Goal: Task Accomplishment & Management: Use online tool/utility

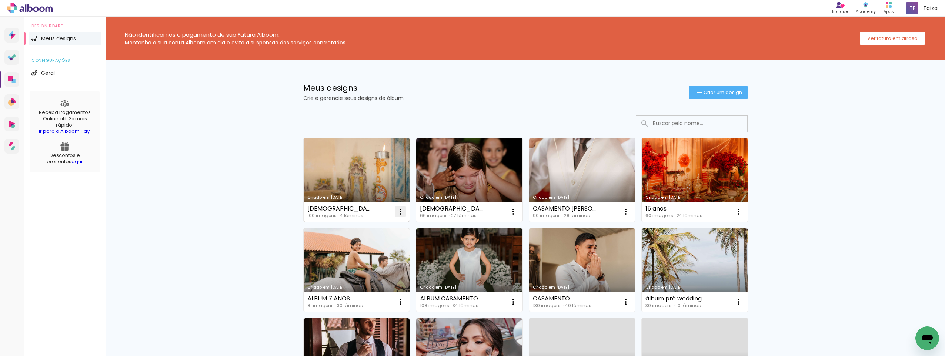
click at [401, 211] on iron-icon at bounding box center [400, 211] width 9 height 9
click at [361, 178] on link "Criado em [DATE]" at bounding box center [357, 180] width 106 height 84
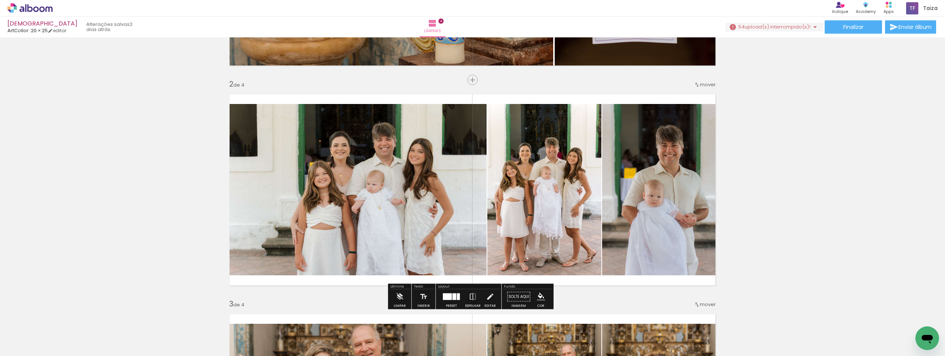
scroll to position [111, 0]
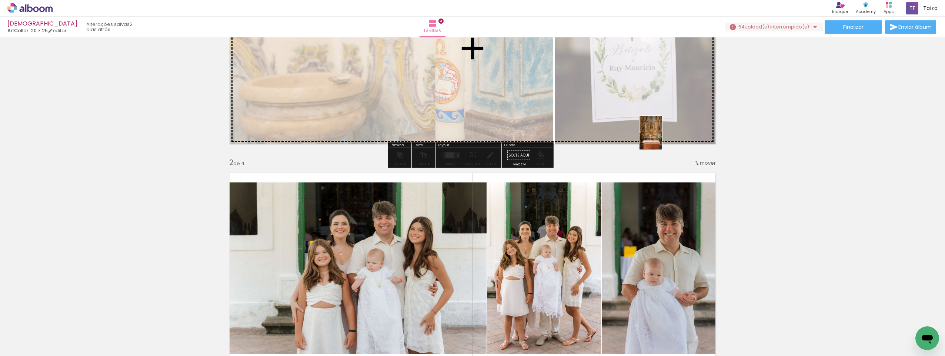
drag, startPoint x: 907, startPoint y: 339, endPoint x: 662, endPoint y: 138, distance: 316.6
click at [662, 138] on quentale-workspace at bounding box center [472, 178] width 945 height 356
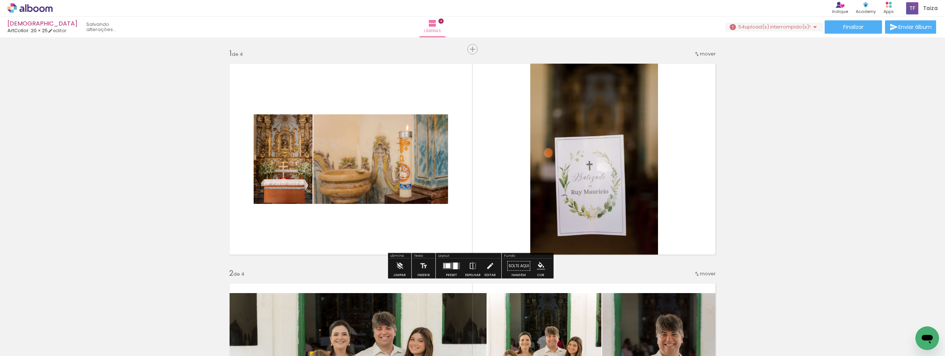
scroll to position [0, 0]
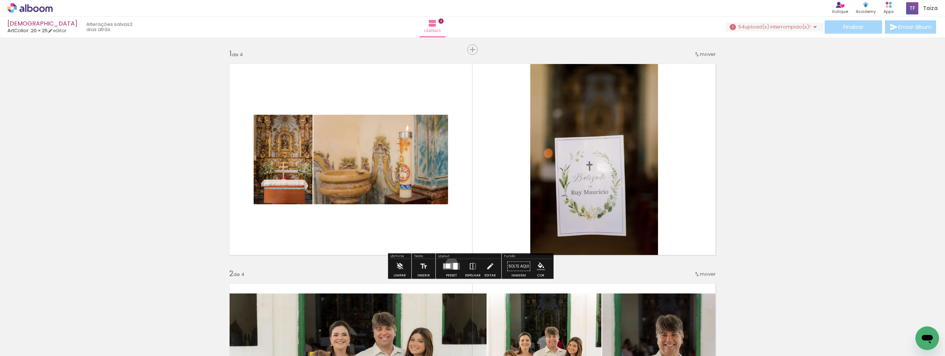
click at [450, 263] on quentale-layouter at bounding box center [451, 266] width 17 height 7
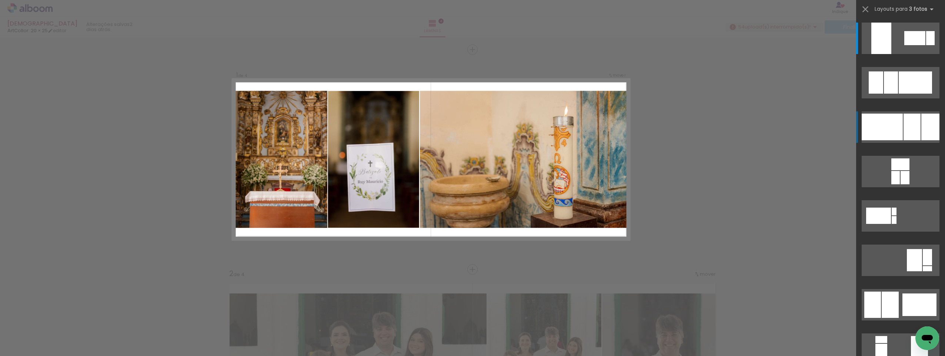
click at [909, 130] on div at bounding box center [911, 127] width 17 height 27
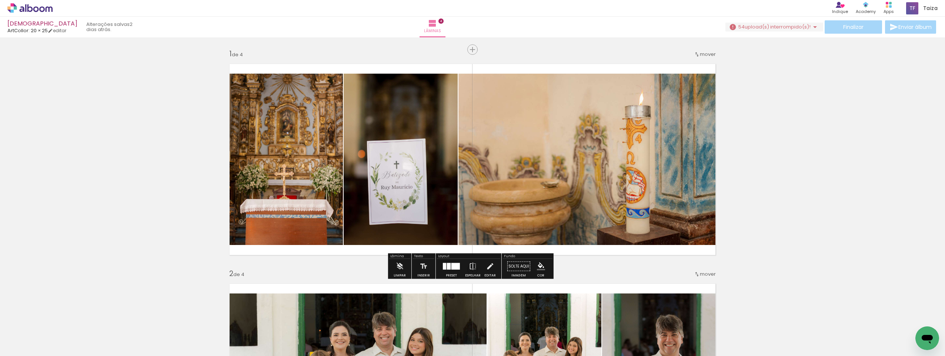
click at [288, 120] on quentale-photo at bounding box center [283, 159] width 118 height 171
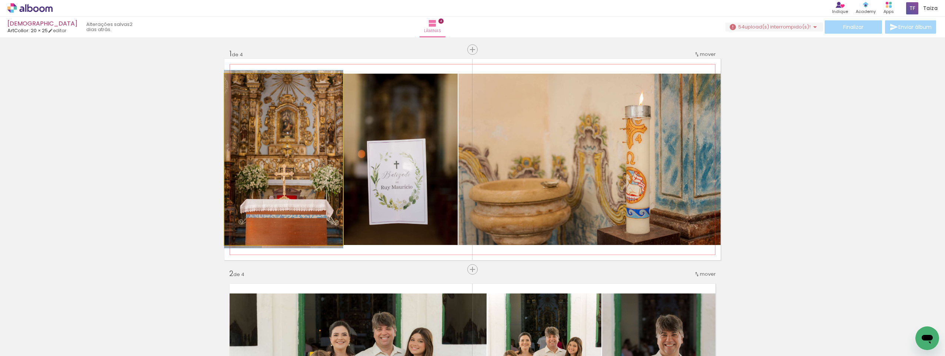
click at [288, 120] on quentale-photo at bounding box center [283, 159] width 118 height 171
click at [0, 0] on div at bounding box center [0, 0] width 0 height 0
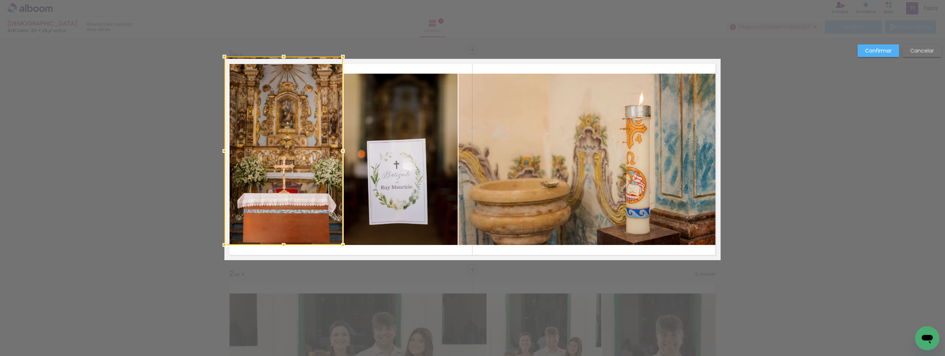
drag, startPoint x: 279, startPoint y: 76, endPoint x: 279, endPoint y: 55, distance: 21.1
click at [279, 55] on div at bounding box center [283, 56] width 15 height 15
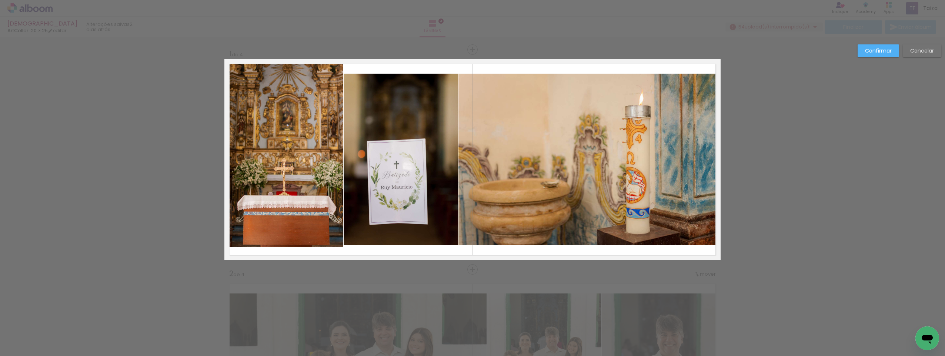
click at [277, 230] on quentale-photo at bounding box center [283, 153] width 118 height 188
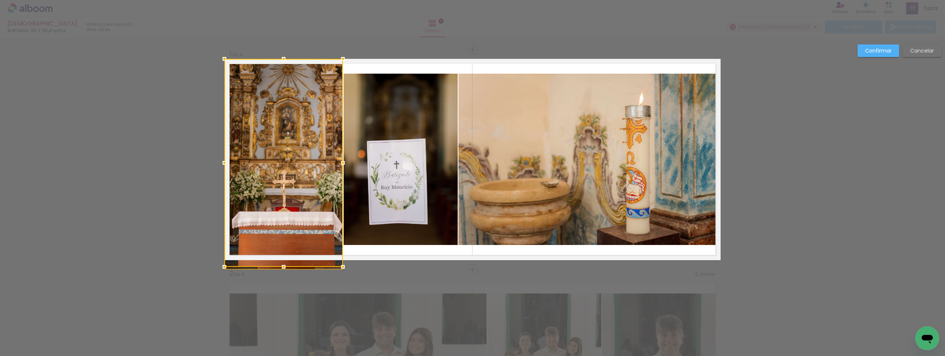
drag, startPoint x: 282, startPoint y: 243, endPoint x: 283, endPoint y: 265, distance: 21.5
click at [283, 265] on div at bounding box center [283, 267] width 15 height 15
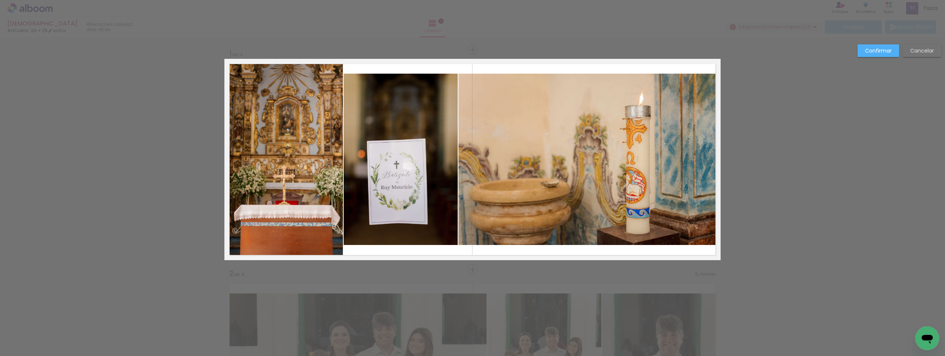
click at [363, 204] on quentale-photo at bounding box center [401, 159] width 114 height 171
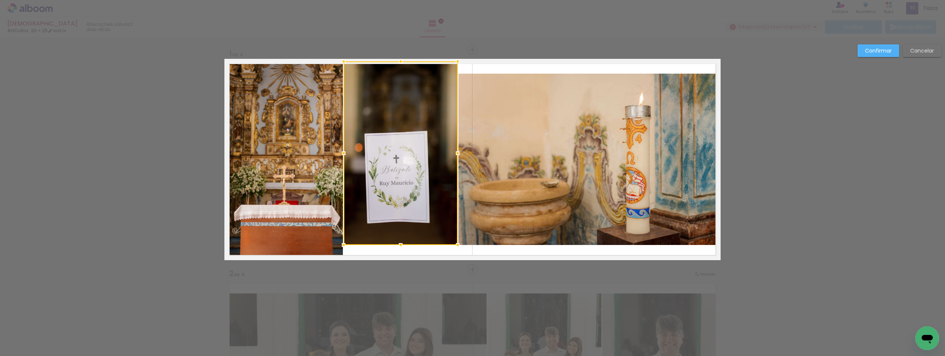
drag, startPoint x: 397, startPoint y: 76, endPoint x: 400, endPoint y: 54, distance: 21.6
click at [399, 54] on div at bounding box center [400, 61] width 15 height 15
click at [401, 88] on quentale-photo at bounding box center [401, 153] width 114 height 184
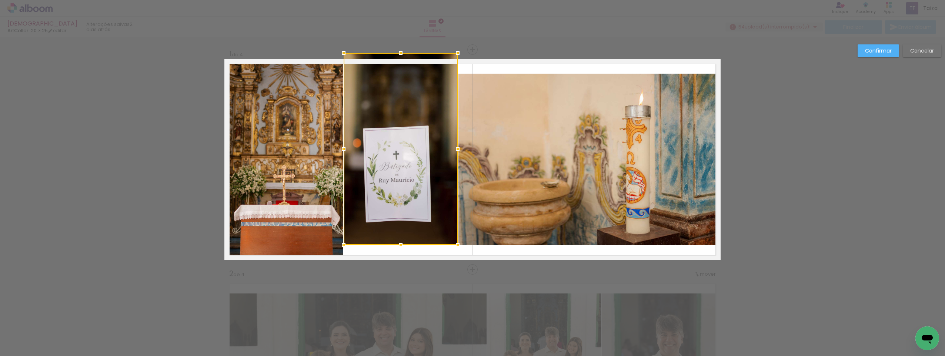
drag, startPoint x: 398, startPoint y: 62, endPoint x: 399, endPoint y: 57, distance: 5.6
click at [399, 57] on div at bounding box center [400, 53] width 15 height 15
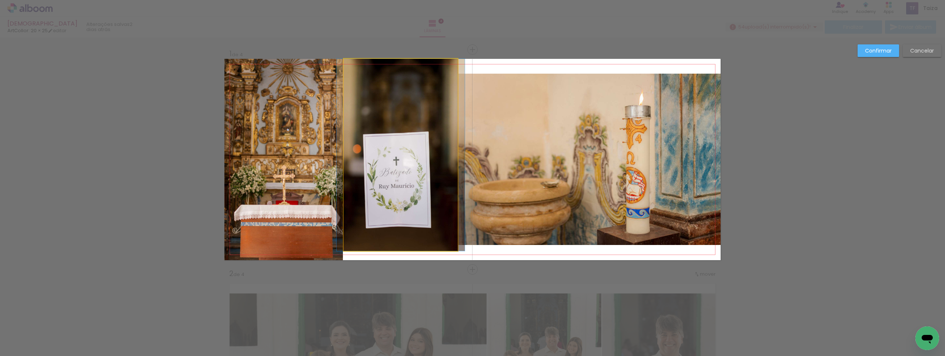
click at [404, 225] on quentale-photo at bounding box center [401, 155] width 114 height 192
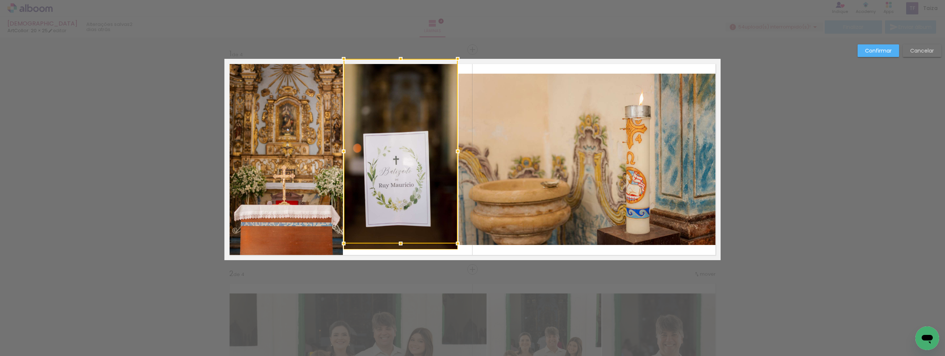
drag, startPoint x: 401, startPoint y: 245, endPoint x: 404, endPoint y: 262, distance: 16.9
click at [404, 244] on div at bounding box center [401, 151] width 114 height 185
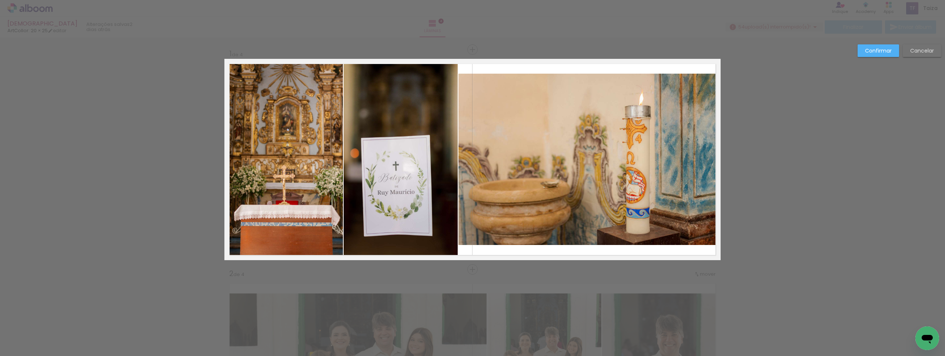
click at [480, 186] on quentale-photo at bounding box center [589, 159] width 262 height 171
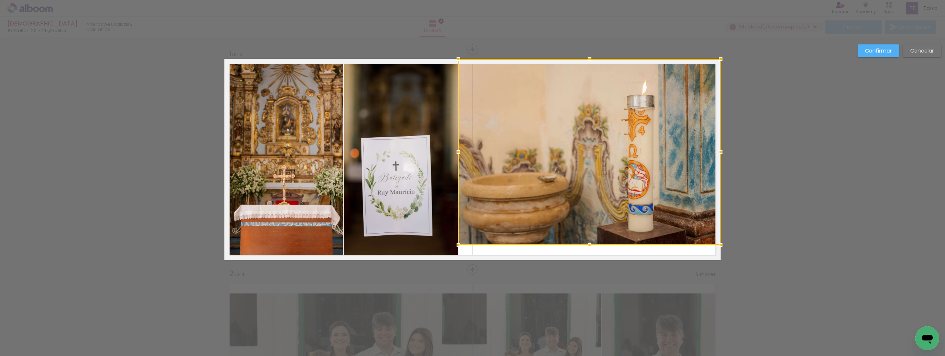
drag, startPoint x: 589, startPoint y: 73, endPoint x: 590, endPoint y: 53, distance: 20.0
click at [590, 53] on div at bounding box center [589, 59] width 15 height 15
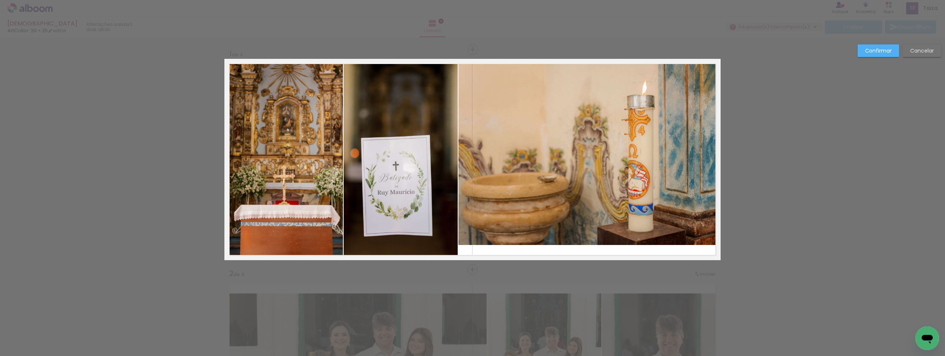
click at [587, 233] on quentale-photo at bounding box center [589, 152] width 262 height 186
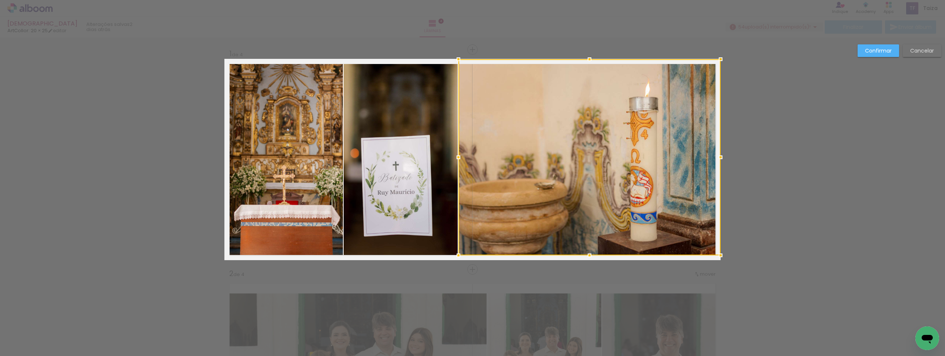
drag, startPoint x: 585, startPoint y: 244, endPoint x: 592, endPoint y: 272, distance: 28.8
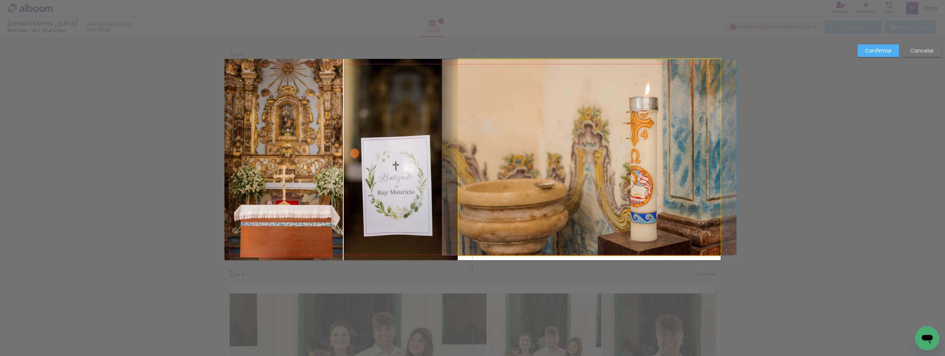
click at [590, 251] on quentale-photo at bounding box center [589, 157] width 262 height 196
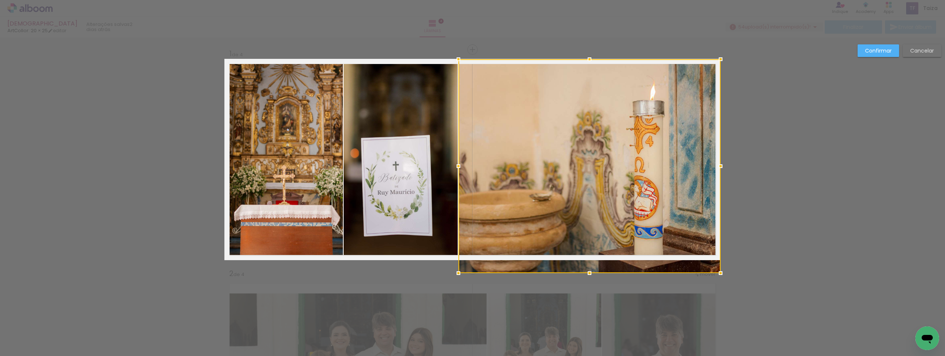
click at [589, 263] on div at bounding box center [589, 166] width 262 height 214
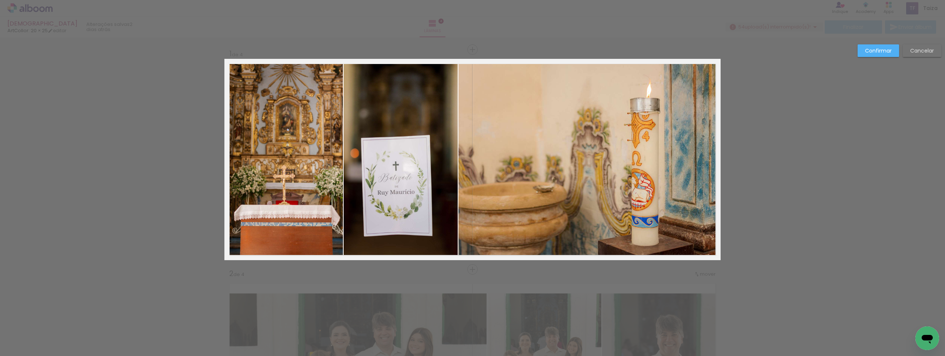
click at [0, 0] on slot "Confirmar" at bounding box center [0, 0] width 0 height 0
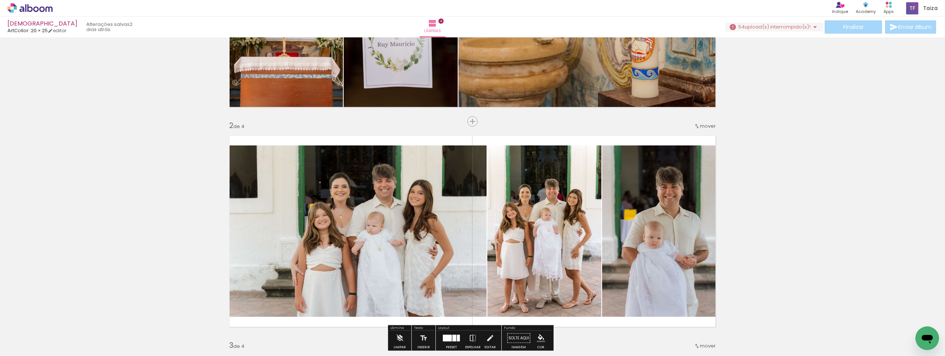
scroll to position [185, 0]
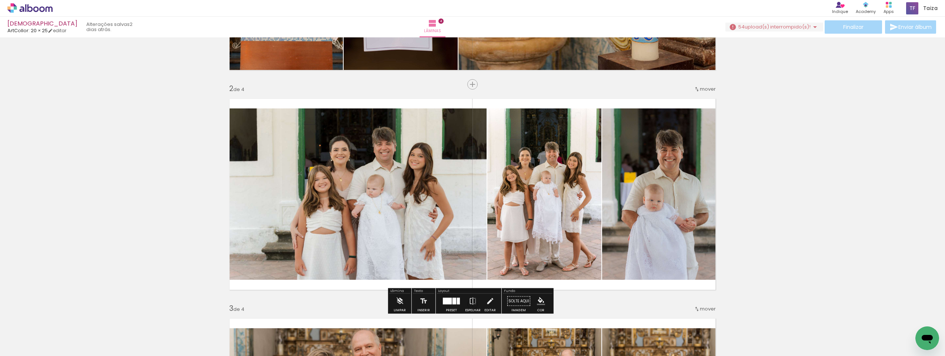
click at [372, 193] on quentale-photo at bounding box center [355, 193] width 262 height 171
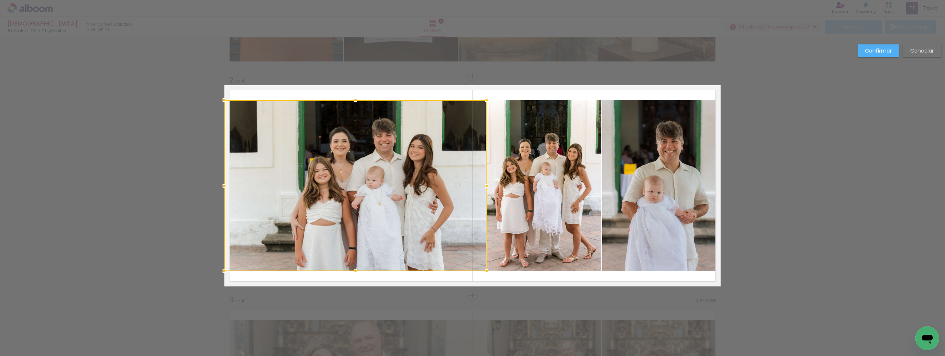
click at [372, 193] on div at bounding box center [355, 185] width 262 height 171
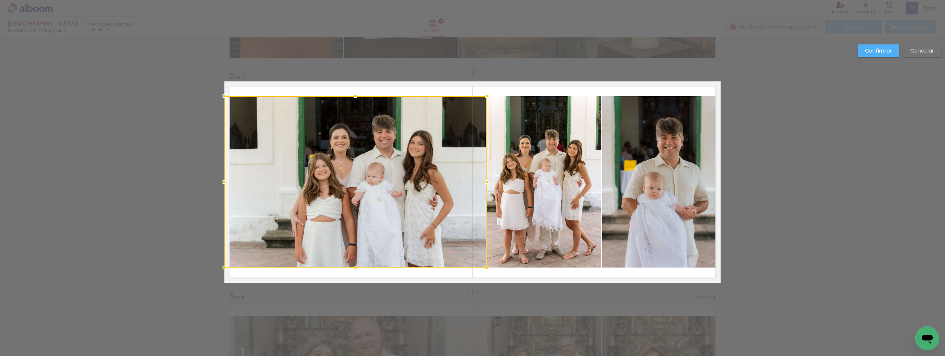
scroll to position [206, 0]
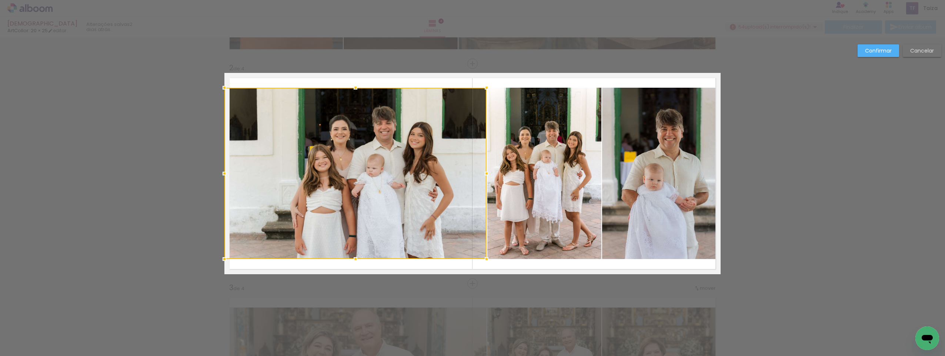
click at [0, 0] on slot "Confirmar" at bounding box center [0, 0] width 0 height 0
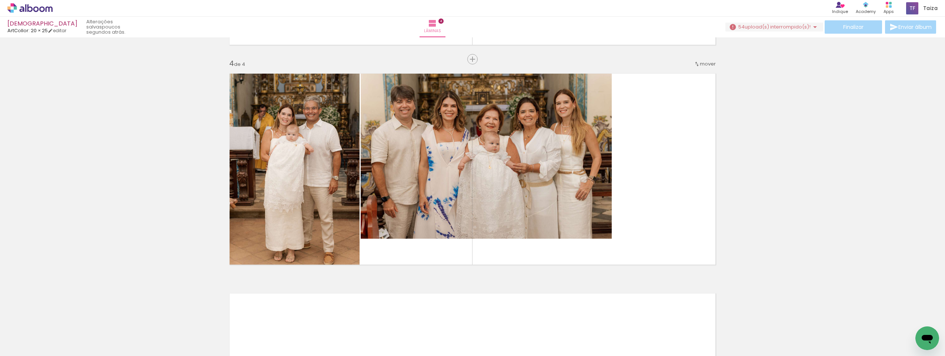
scroll to position [0, 191]
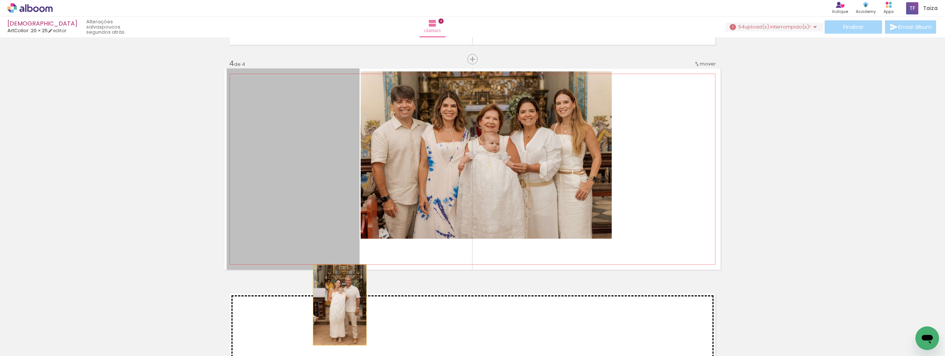
drag, startPoint x: 310, startPoint y: 184, endPoint x: 337, endPoint y: 306, distance: 125.7
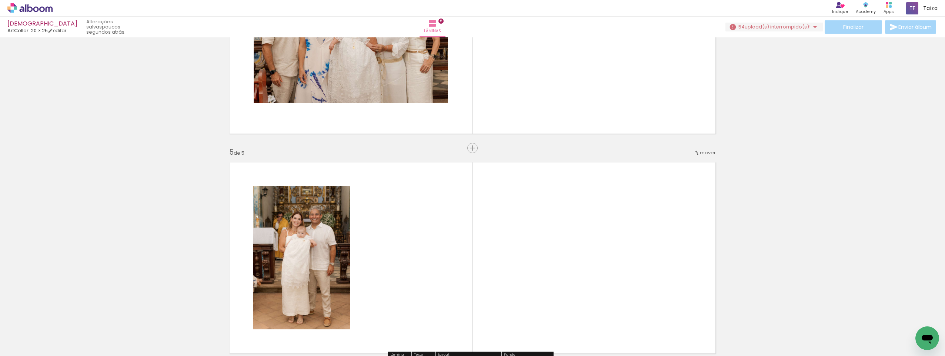
scroll to position [718, 0]
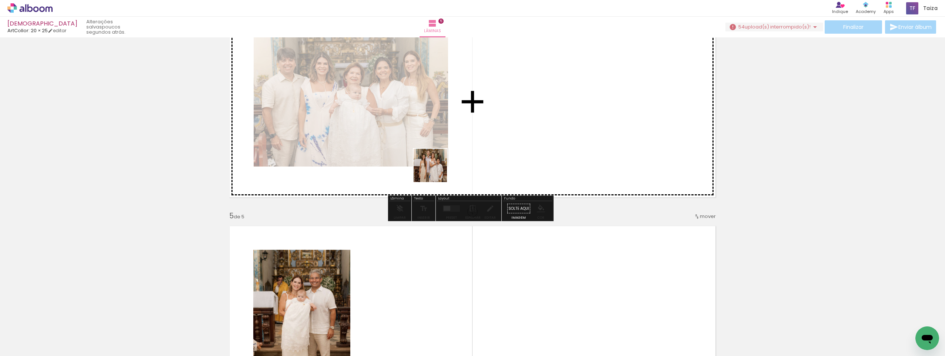
drag, startPoint x: 269, startPoint y: 338, endPoint x: 462, endPoint y: 149, distance: 269.7
click at [464, 145] on quentale-workspace at bounding box center [472, 178] width 945 height 356
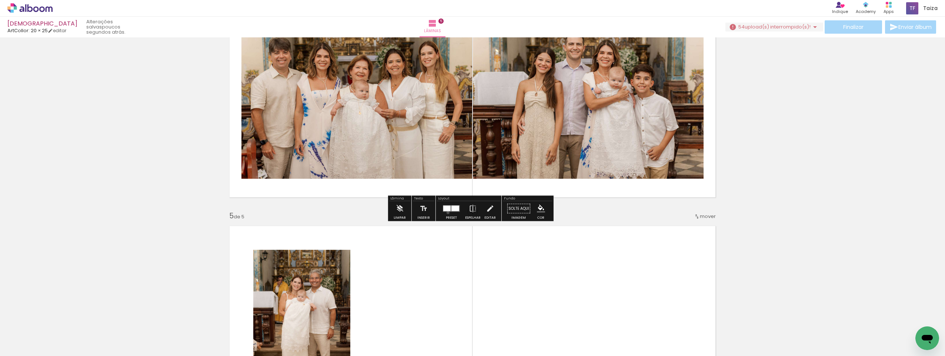
click at [446, 213] on div at bounding box center [451, 208] width 20 height 15
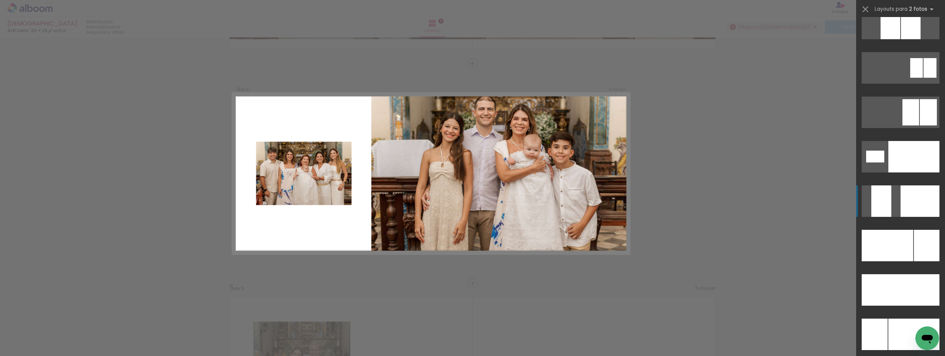
scroll to position [3110, 0]
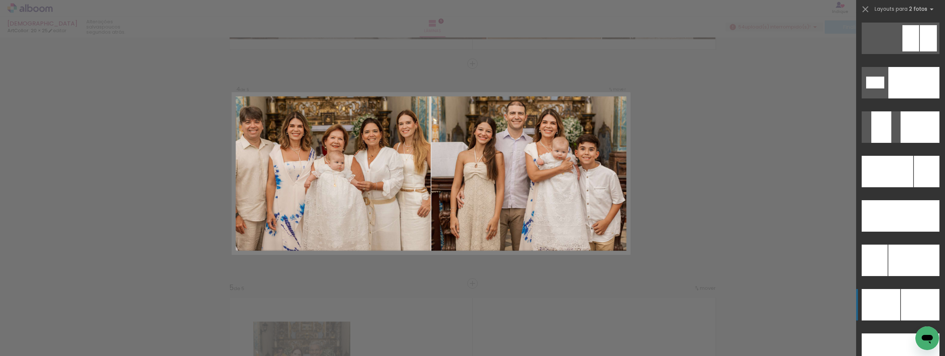
click at [915, 310] on div at bounding box center [920, 304] width 39 height 31
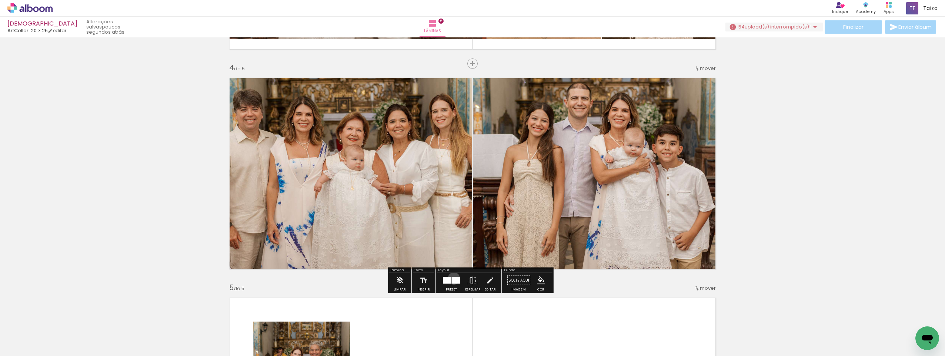
click at [452, 278] on div at bounding box center [456, 280] width 8 height 7
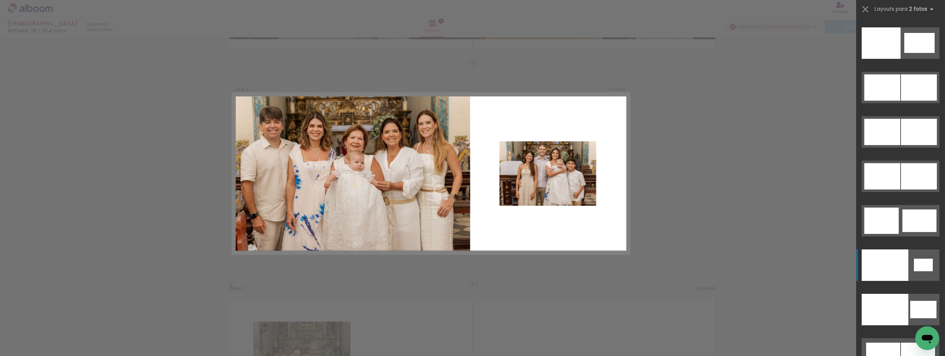
scroll to position [3882, 0]
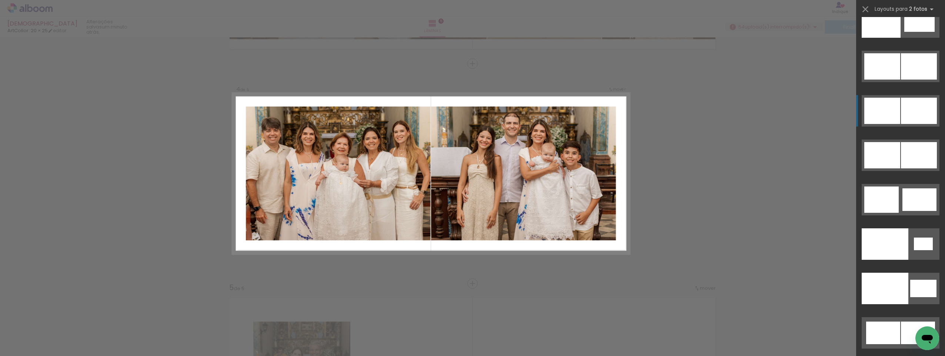
click at [895, 111] on div at bounding box center [882, 111] width 36 height 26
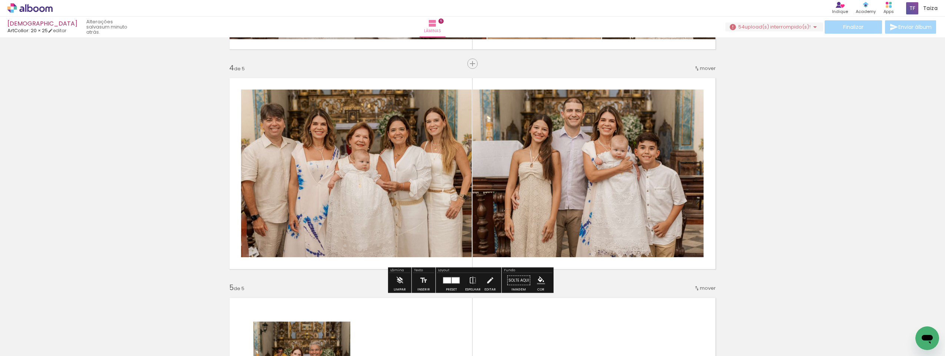
click at [224, 158] on quentale-layouter at bounding box center [472, 173] width 496 height 201
click at [245, 161] on quentale-photo at bounding box center [356, 174] width 231 height 168
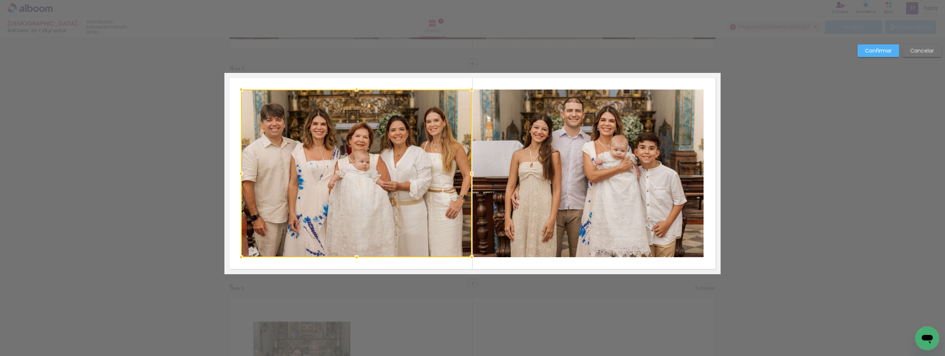
click at [245, 161] on div at bounding box center [356, 174] width 231 height 168
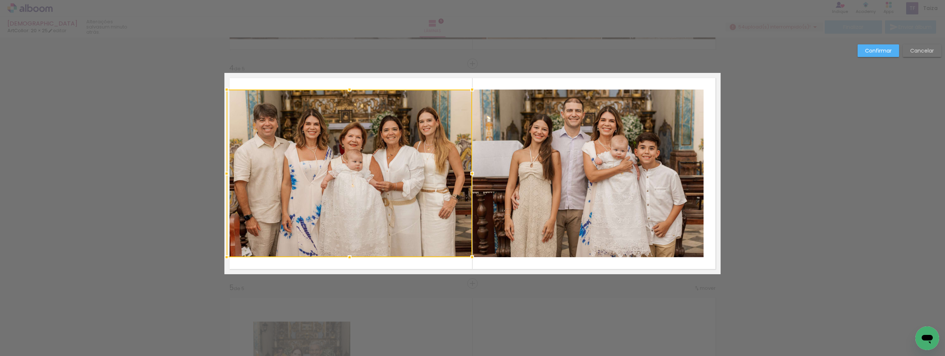
drag, startPoint x: 236, startPoint y: 174, endPoint x: 224, endPoint y: 171, distance: 12.9
click at [221, 170] on div at bounding box center [226, 173] width 15 height 15
click at [234, 174] on quentale-photo at bounding box center [349, 174] width 245 height 168
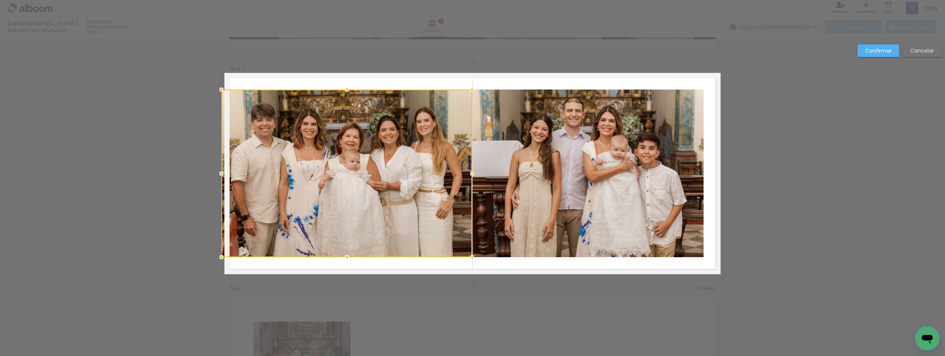
click at [224, 175] on div at bounding box center [221, 173] width 15 height 15
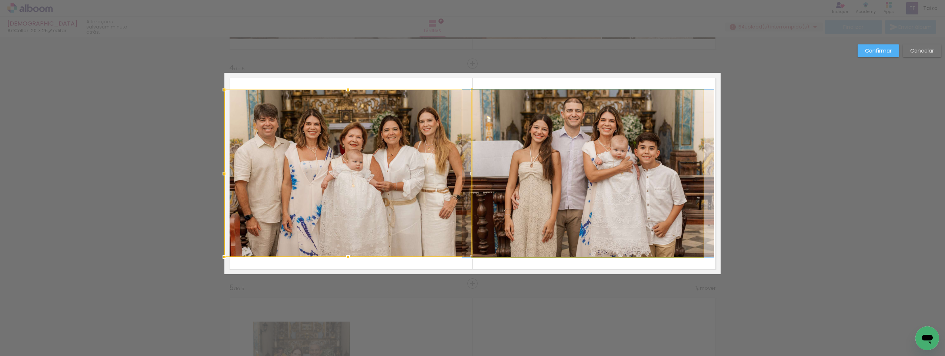
click at [607, 177] on quentale-photo at bounding box center [587, 174] width 231 height 168
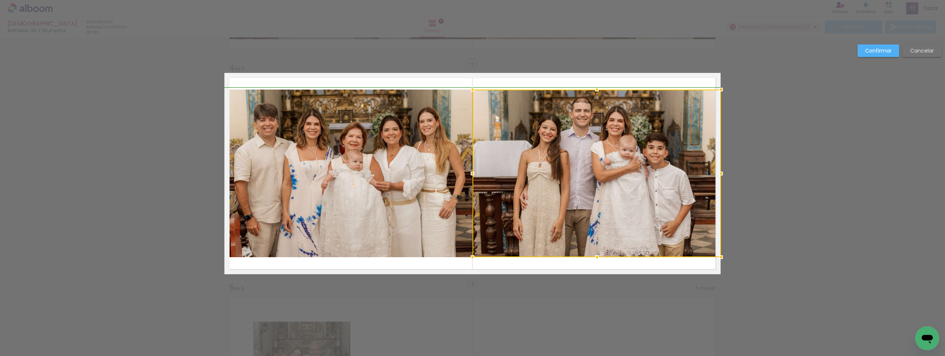
drag, startPoint x: 702, startPoint y: 174, endPoint x: 732, endPoint y: 176, distance: 29.7
click at [732, 176] on div "Inserir lâmina 1 de 5 Inserir lâmina 2 de 5 Inserir lâmina 3 de 5 Inserir lâmin…" at bounding box center [472, 60] width 945 height 1337
click at [0, 0] on slot "Confirmar" at bounding box center [0, 0] width 0 height 0
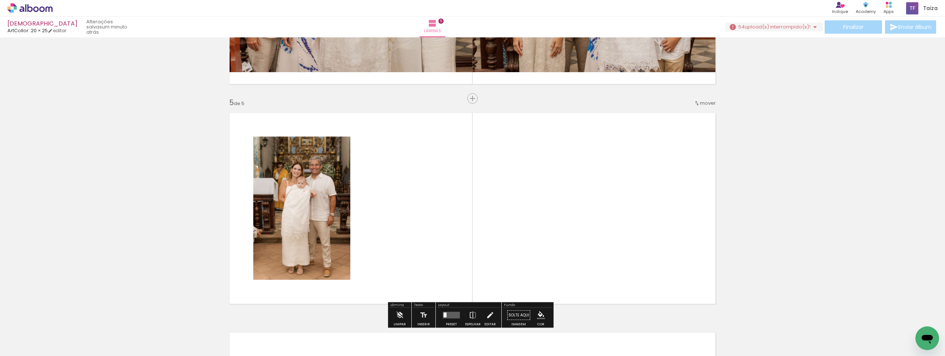
scroll to position [0, 180]
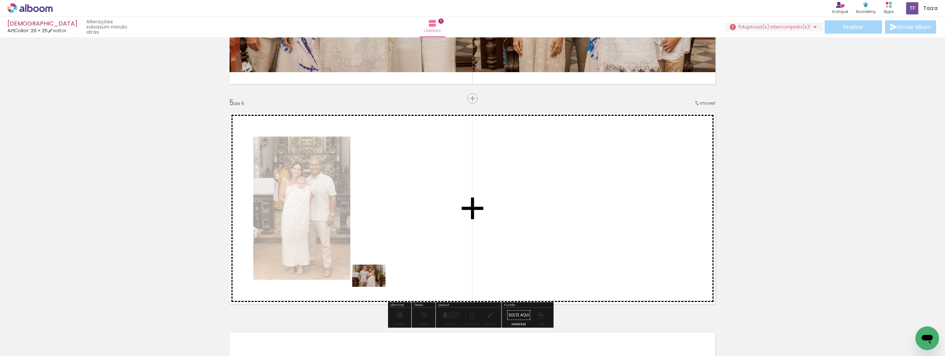
drag, startPoint x: 308, startPoint y: 339, endPoint x: 390, endPoint y: 286, distance: 97.5
click at [394, 273] on quentale-workspace at bounding box center [472, 178] width 945 height 356
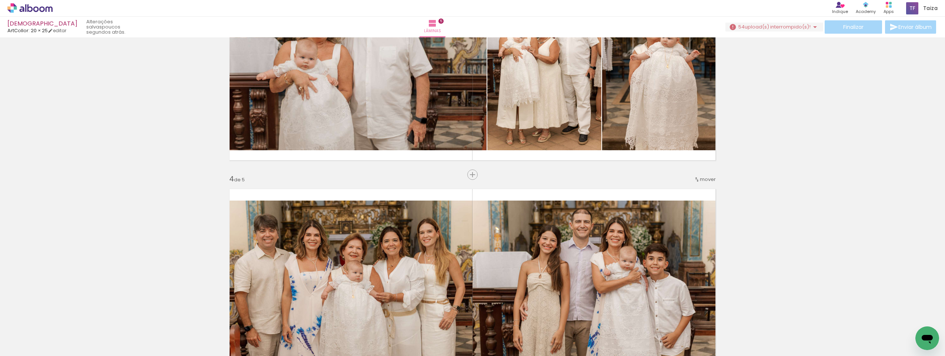
scroll to position [646, 0]
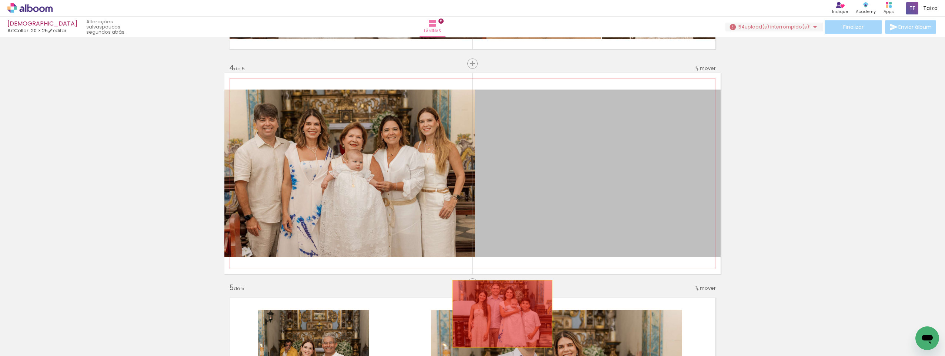
drag, startPoint x: 545, startPoint y: 171, endPoint x: 500, endPoint y: 314, distance: 150.3
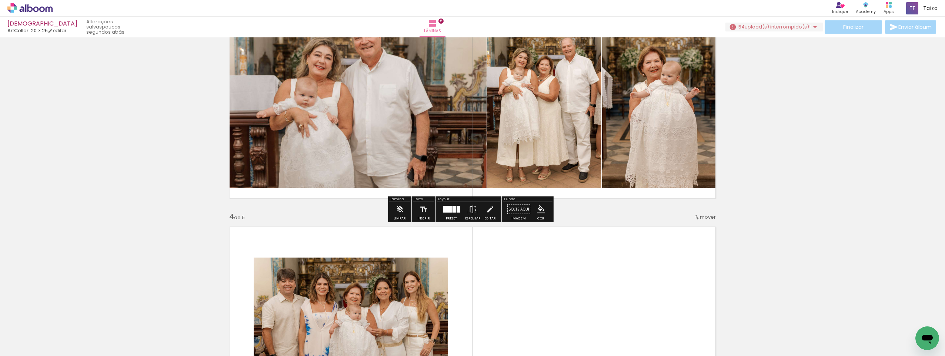
scroll to position [498, 0]
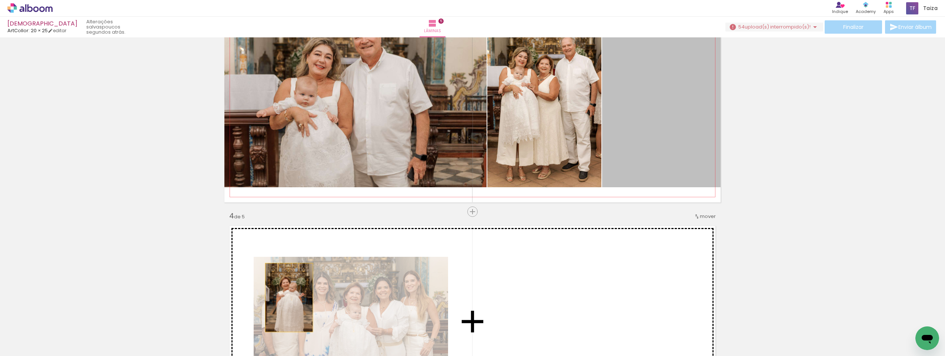
drag, startPoint x: 660, startPoint y: 136, endPoint x: 286, endPoint y: 298, distance: 407.3
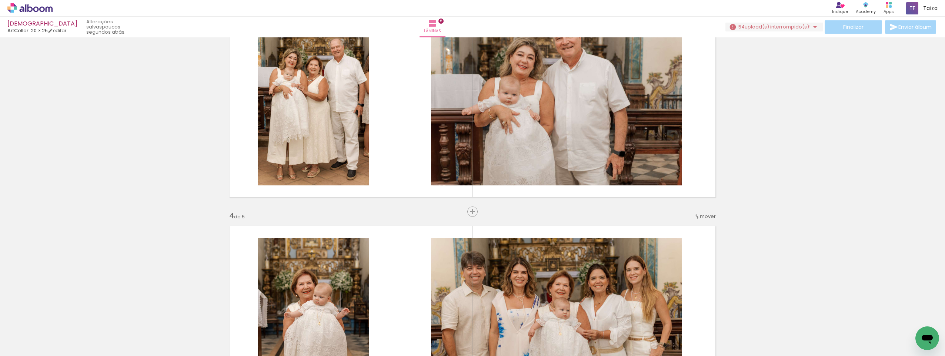
scroll to position [0, 1330]
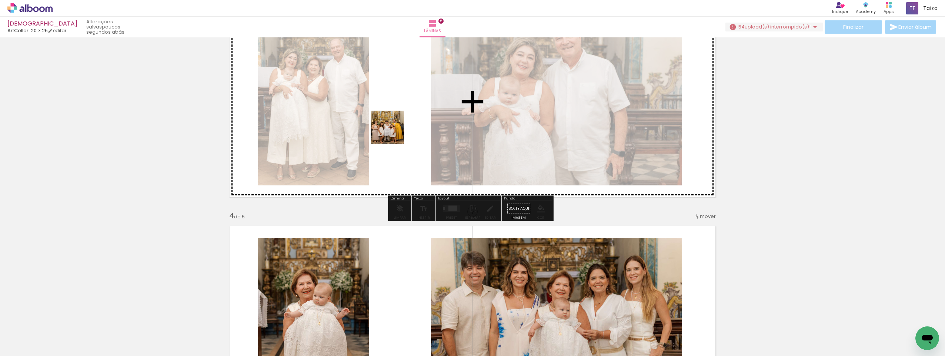
drag, startPoint x: 528, startPoint y: 337, endPoint x: 393, endPoint y: 133, distance: 244.8
click at [393, 133] on quentale-workspace at bounding box center [472, 178] width 945 height 356
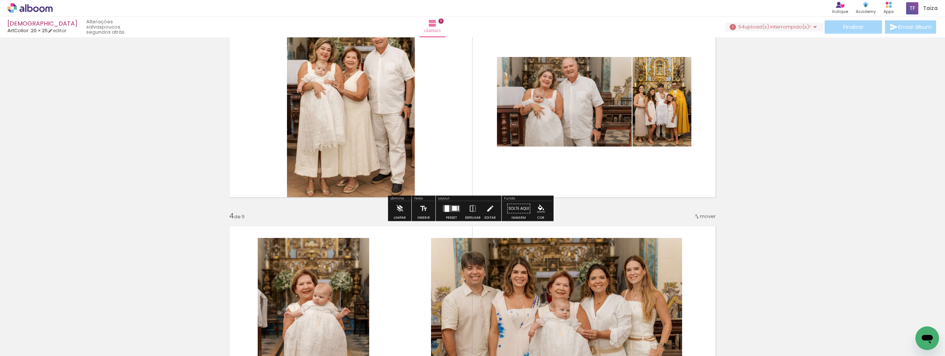
click at [452, 209] on div at bounding box center [454, 208] width 5 height 5
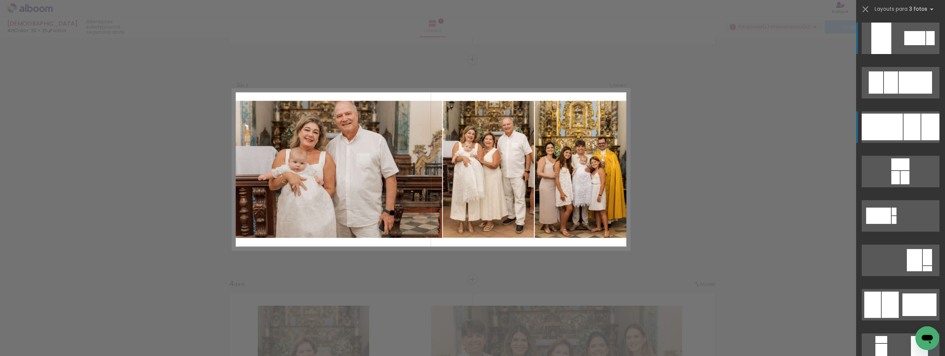
scroll to position [426, 0]
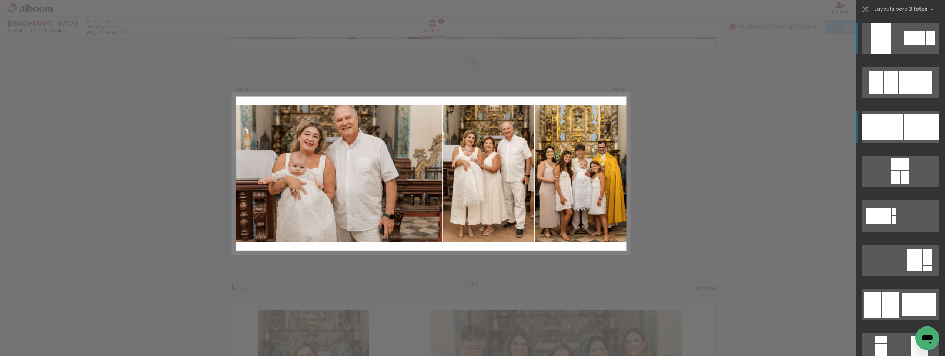
click at [921, 126] on div at bounding box center [930, 127] width 18 height 27
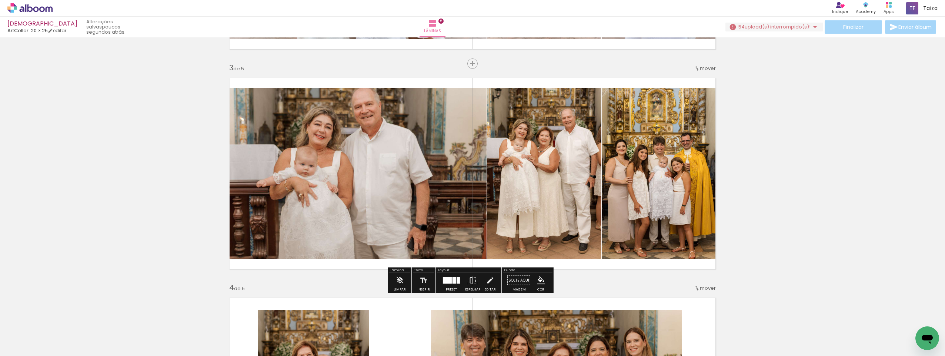
click at [469, 280] on iron-icon at bounding box center [473, 280] width 8 height 15
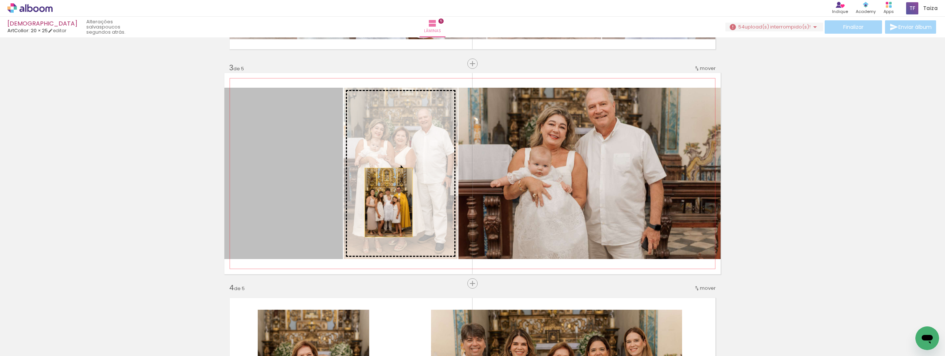
drag, startPoint x: 300, startPoint y: 200, endPoint x: 398, endPoint y: 203, distance: 97.8
click at [0, 0] on slot at bounding box center [0, 0] width 0 height 0
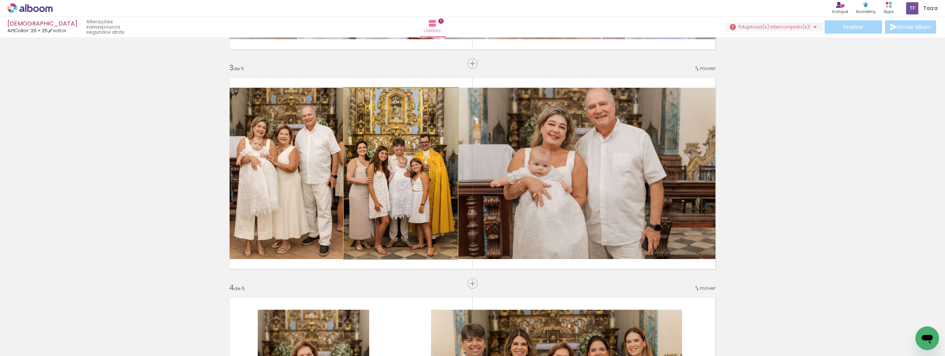
drag, startPoint x: 398, startPoint y: 203, endPoint x: 403, endPoint y: 202, distance: 4.9
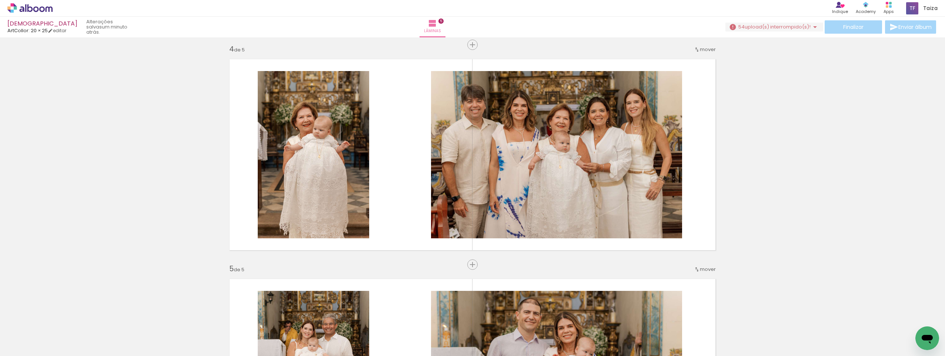
scroll to position [648, 0]
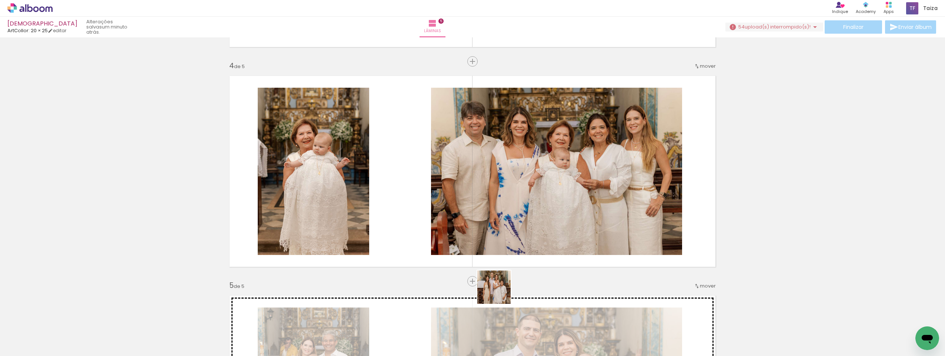
drag, startPoint x: 455, startPoint y: 338, endPoint x: 522, endPoint y: 273, distance: 93.5
click at [522, 273] on quentale-workspace at bounding box center [472, 178] width 945 height 356
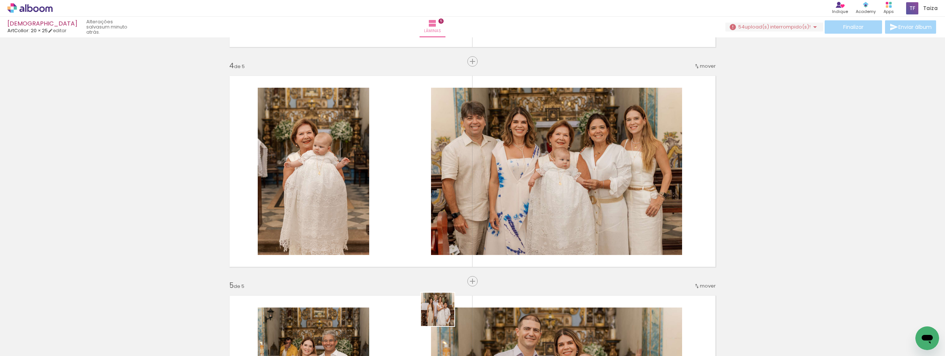
drag, startPoint x: 440, startPoint y: 334, endPoint x: 430, endPoint y: 286, distance: 49.5
click at [443, 231] on quentale-workspace at bounding box center [472, 178] width 945 height 356
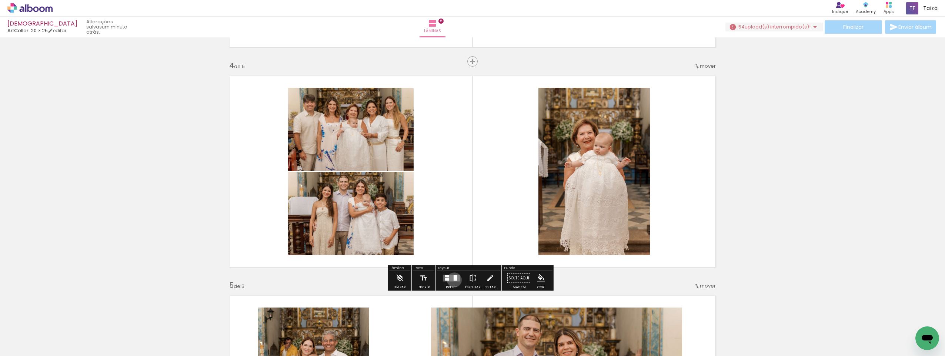
drag, startPoint x: 452, startPoint y: 280, endPoint x: 463, endPoint y: 267, distance: 16.5
click at [454, 279] on div at bounding box center [456, 278] width 4 height 6
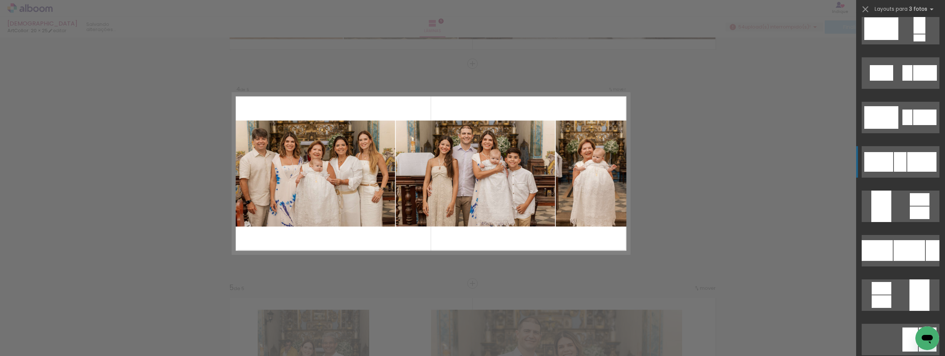
scroll to position [889, 0]
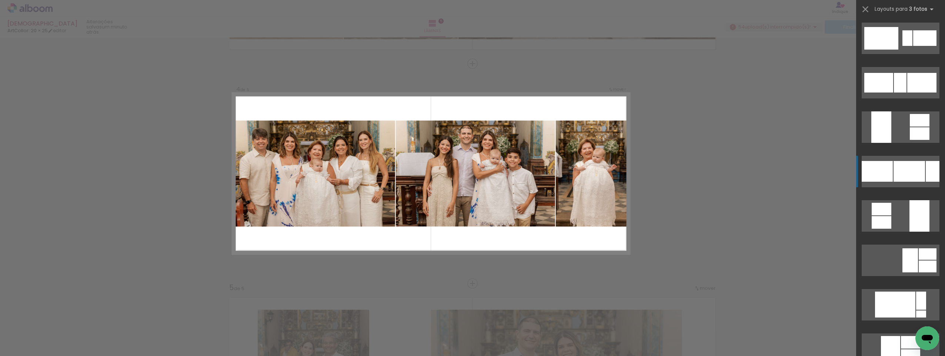
click at [916, 175] on div at bounding box center [908, 171] width 31 height 21
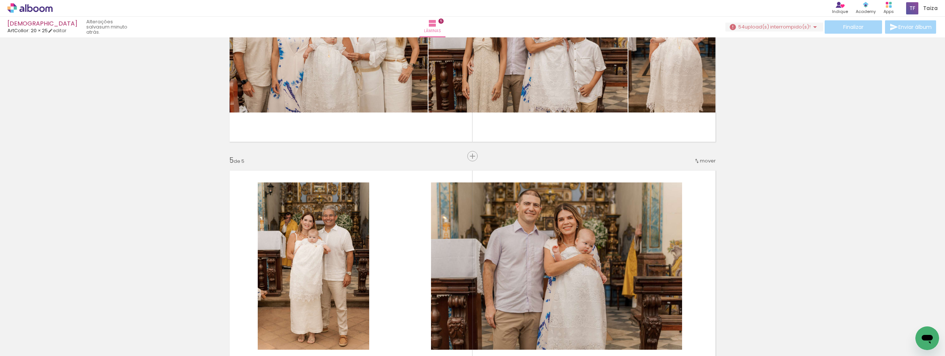
scroll to position [757, 0]
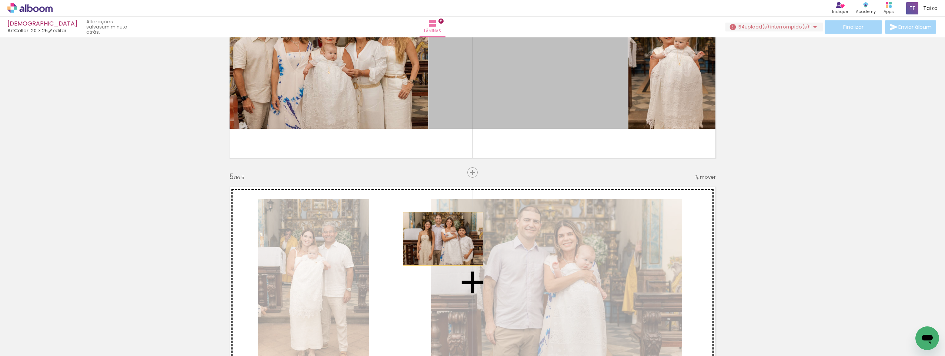
drag, startPoint x: 530, startPoint y: 118, endPoint x: 425, endPoint y: 256, distance: 172.6
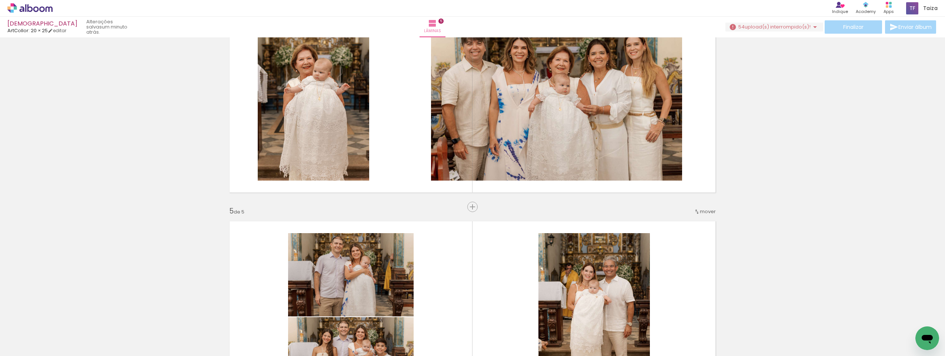
scroll to position [683, 0]
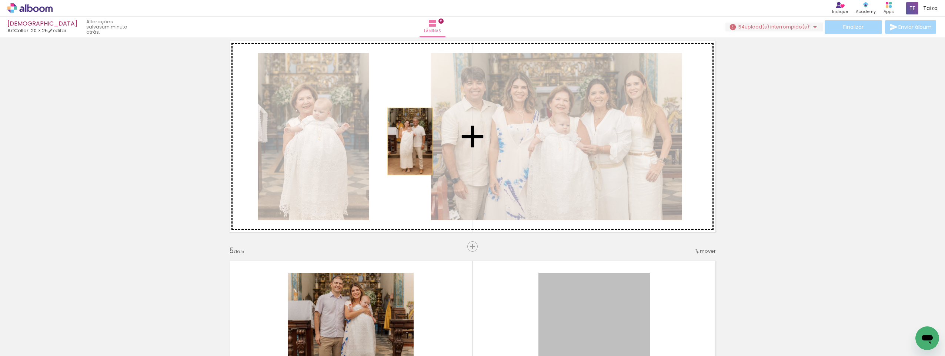
drag, startPoint x: 594, startPoint y: 295, endPoint x: 407, endPoint y: 141, distance: 242.6
click at [407, 141] on div "Inserir lâmina 1 de 5 Inserir lâmina 2 de 5 Inserir lâmina 3 de 5 Inserir lâmin…" at bounding box center [472, 17] width 945 height 1320
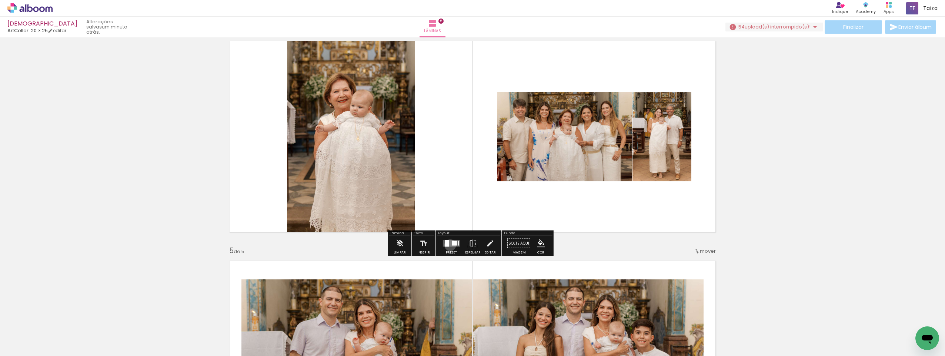
click at [448, 245] on quentale-layouter at bounding box center [451, 243] width 17 height 7
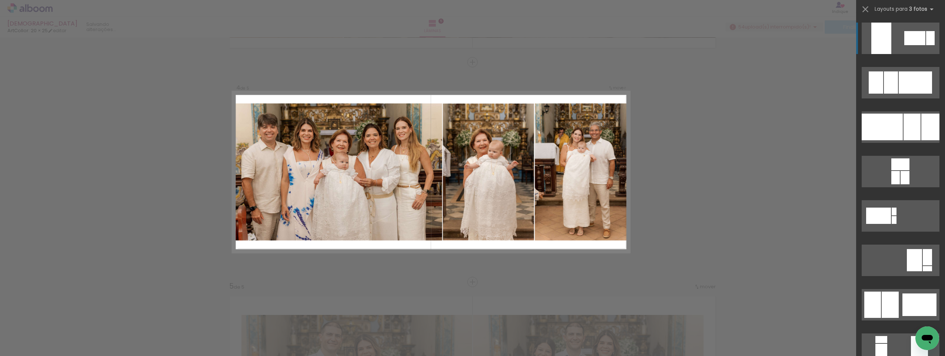
scroll to position [646, 0]
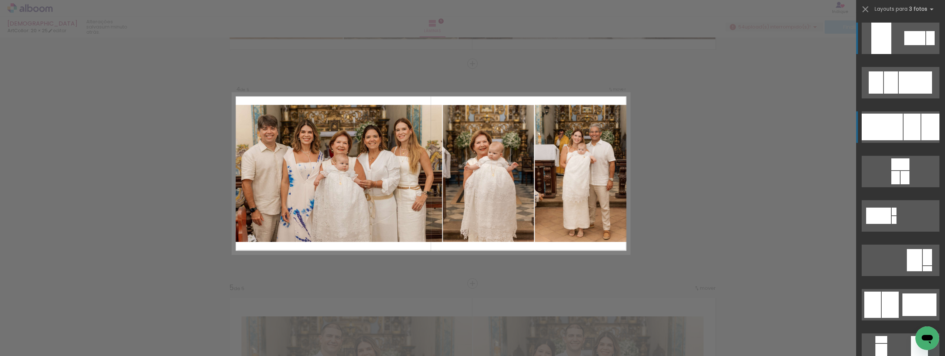
click at [915, 134] on div at bounding box center [911, 127] width 17 height 27
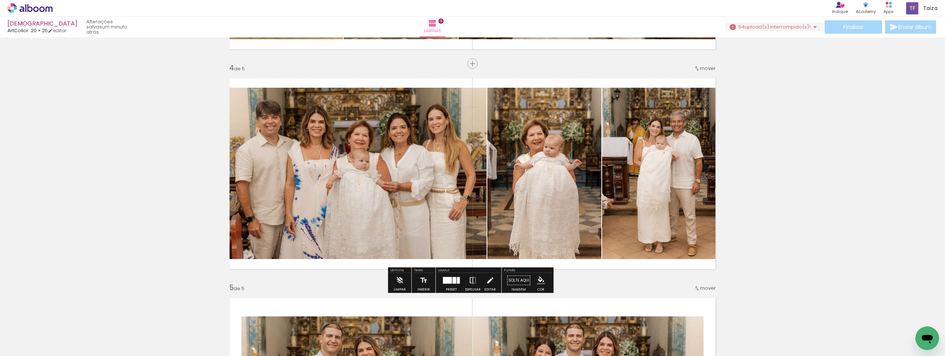
click at [470, 281] on iron-icon at bounding box center [473, 280] width 8 height 15
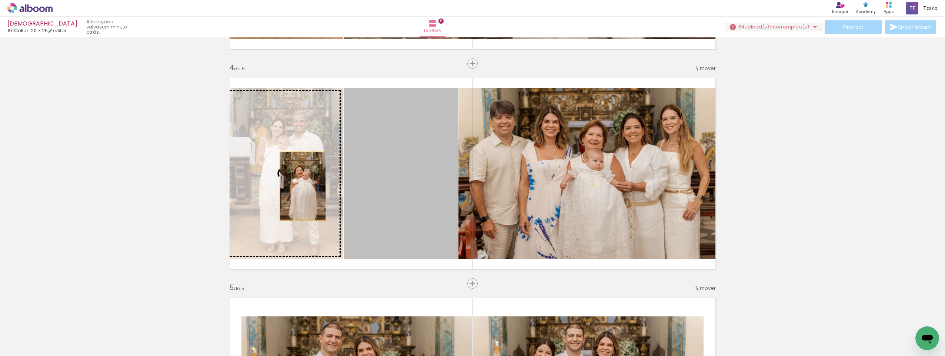
drag, startPoint x: 427, startPoint y: 197, endPoint x: 300, endPoint y: 186, distance: 127.5
click at [0, 0] on slot at bounding box center [0, 0] width 0 height 0
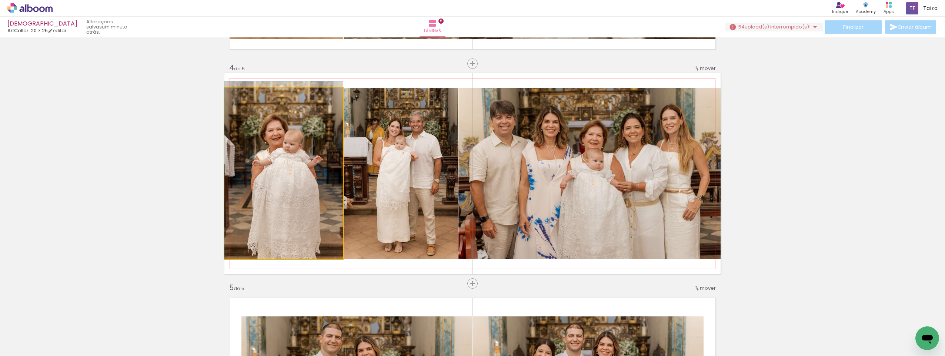
drag, startPoint x: 291, startPoint y: 205, endPoint x: 291, endPoint y: 186, distance: 18.9
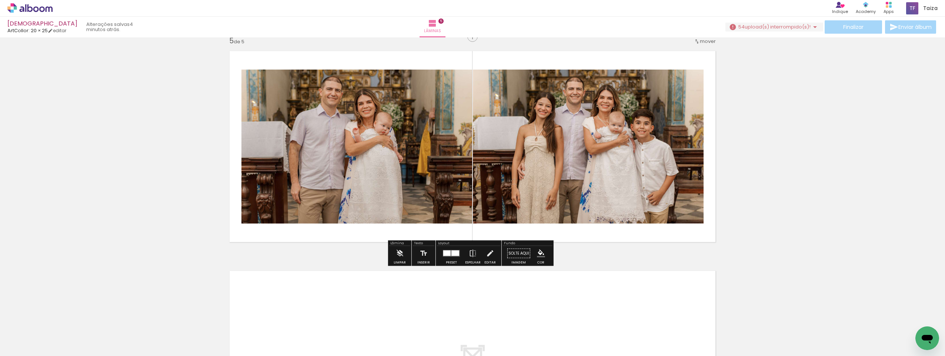
scroll to position [905, 0]
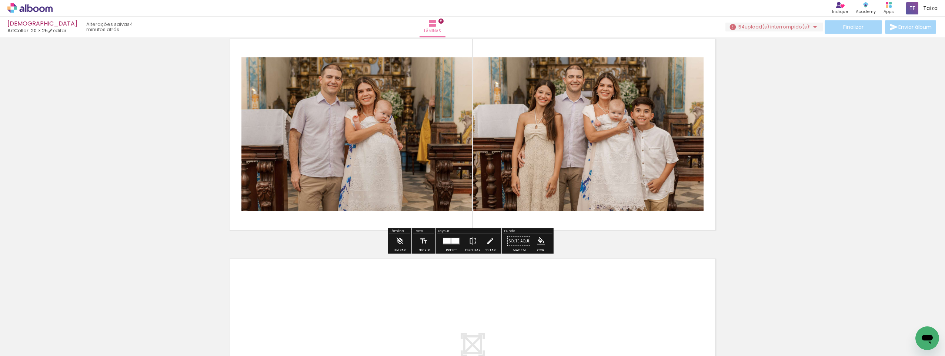
click at [454, 242] on div at bounding box center [455, 241] width 8 height 6
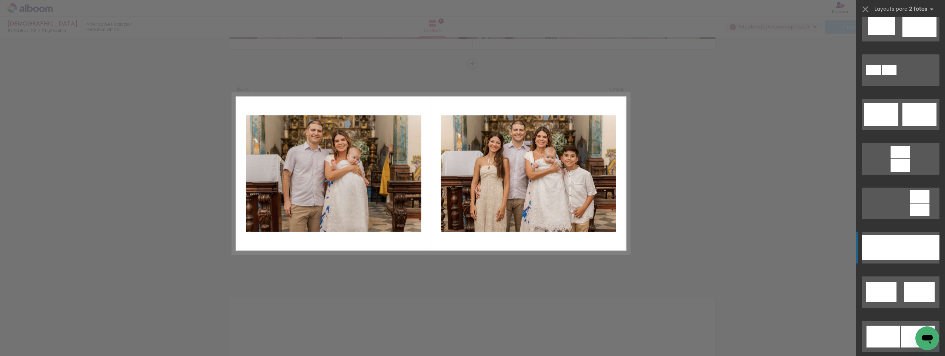
scroll to position [296, 0]
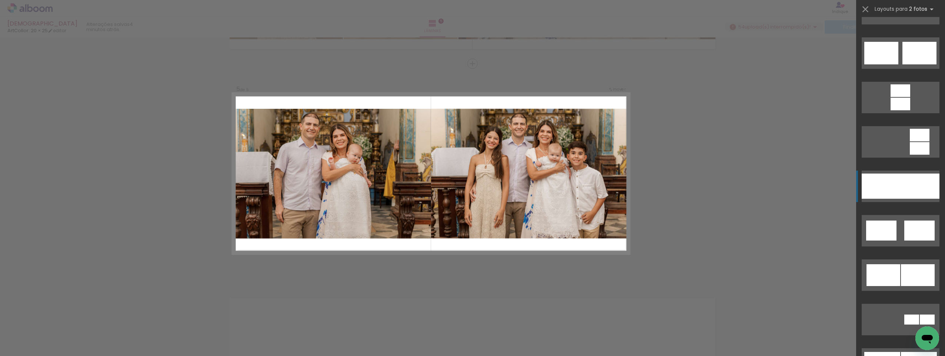
click at [916, 192] on div at bounding box center [920, 186] width 39 height 25
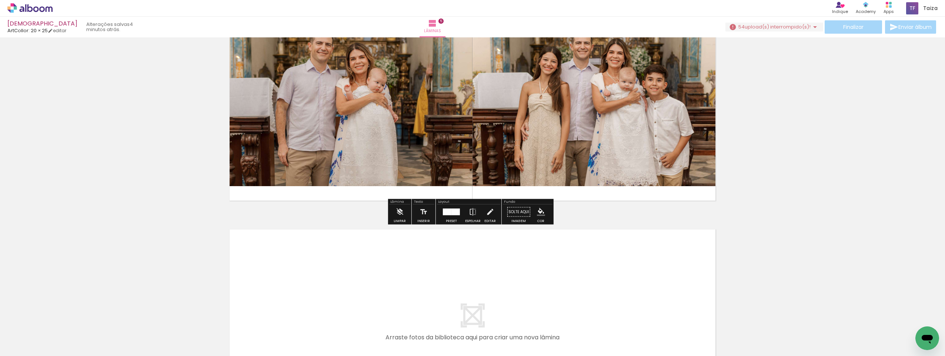
scroll to position [940, 0]
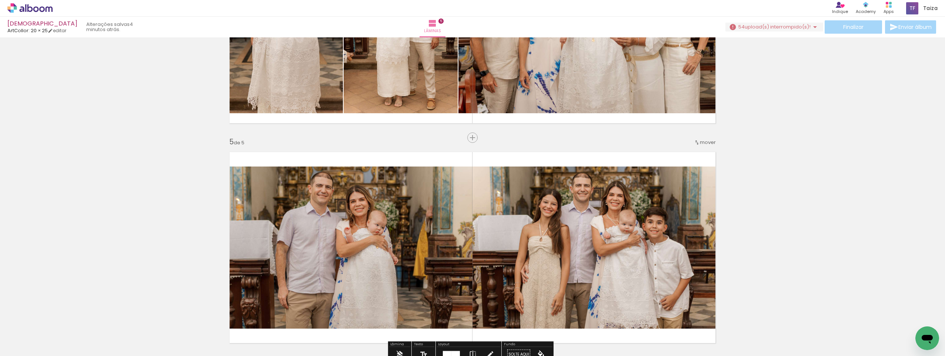
click at [355, 201] on quentale-photo at bounding box center [348, 248] width 248 height 162
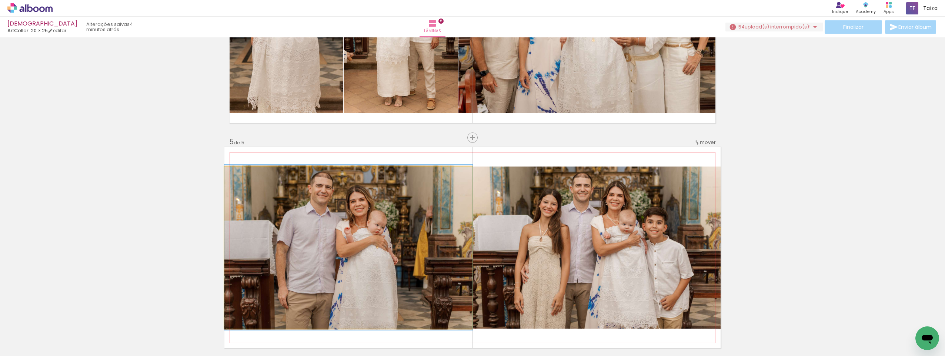
click at [355, 199] on quentale-photo at bounding box center [348, 248] width 248 height 162
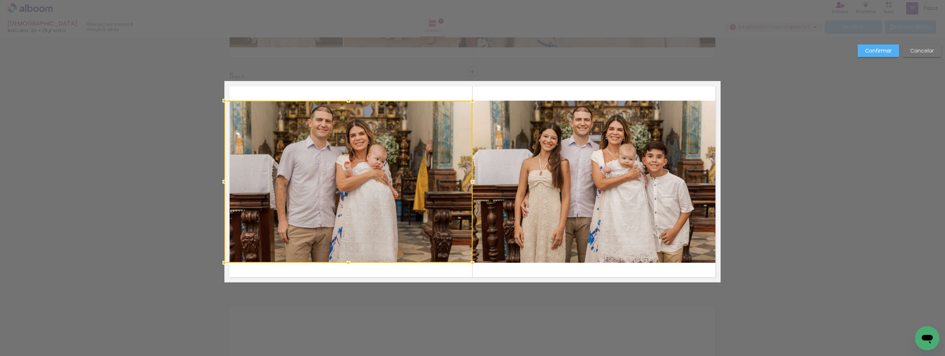
scroll to position [866, 0]
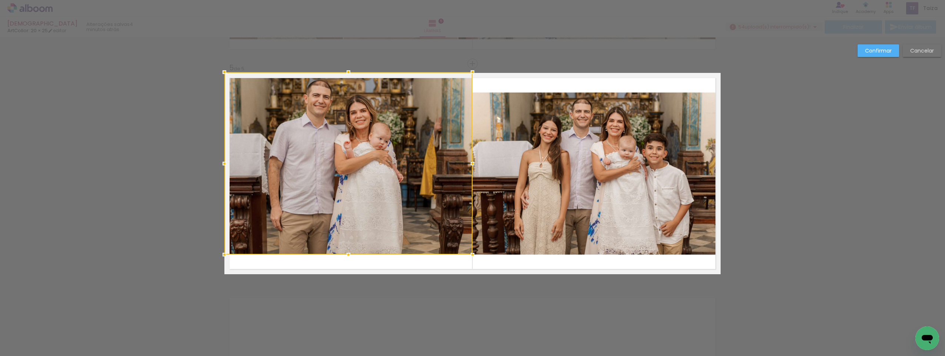
drag, startPoint x: 350, startPoint y: 96, endPoint x: 353, endPoint y: 75, distance: 20.5
click at [353, 75] on div at bounding box center [348, 72] width 15 height 15
click at [352, 221] on div at bounding box center [348, 164] width 248 height 182
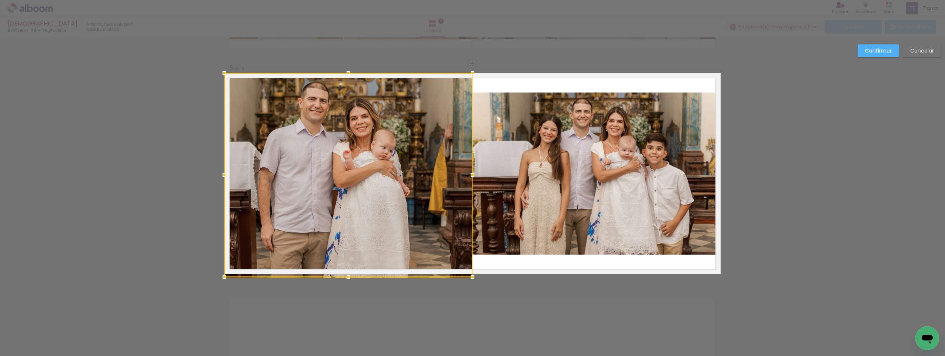
drag, startPoint x: 351, startPoint y: 257, endPoint x: 353, endPoint y: 265, distance: 8.0
click at [353, 265] on div at bounding box center [348, 175] width 248 height 204
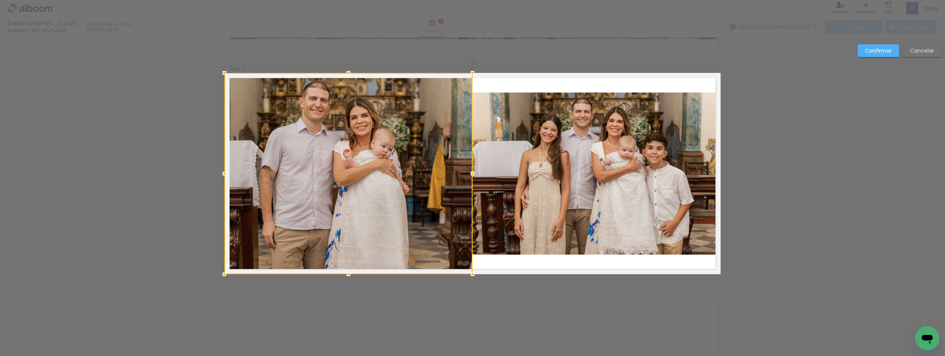
click at [672, 161] on quentale-photo at bounding box center [596, 174] width 248 height 162
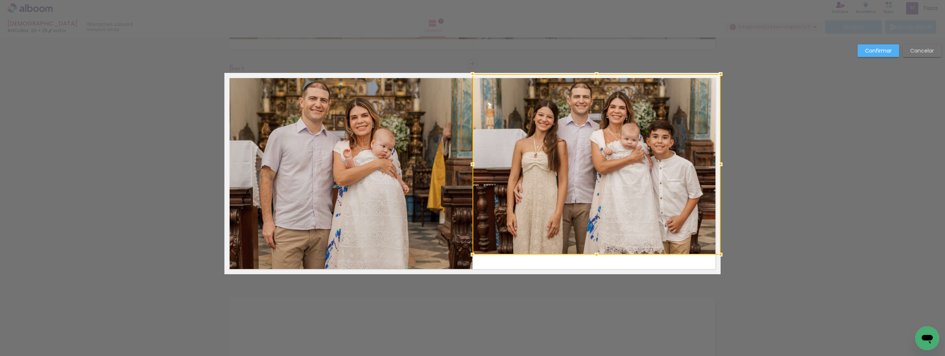
drag, startPoint x: 598, startPoint y: 91, endPoint x: 598, endPoint y: 69, distance: 22.2
click at [598, 69] on div at bounding box center [596, 74] width 15 height 15
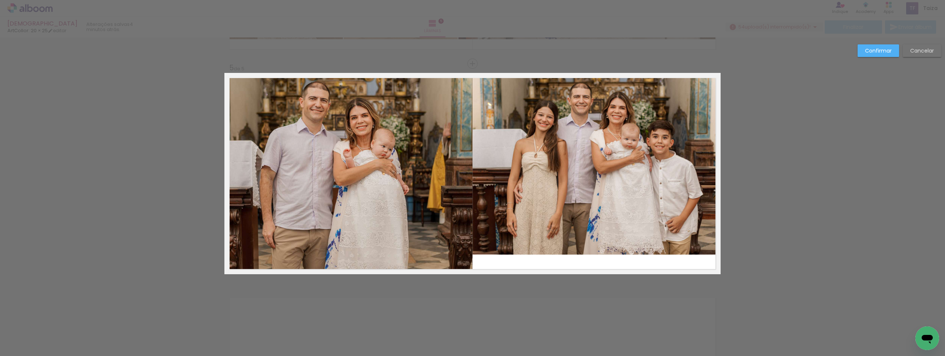
drag, startPoint x: 614, startPoint y: 222, endPoint x: 611, endPoint y: 235, distance: 13.4
click at [614, 223] on quentale-photo at bounding box center [596, 164] width 248 height 181
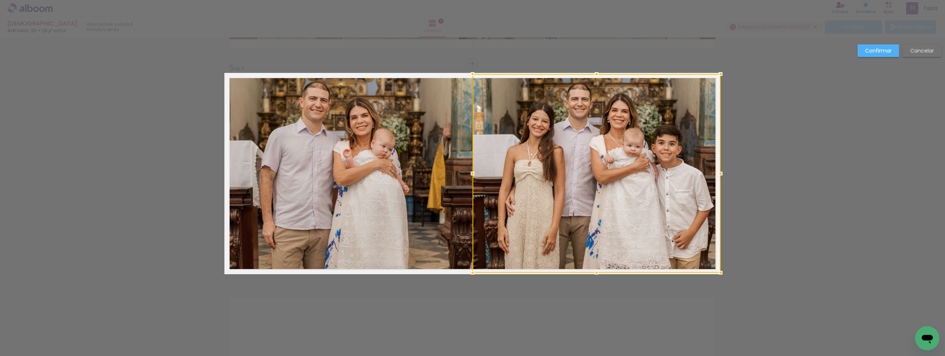
drag, startPoint x: 596, startPoint y: 255, endPoint x: 598, endPoint y: 275, distance: 20.9
click at [598, 276] on div at bounding box center [596, 272] width 15 height 15
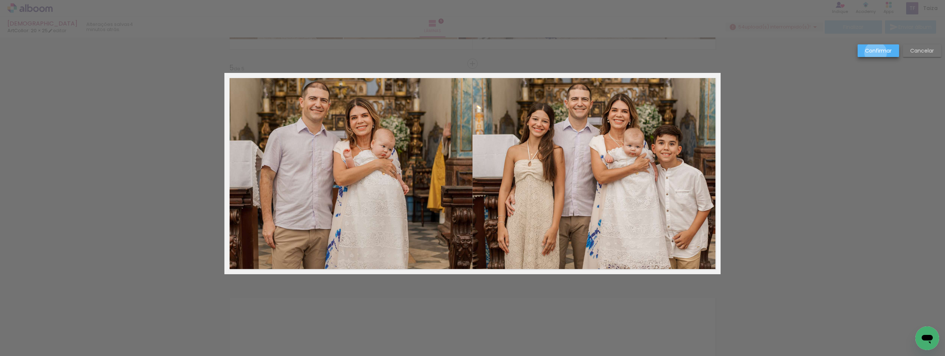
click at [0, 0] on slot "Confirmar" at bounding box center [0, 0] width 0 height 0
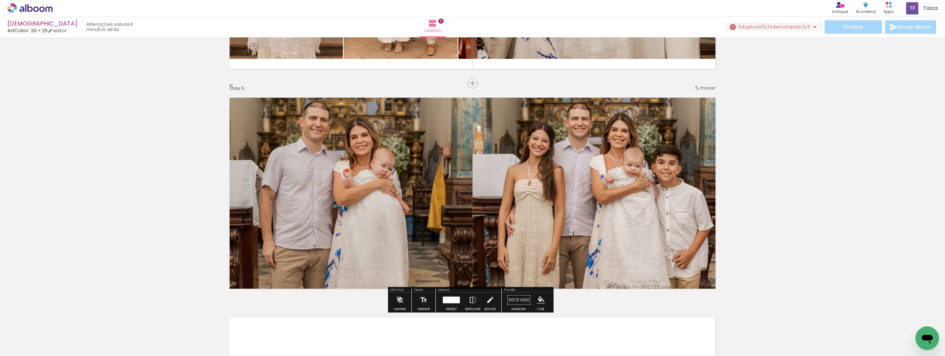
scroll to position [829, 0]
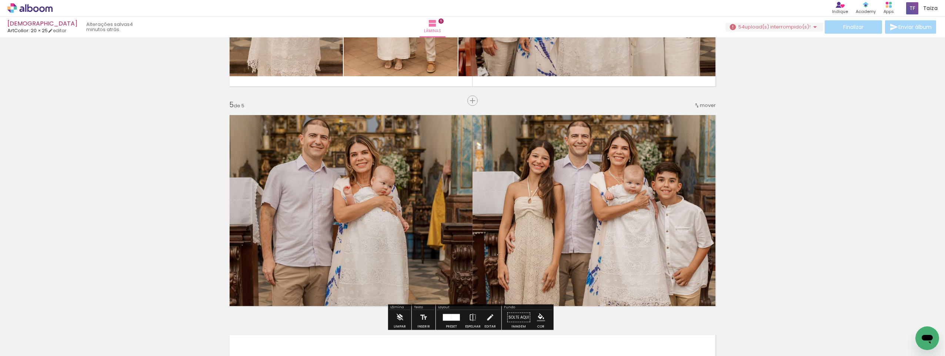
click at [697, 106] on iron-icon at bounding box center [697, 106] width 6 height 6
click at [686, 128] on span "3" at bounding box center [687, 129] width 4 height 12
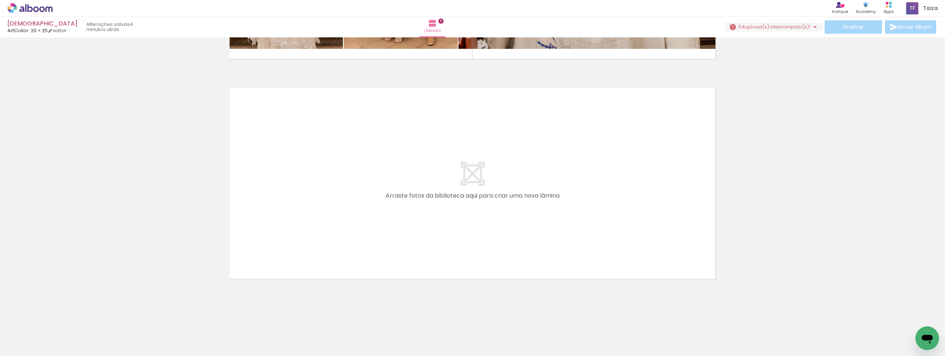
scroll to position [0, 226]
drag, startPoint x: 318, startPoint y: 337, endPoint x: 313, endPoint y: 261, distance: 76.1
click at [313, 261] on quentale-workspace at bounding box center [472, 178] width 945 height 356
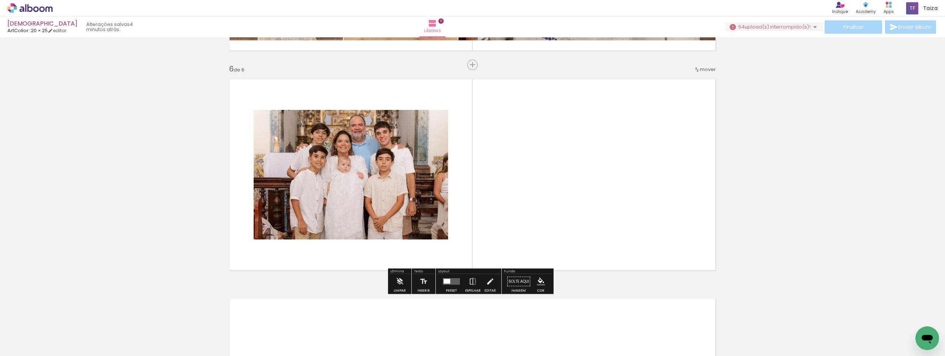
scroll to position [1086, 0]
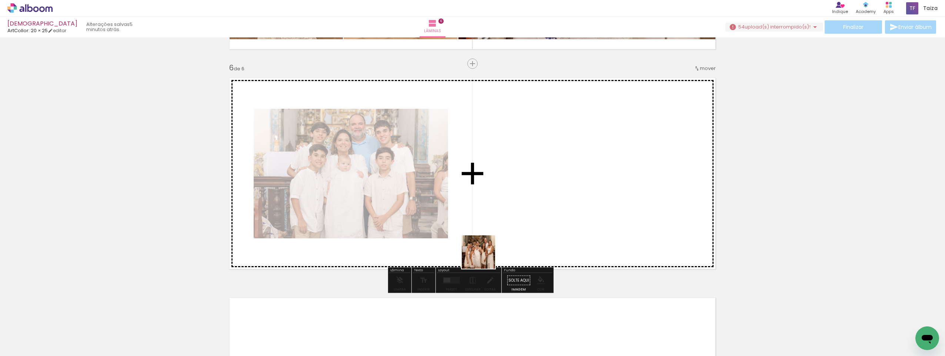
drag, startPoint x: 432, startPoint y: 338, endPoint x: 507, endPoint y: 214, distance: 144.5
click at [507, 214] on quentale-workspace at bounding box center [472, 178] width 945 height 356
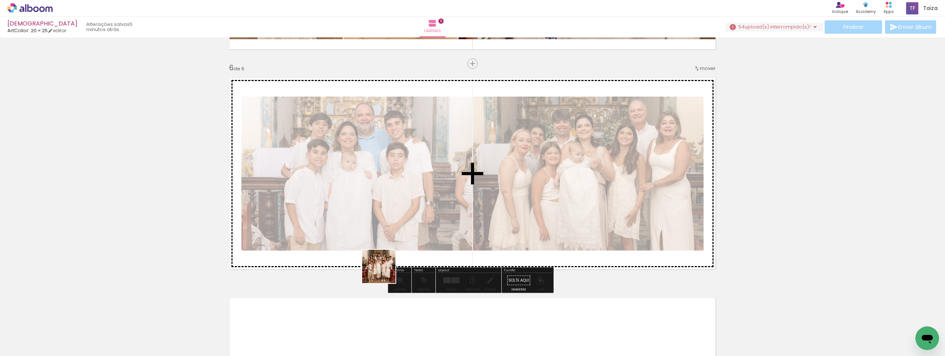
drag, startPoint x: 386, startPoint y: 337, endPoint x: 380, endPoint y: 219, distance: 118.3
click at [380, 219] on quentale-workspace at bounding box center [472, 178] width 945 height 356
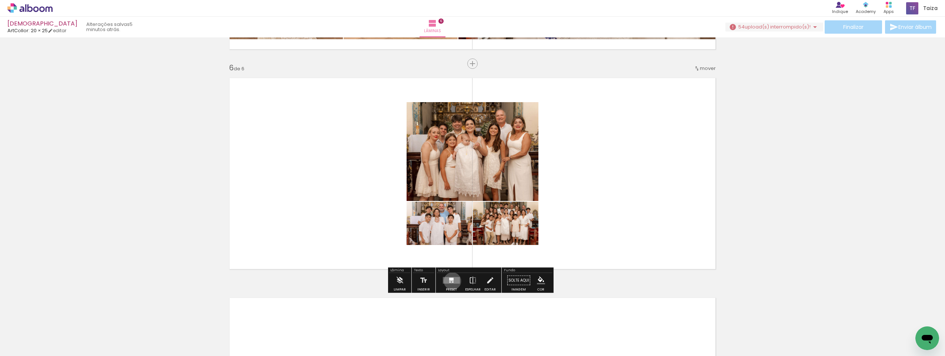
click at [451, 281] on quentale-layouter at bounding box center [451, 280] width 17 height 7
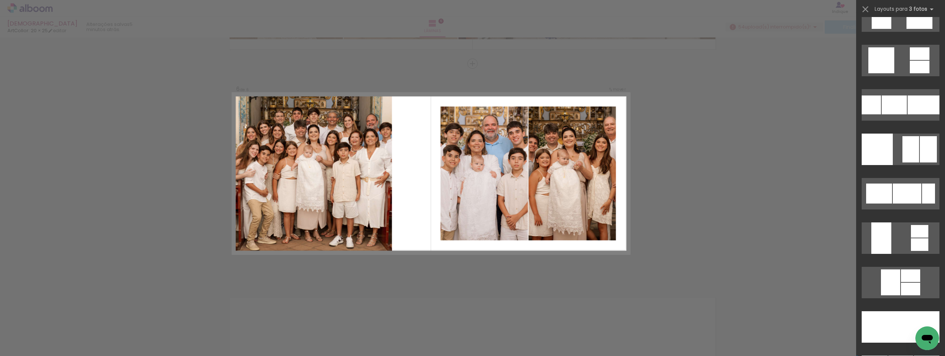
scroll to position [2296, 0]
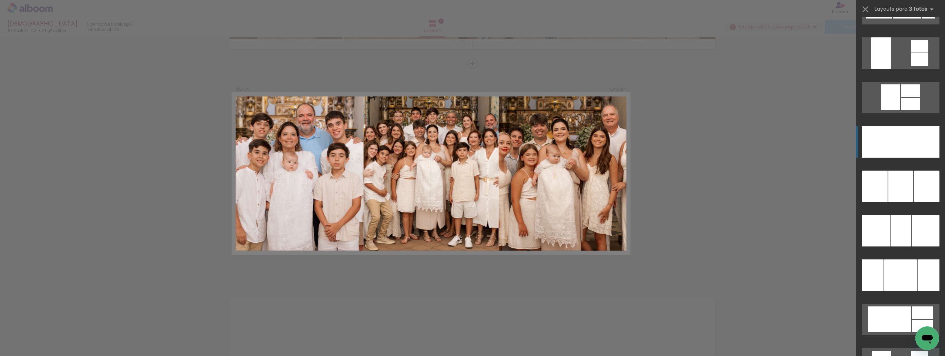
click at [911, 150] on div at bounding box center [900, 141] width 27 height 31
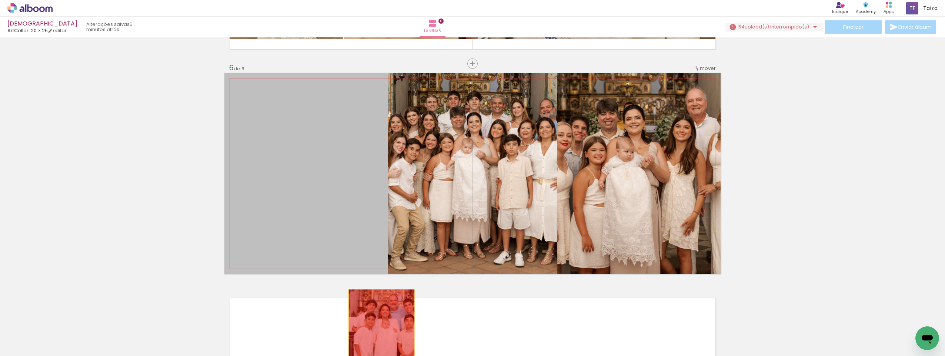
drag, startPoint x: 360, startPoint y: 186, endPoint x: 379, endPoint y: 330, distance: 145.7
click at [379, 330] on quentale-workspace at bounding box center [472, 178] width 945 height 356
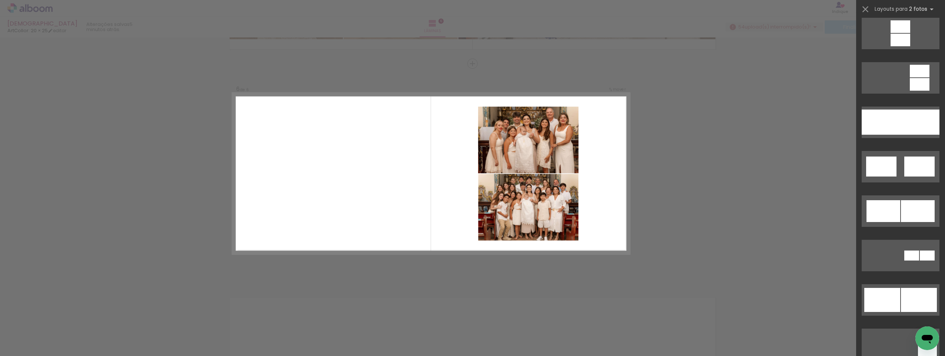
scroll to position [407, 0]
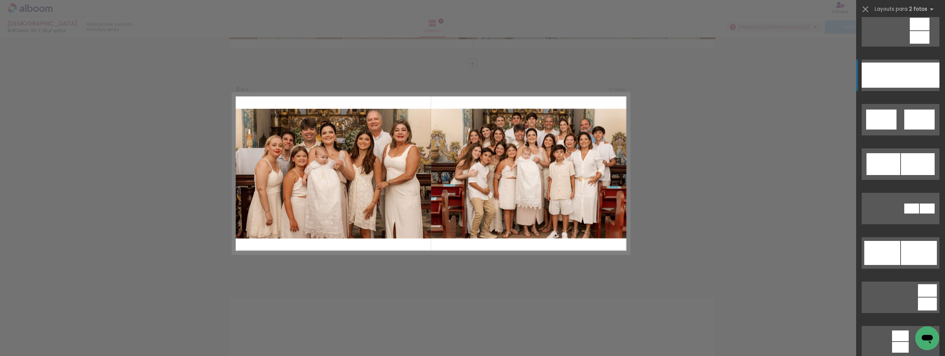
click at [904, 85] on div at bounding box center [920, 75] width 39 height 25
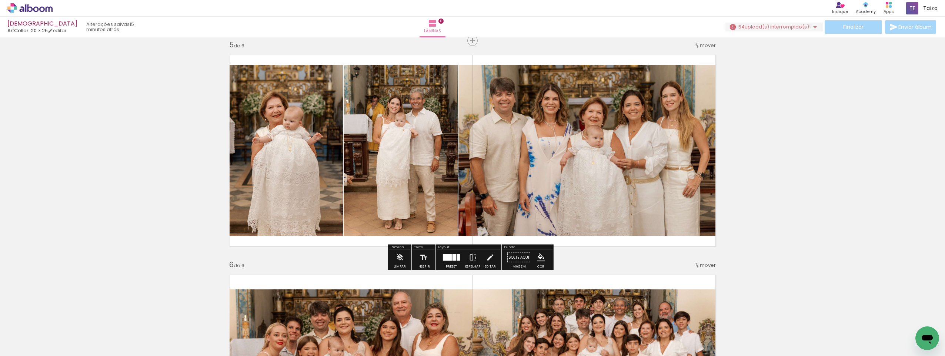
scroll to position [926, 0]
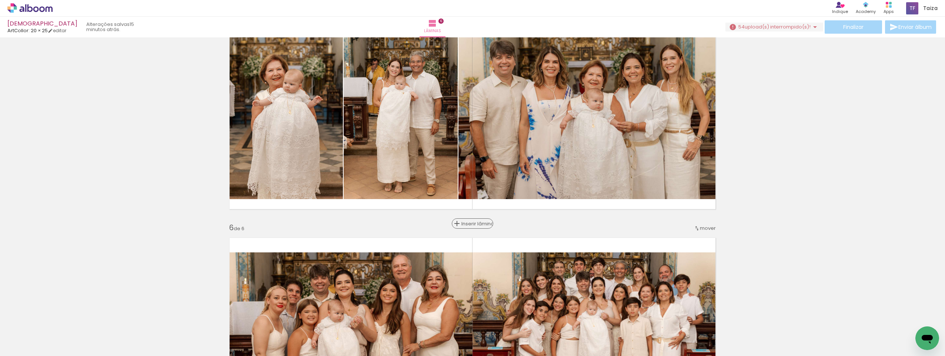
click at [473, 223] on span "Inserir lâmina" at bounding box center [475, 223] width 29 height 5
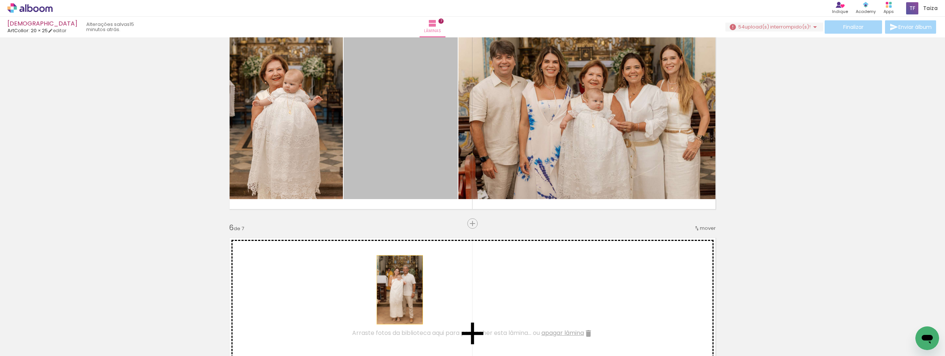
drag, startPoint x: 410, startPoint y: 124, endPoint x: 397, endPoint y: 290, distance: 166.0
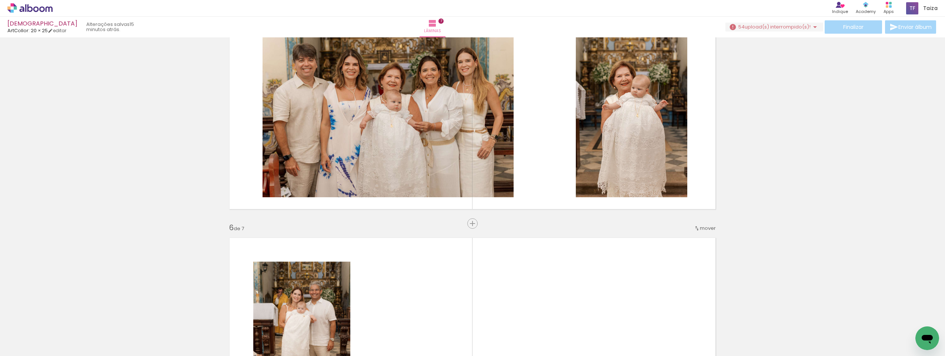
scroll to position [1037, 0]
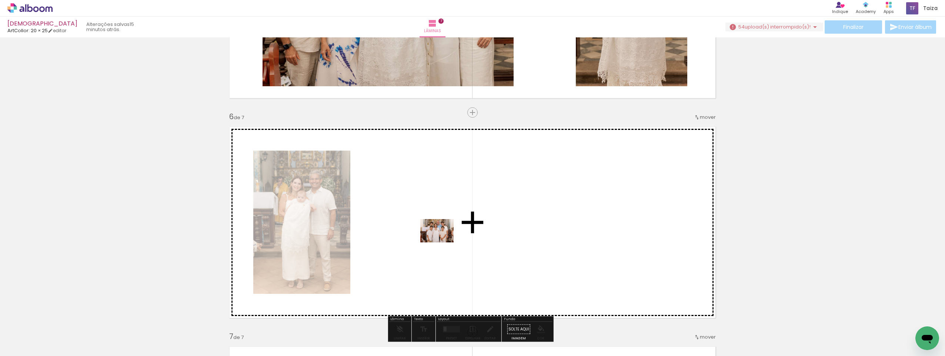
drag, startPoint x: 174, startPoint y: 338, endPoint x: 470, endPoint y: 231, distance: 315.6
click at [470, 231] on quentale-workspace at bounding box center [472, 178] width 945 height 356
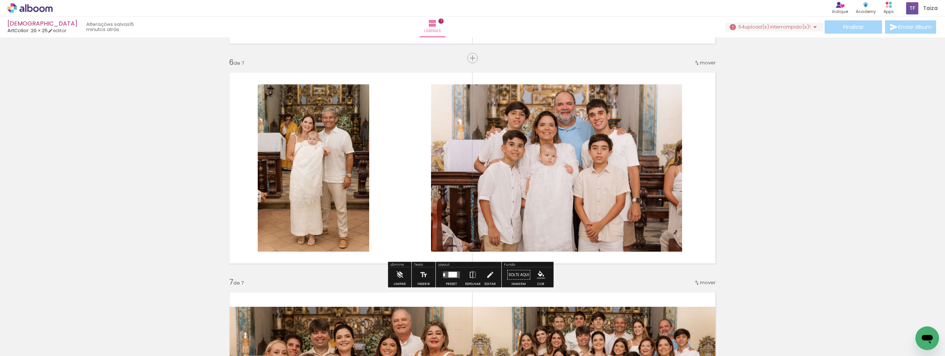
scroll to position [1148, 0]
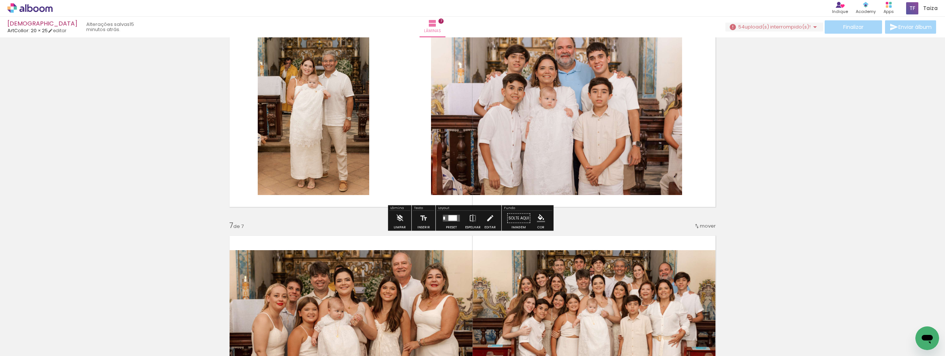
click at [455, 219] on div at bounding box center [452, 219] width 9 height 6
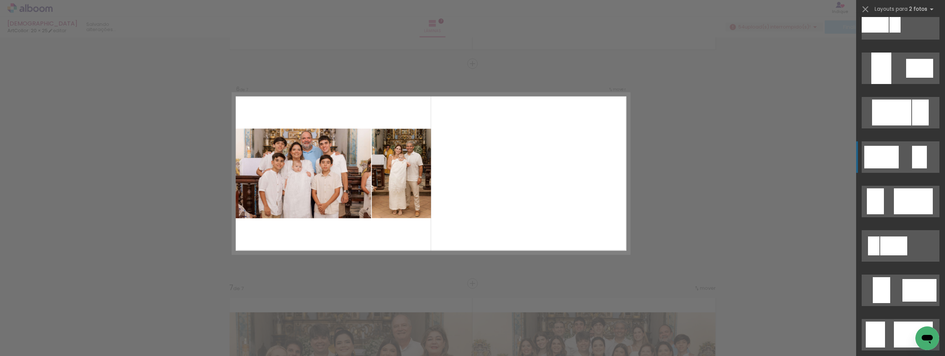
scroll to position [370, 0]
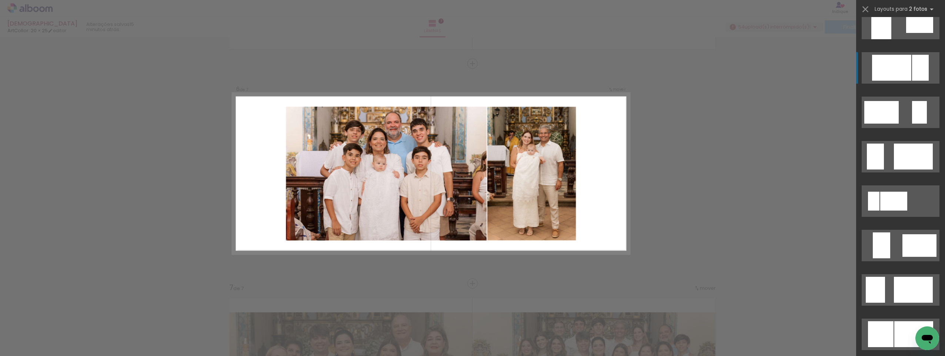
click at [905, 63] on div at bounding box center [891, 68] width 39 height 26
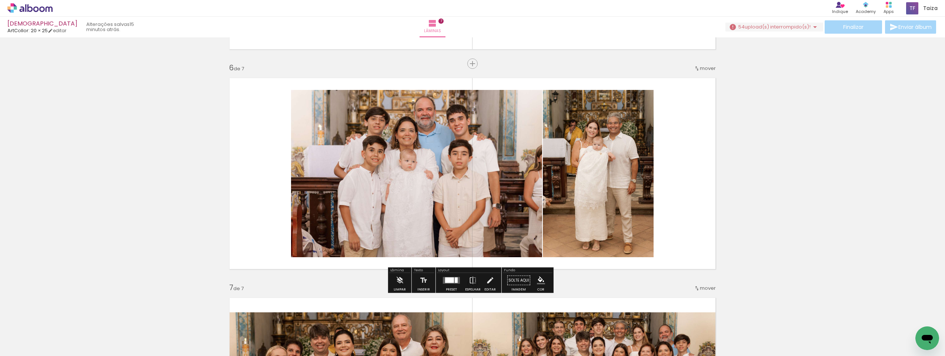
click at [384, 136] on quentale-photo at bounding box center [416, 173] width 251 height 167
click at [0, 0] on div at bounding box center [0, 0] width 0 height 0
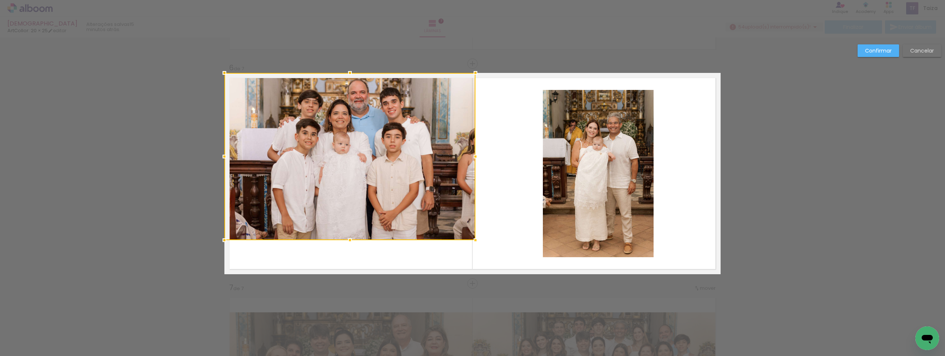
drag, startPoint x: 384, startPoint y: 144, endPoint x: 338, endPoint y: 118, distance: 52.7
click at [338, 118] on div at bounding box center [349, 156] width 251 height 167
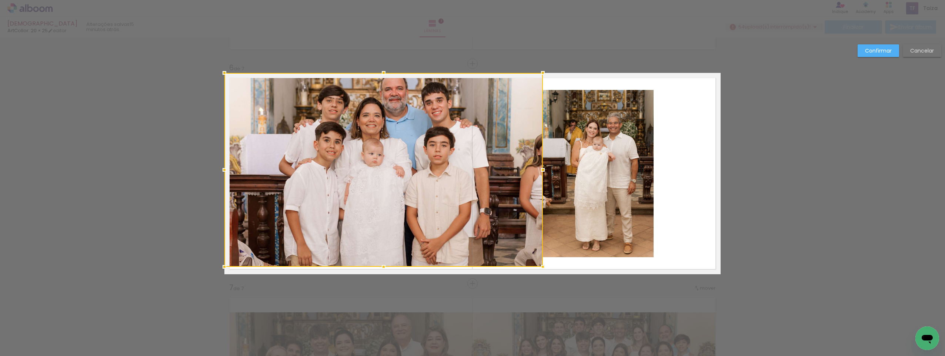
drag, startPoint x: 484, startPoint y: 249, endPoint x: 550, endPoint y: 284, distance: 74.5
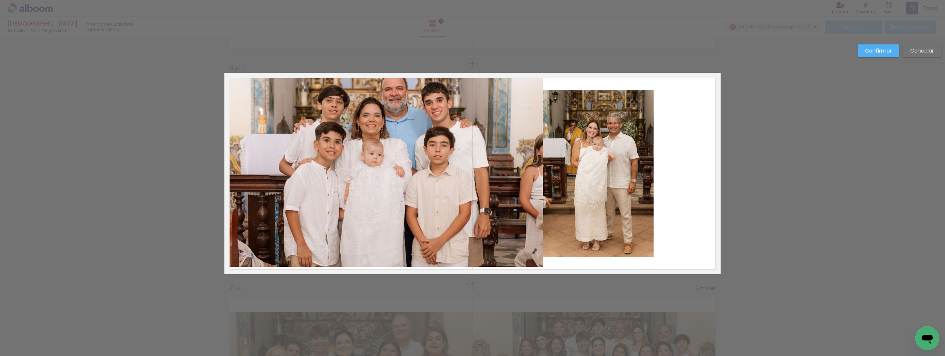
click at [0, 0] on slot "Confirmar" at bounding box center [0, 0] width 0 height 0
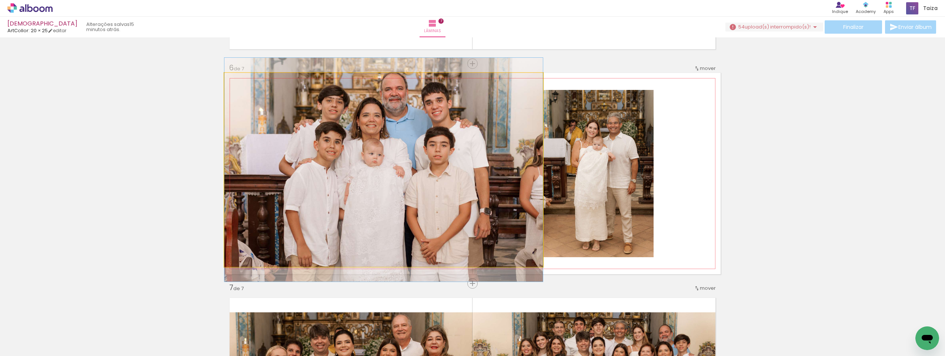
click at [431, 209] on quentale-photo at bounding box center [383, 170] width 318 height 194
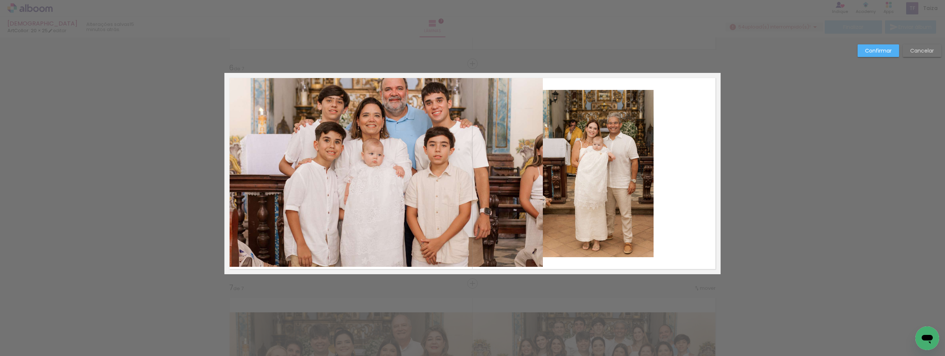
click at [431, 209] on quentale-photo at bounding box center [383, 170] width 318 height 194
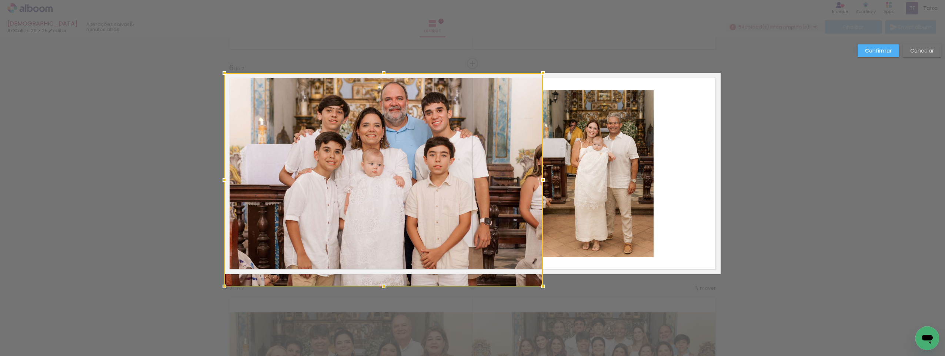
drag, startPoint x: 382, startPoint y: 264, endPoint x: 384, endPoint y: 280, distance: 16.4
click at [384, 281] on div at bounding box center [383, 286] width 15 height 15
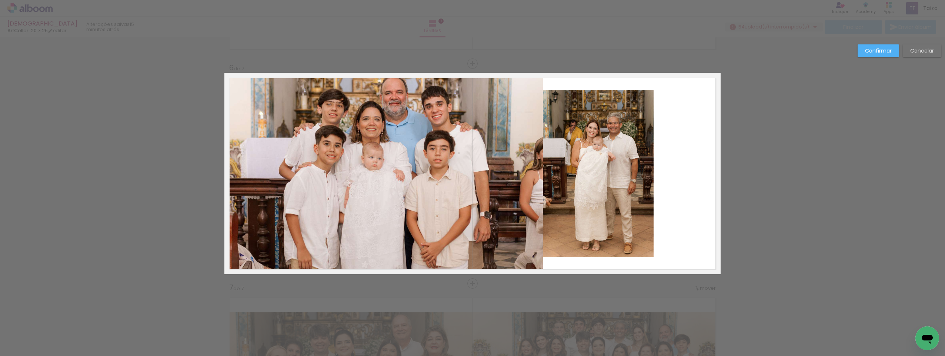
click at [508, 185] on quentale-photo at bounding box center [383, 173] width 318 height 201
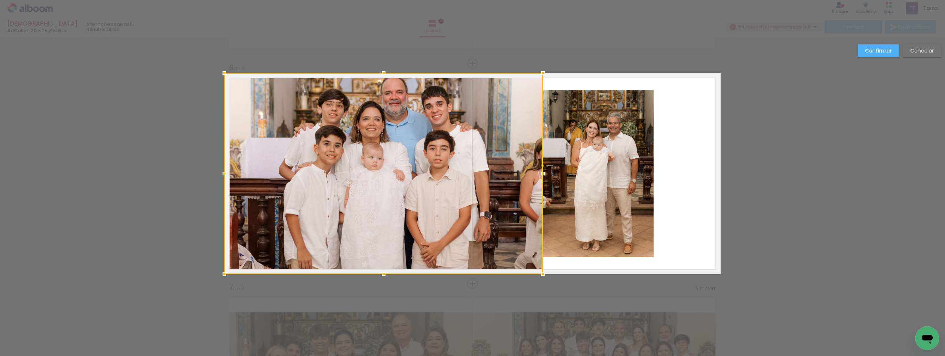
click at [509, 185] on div at bounding box center [383, 173] width 318 height 201
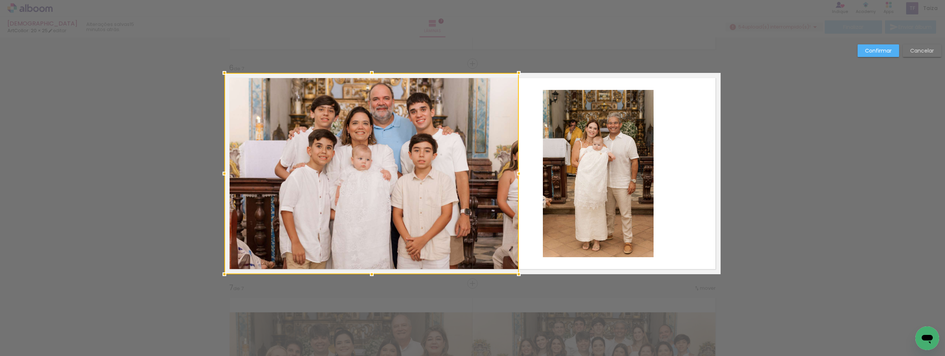
drag, startPoint x: 542, startPoint y: 176, endPoint x: 518, endPoint y: 178, distance: 24.3
click at [518, 178] on div at bounding box center [518, 173] width 15 height 15
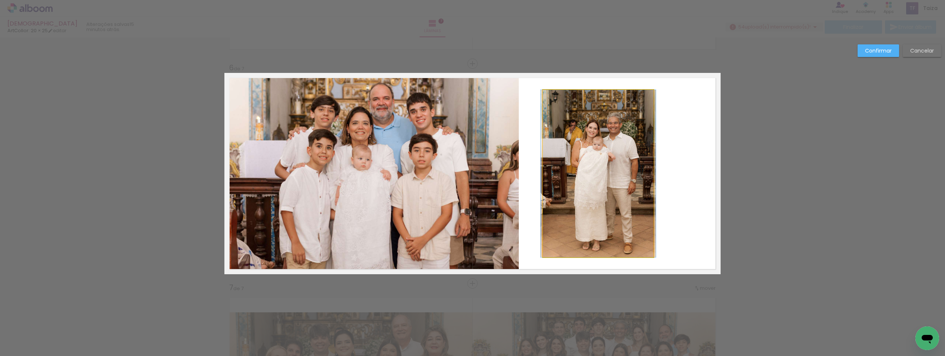
click at [621, 170] on quentale-photo at bounding box center [598, 173] width 111 height 167
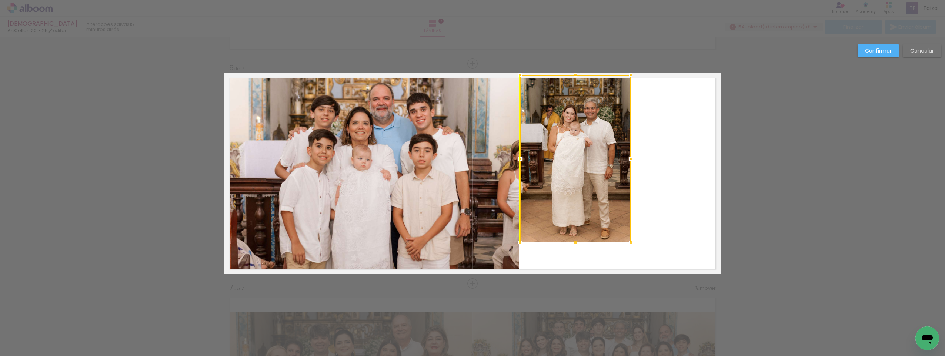
drag, startPoint x: 614, startPoint y: 187, endPoint x: 594, endPoint y: 173, distance: 25.0
click at [594, 173] on div at bounding box center [575, 158] width 111 height 167
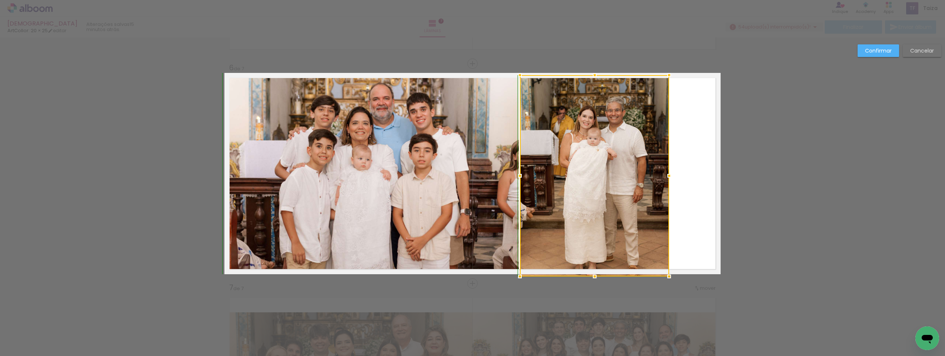
drag, startPoint x: 630, startPoint y: 239, endPoint x: 666, endPoint y: 270, distance: 48.0
click at [666, 270] on div at bounding box center [669, 276] width 15 height 15
click at [628, 182] on div at bounding box center [594, 174] width 149 height 199
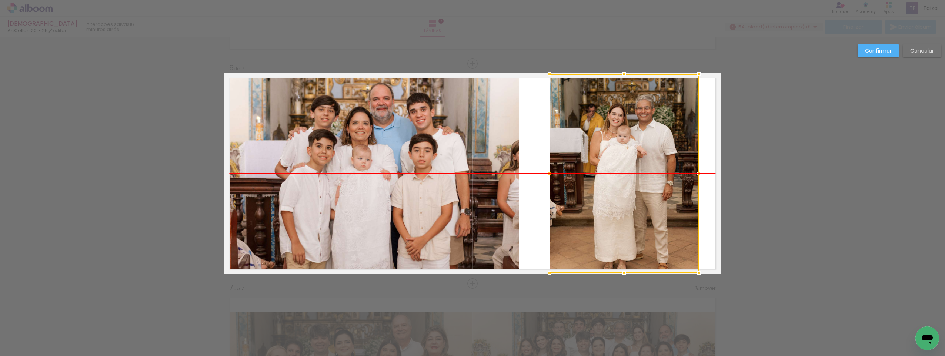
drag, startPoint x: 625, startPoint y: 190, endPoint x: 655, endPoint y: 189, distance: 29.6
click at [655, 189] on div at bounding box center [624, 173] width 149 height 199
click at [0, 0] on slot "Confirmar" at bounding box center [0, 0] width 0 height 0
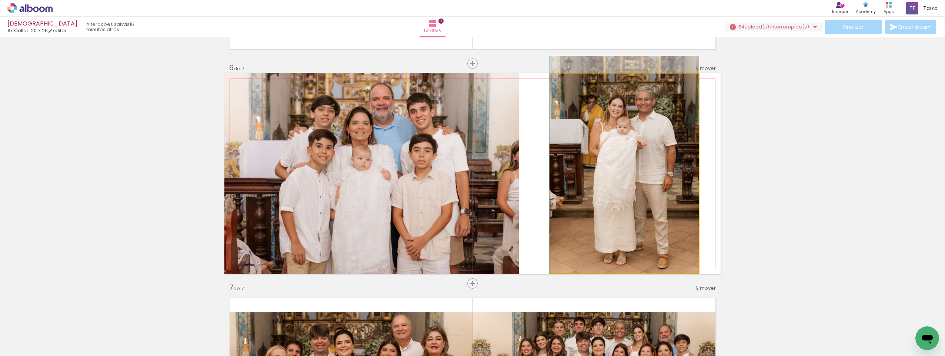
drag, startPoint x: 638, startPoint y: 194, endPoint x: 638, endPoint y: 183, distance: 11.5
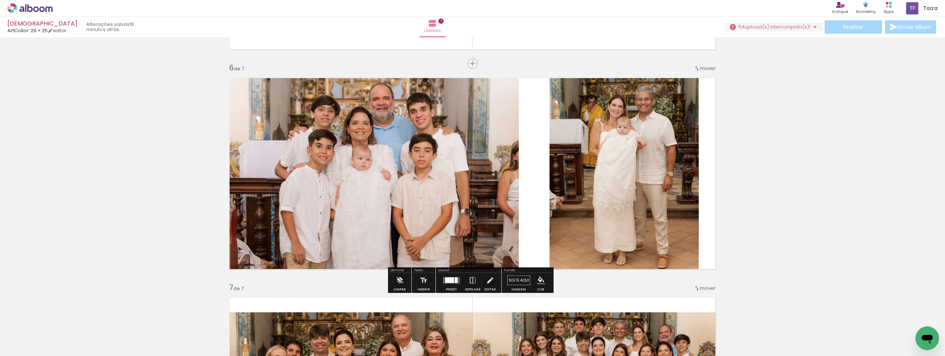
click at [480, 200] on quentale-photo at bounding box center [371, 173] width 294 height 201
click at [470, 183] on quentale-photo at bounding box center [371, 173] width 294 height 201
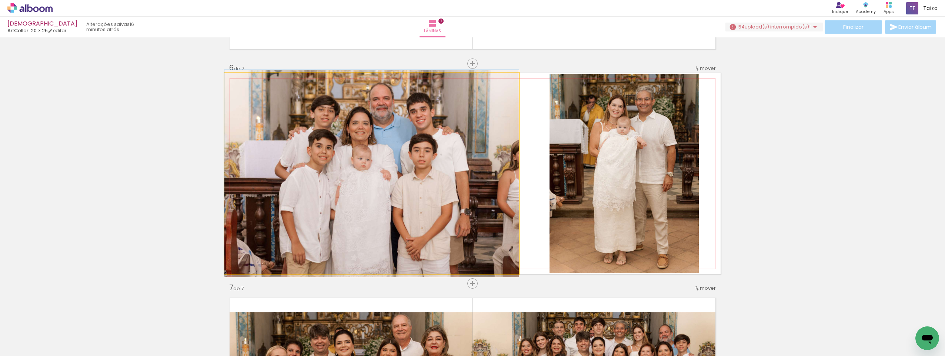
click at [470, 183] on quentale-photo at bounding box center [371, 173] width 294 height 201
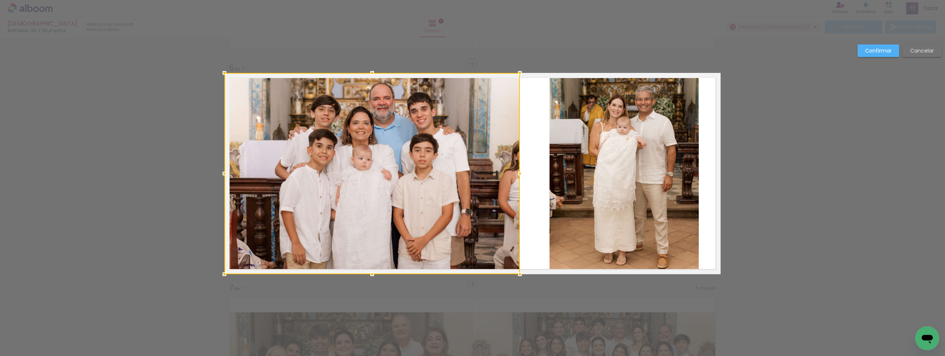
drag, startPoint x: 521, startPoint y: 173, endPoint x: 522, endPoint y: 185, distance: 12.3
click at [522, 185] on album-spread "6 de 7" at bounding box center [472, 173] width 496 height 201
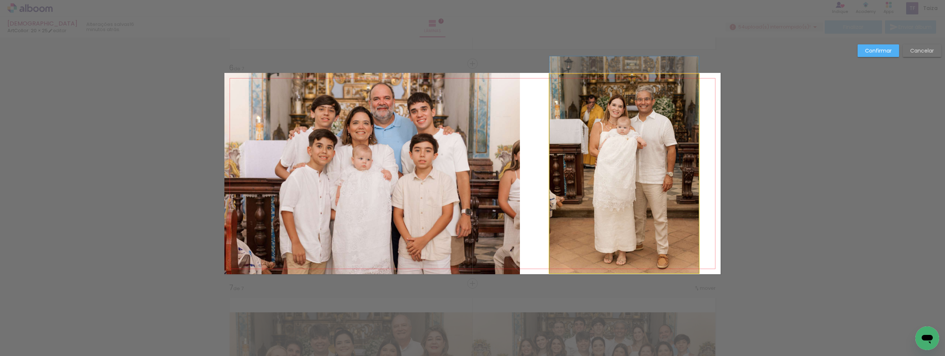
click at [589, 172] on quentale-photo at bounding box center [624, 173] width 149 height 199
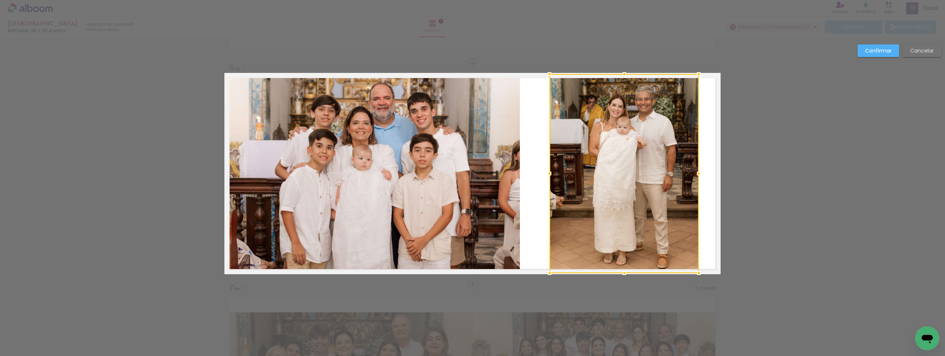
click at [452, 169] on quentale-photo at bounding box center [371, 173] width 295 height 201
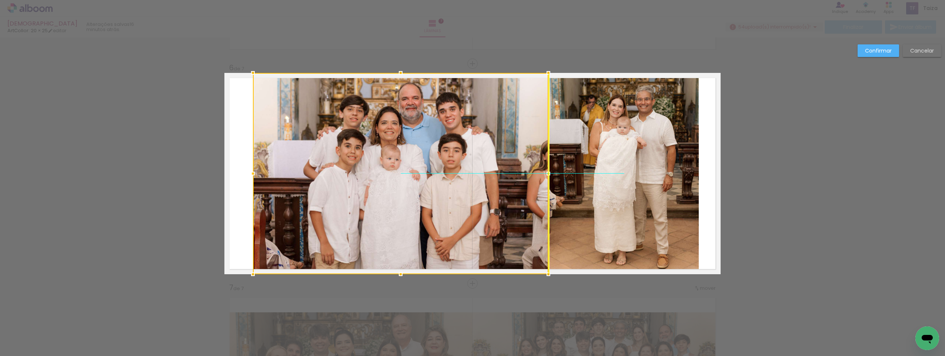
drag, startPoint x: 430, startPoint y: 172, endPoint x: 458, endPoint y: 176, distance: 28.3
click at [458, 176] on div at bounding box center [400, 173] width 295 height 201
click at [621, 174] on quentale-photo at bounding box center [624, 173] width 149 height 199
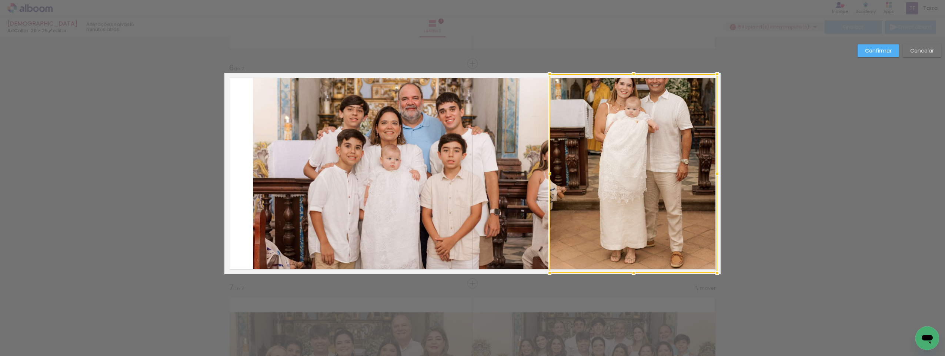
drag, startPoint x: 699, startPoint y: 173, endPoint x: 718, endPoint y: 176, distance: 19.2
click at [718, 176] on div at bounding box center [717, 173] width 15 height 15
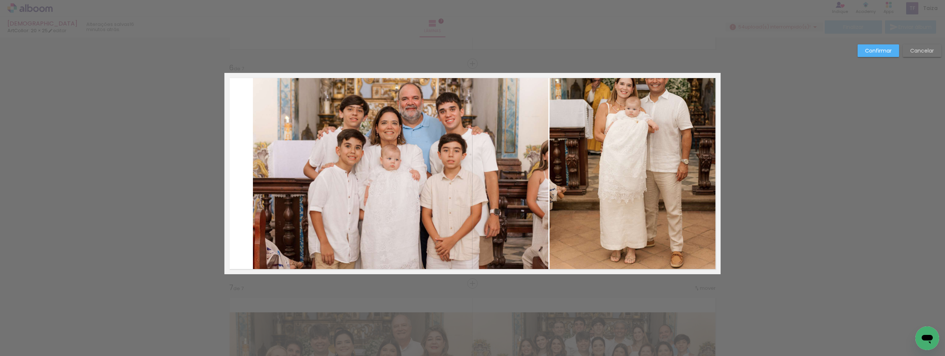
click at [0, 0] on slot "Confirmar" at bounding box center [0, 0] width 0 height 0
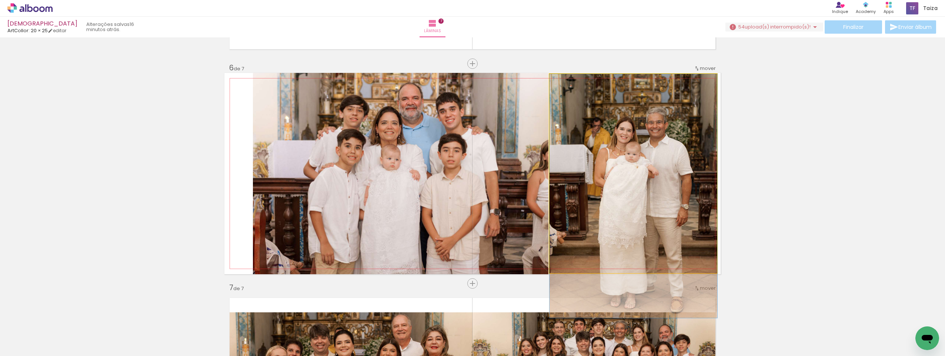
drag, startPoint x: 657, startPoint y: 141, endPoint x: 663, endPoint y: 195, distance: 54.1
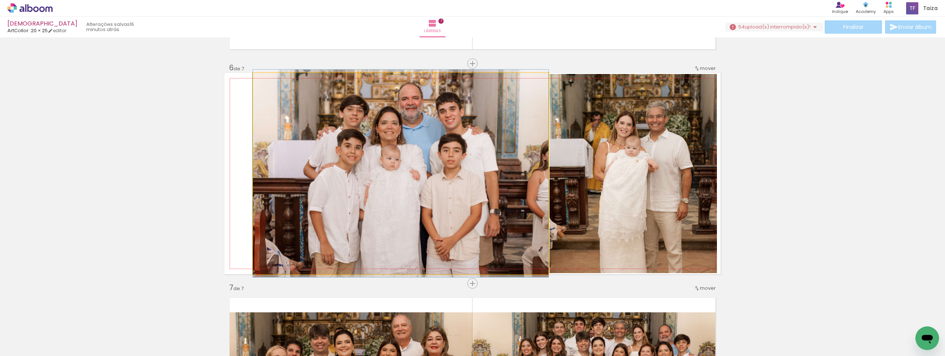
click at [361, 152] on quentale-photo at bounding box center [400, 173] width 295 height 201
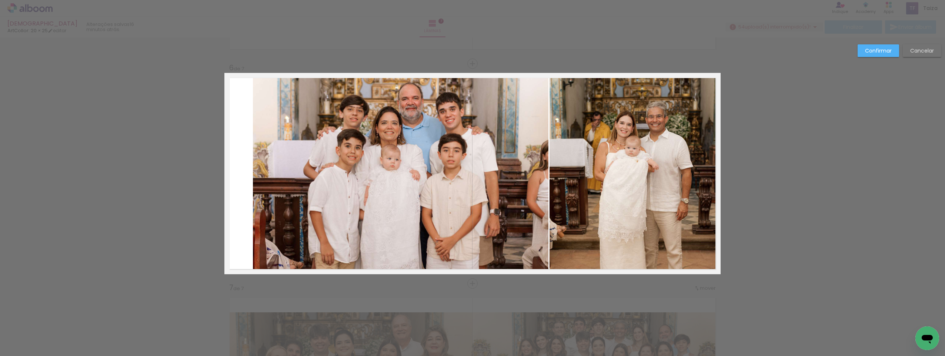
click at [361, 152] on quentale-photo at bounding box center [400, 173] width 295 height 201
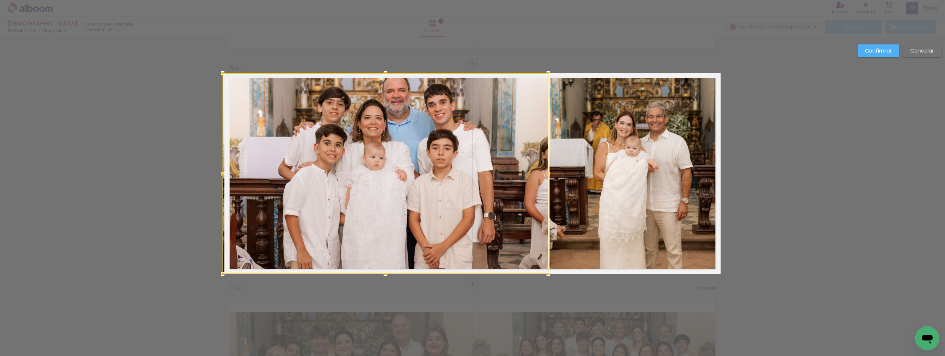
drag, startPoint x: 252, startPoint y: 180, endPoint x: 218, endPoint y: 180, distance: 34.4
click at [218, 180] on div at bounding box center [222, 173] width 15 height 15
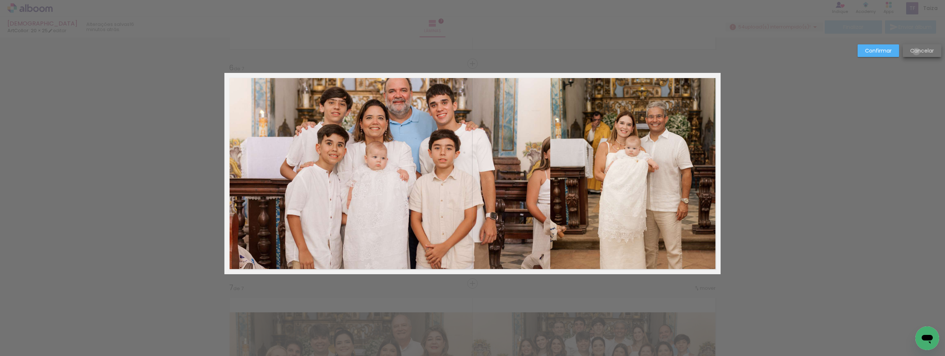
click at [0, 0] on slot "Cancelar" at bounding box center [0, 0] width 0 height 0
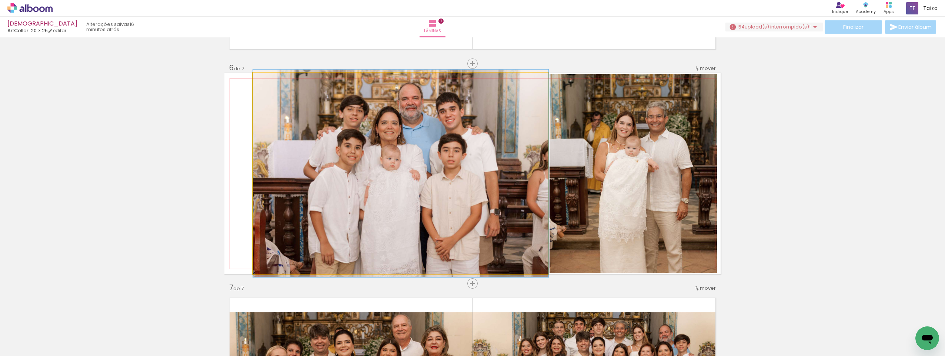
click at [482, 184] on quentale-photo at bounding box center [400, 173] width 295 height 201
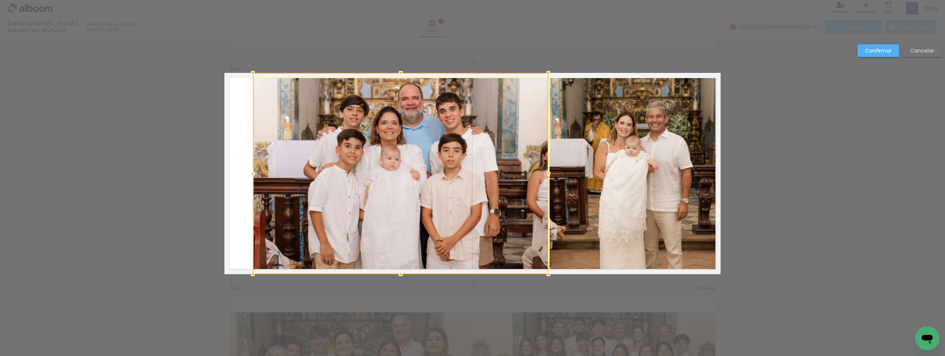
click at [482, 184] on div at bounding box center [400, 173] width 295 height 201
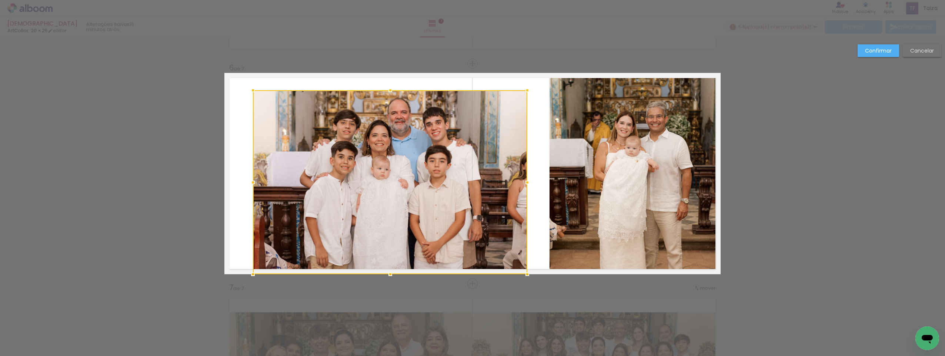
drag, startPoint x: 547, startPoint y: 74, endPoint x: 529, endPoint y: 92, distance: 25.1
click at [529, 92] on div at bounding box center [527, 90] width 15 height 15
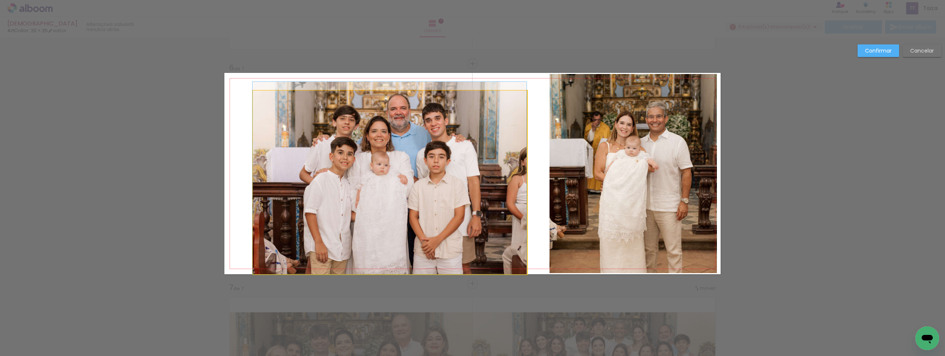
drag, startPoint x: 478, startPoint y: 187, endPoint x: 473, endPoint y: 180, distance: 8.4
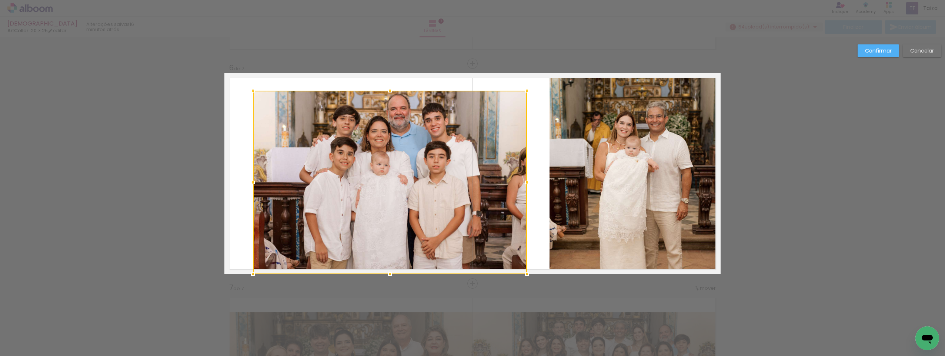
click at [472, 181] on div at bounding box center [390, 183] width 274 height 184
click at [473, 181] on div at bounding box center [390, 183] width 274 height 184
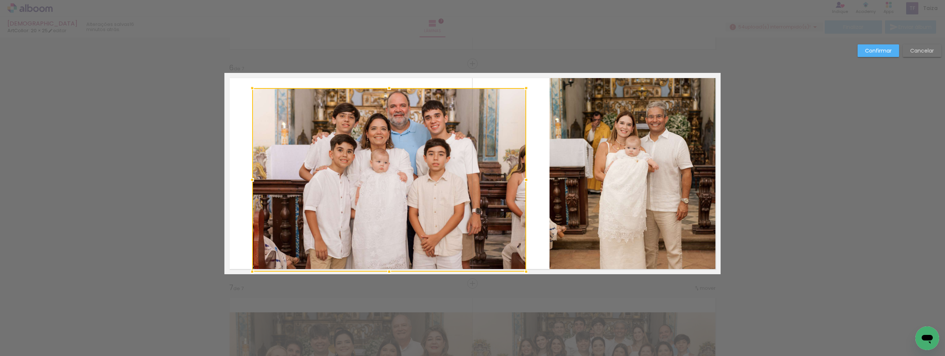
drag, startPoint x: 457, startPoint y: 196, endPoint x: 455, endPoint y: 192, distance: 4.8
click at [455, 192] on div at bounding box center [389, 180] width 274 height 184
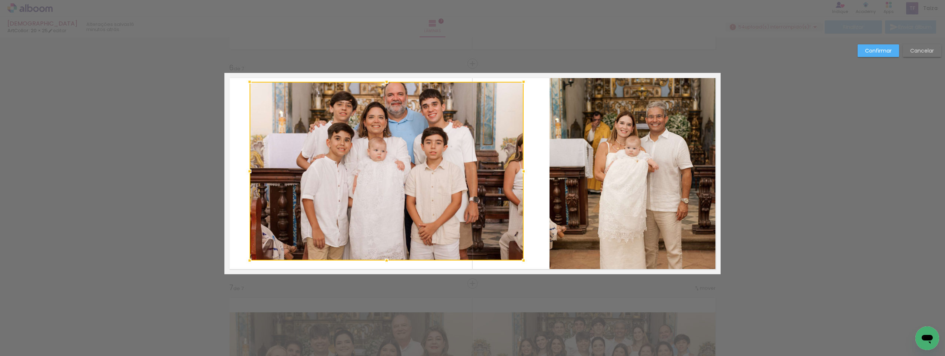
drag, startPoint x: 383, startPoint y: 266, endPoint x: 385, endPoint y: 258, distance: 7.7
click at [384, 259] on div at bounding box center [386, 260] width 15 height 15
click at [414, 201] on div at bounding box center [387, 171] width 274 height 179
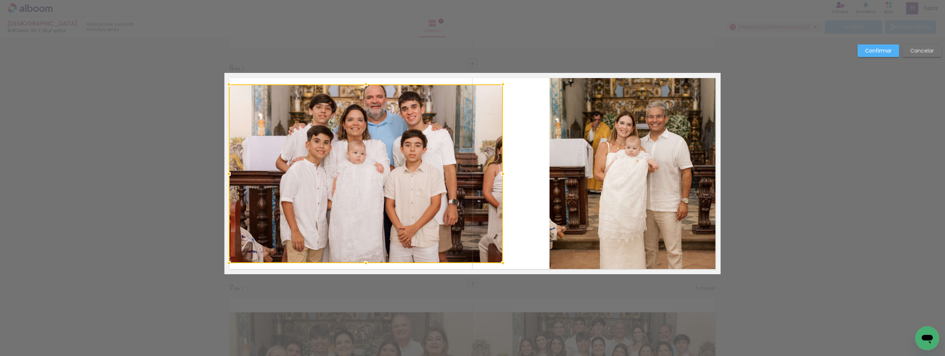
drag, startPoint x: 417, startPoint y: 151, endPoint x: 396, endPoint y: 153, distance: 21.1
click at [396, 153] on div at bounding box center [366, 173] width 274 height 179
click at [626, 154] on quentale-photo at bounding box center [634, 173] width 168 height 199
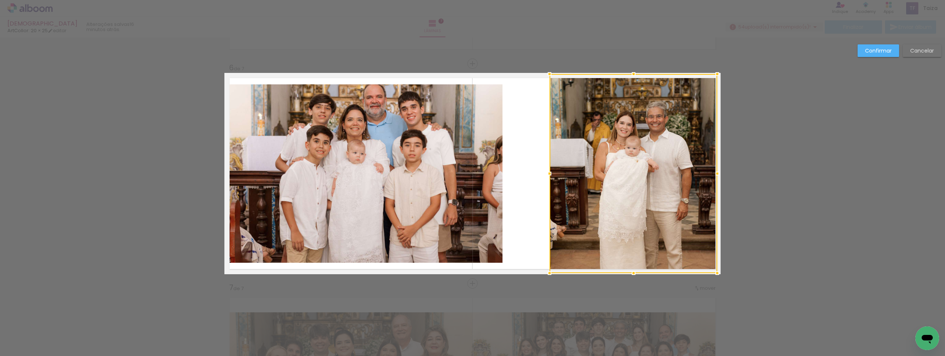
click at [0, 0] on slot "Cancelar" at bounding box center [0, 0] width 0 height 0
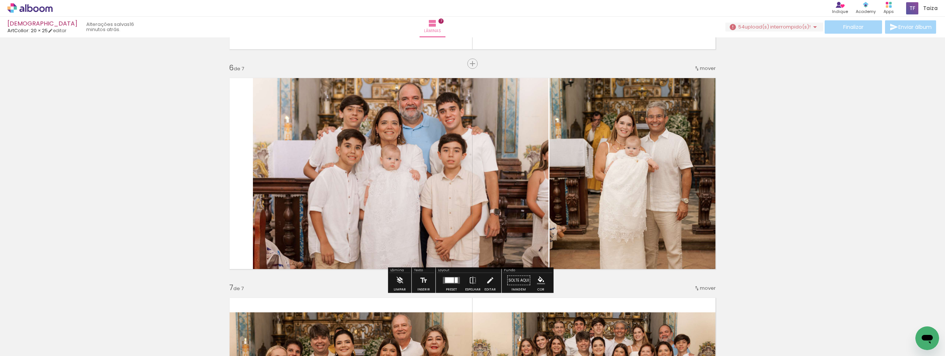
click at [474, 208] on quentale-photo at bounding box center [400, 173] width 295 height 201
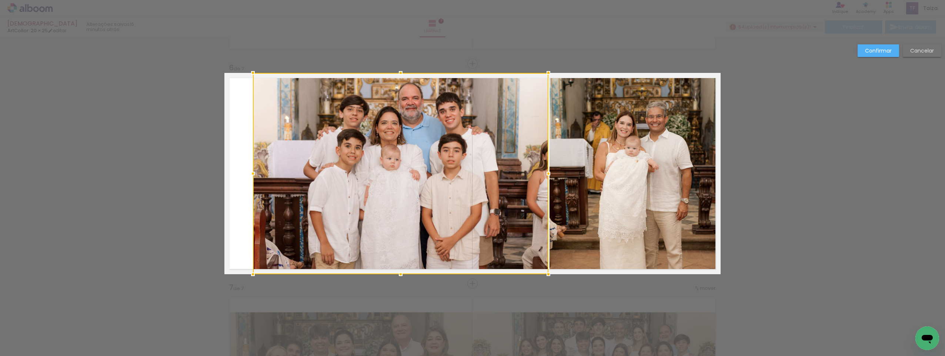
click at [474, 208] on div at bounding box center [400, 173] width 295 height 201
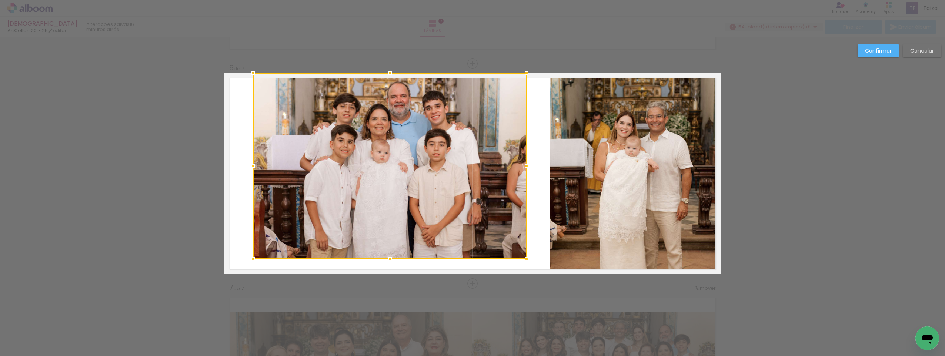
drag, startPoint x: 550, startPoint y: 275, endPoint x: 528, endPoint y: 261, distance: 26.0
click at [528, 261] on div at bounding box center [526, 259] width 15 height 15
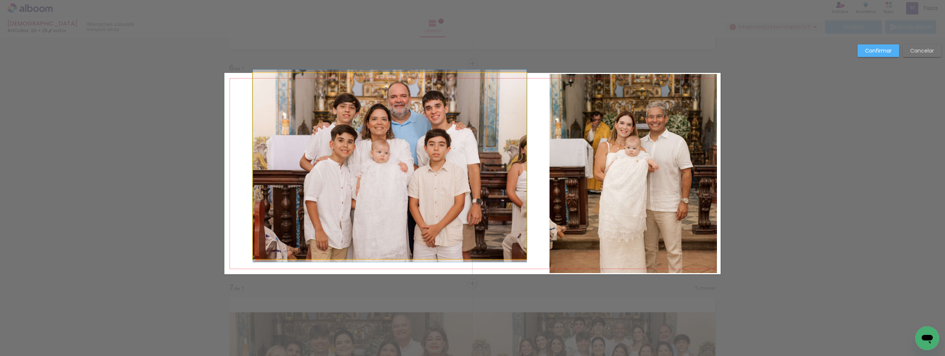
click at [463, 191] on quentale-photo at bounding box center [390, 166] width 274 height 186
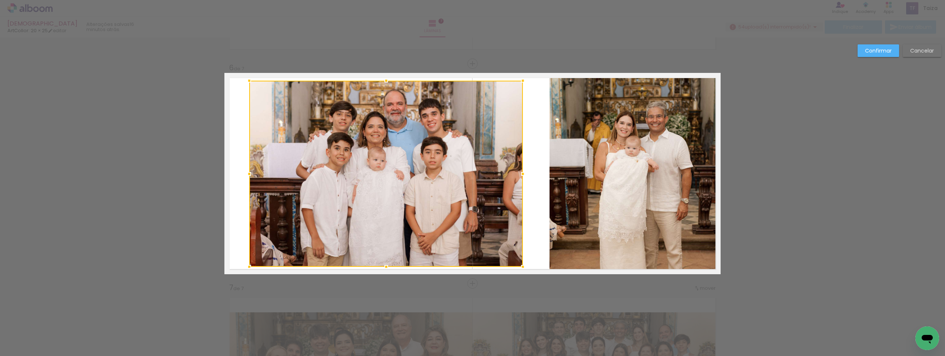
drag, startPoint x: 437, startPoint y: 162, endPoint x: 432, endPoint y: 168, distance: 7.3
click at [432, 168] on div at bounding box center [386, 174] width 274 height 186
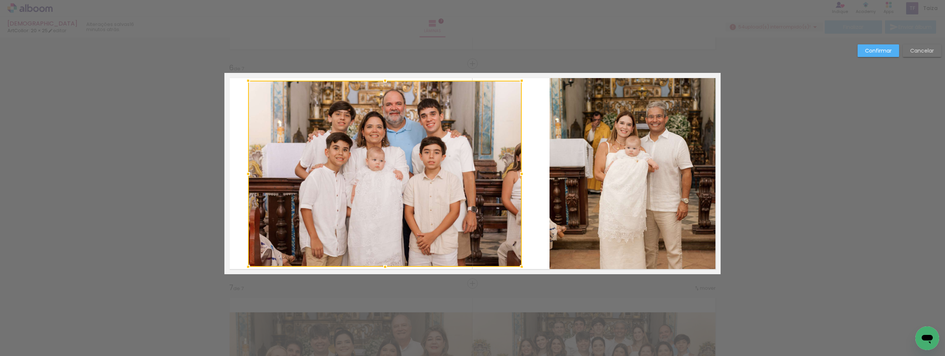
click at [0, 0] on slot "Cancelar" at bounding box center [0, 0] width 0 height 0
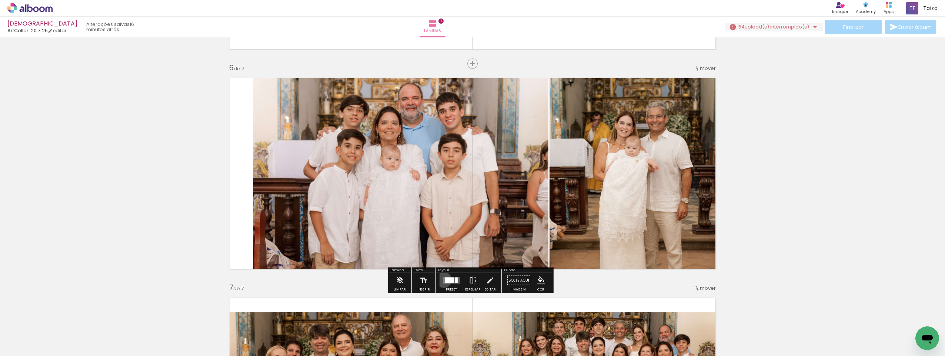
click at [443, 280] on quentale-layouter at bounding box center [451, 280] width 17 height 7
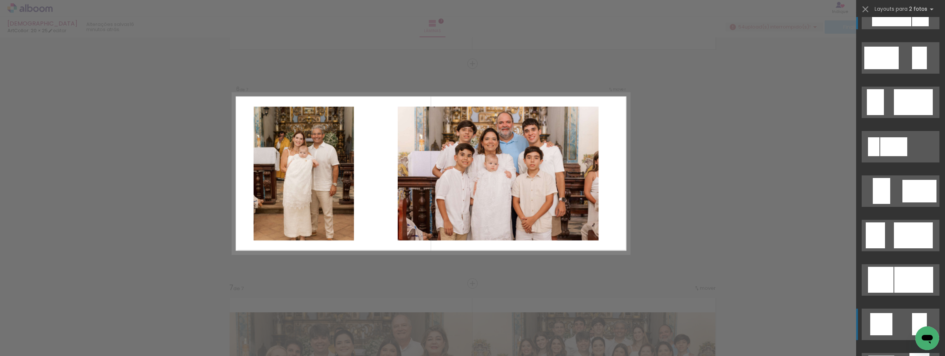
scroll to position [437, 0]
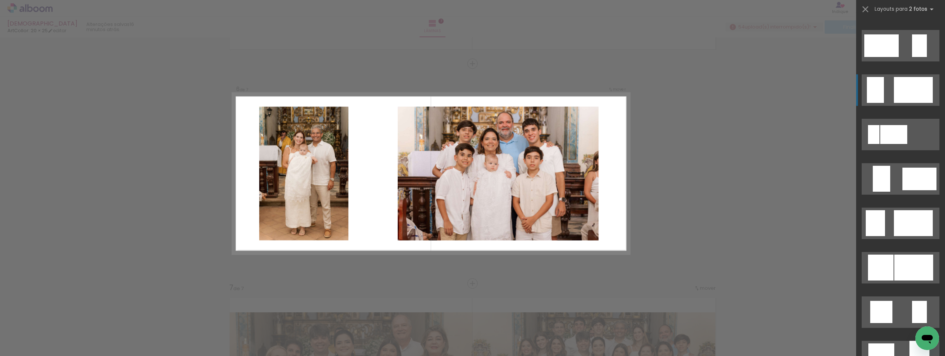
click at [909, 88] on div at bounding box center [913, 90] width 39 height 26
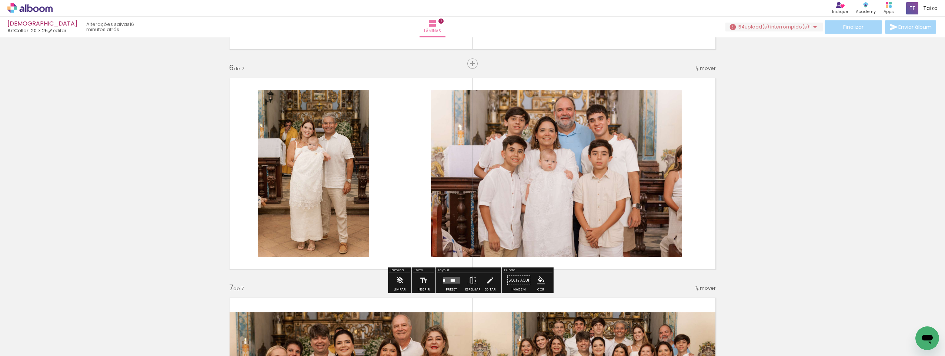
click at [525, 171] on quentale-photo at bounding box center [556, 173] width 251 height 167
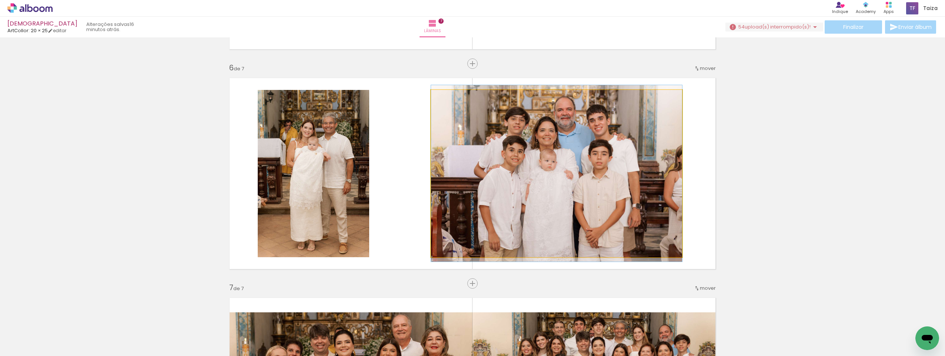
click at [525, 171] on quentale-photo at bounding box center [556, 173] width 251 height 167
click at [0, 0] on div at bounding box center [0, 0] width 0 height 0
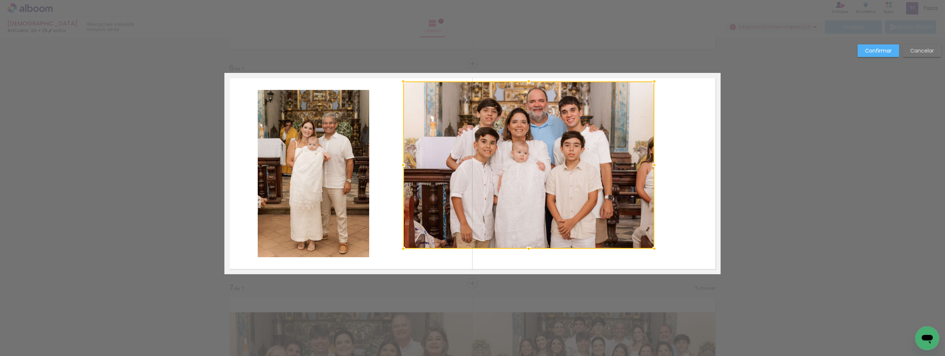
drag, startPoint x: 554, startPoint y: 170, endPoint x: 526, endPoint y: 162, distance: 29.0
click at [526, 162] on div at bounding box center [528, 164] width 251 height 167
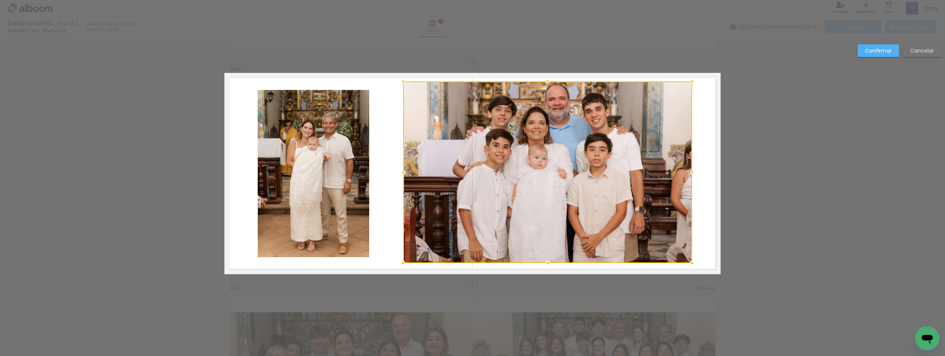
drag, startPoint x: 654, startPoint y: 247, endPoint x: 692, endPoint y: 261, distance: 40.4
click at [692, 261] on div at bounding box center [692, 263] width 15 height 15
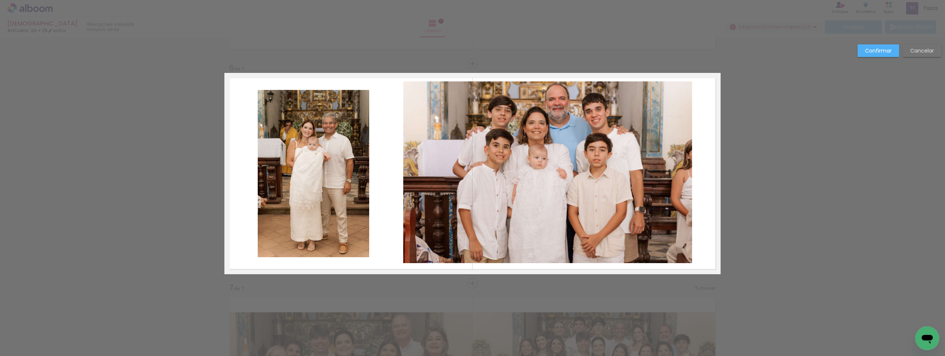
click at [353, 181] on quentale-photo at bounding box center [313, 173] width 111 height 167
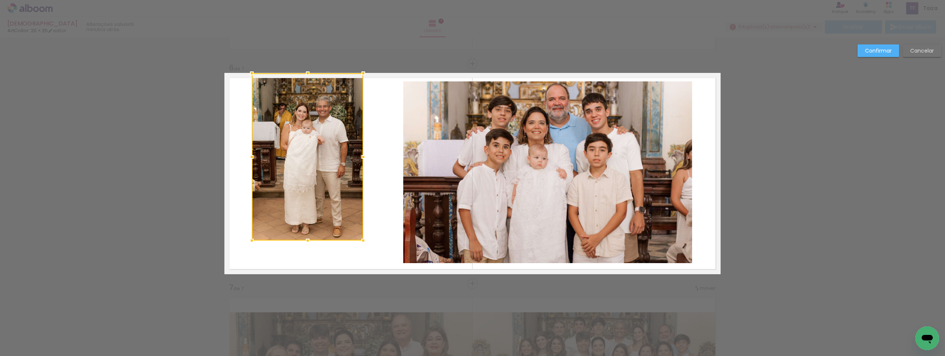
drag, startPoint x: 322, startPoint y: 178, endPoint x: 316, endPoint y: 161, distance: 17.7
click at [316, 161] on div at bounding box center [307, 156] width 111 height 167
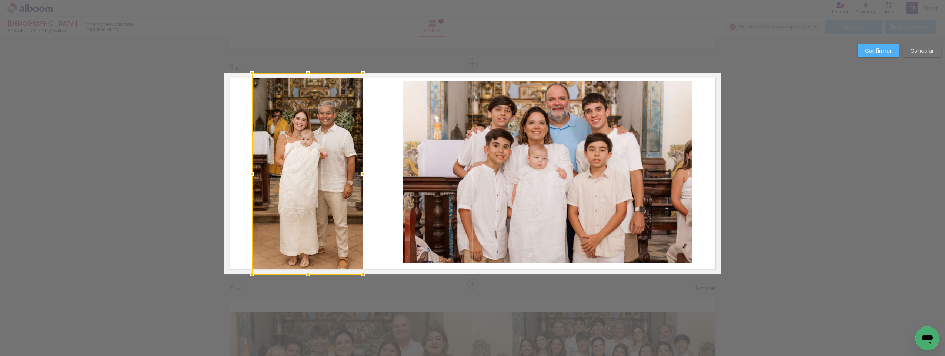
drag, startPoint x: 302, startPoint y: 242, endPoint x: 307, endPoint y: 281, distance: 38.9
click at [307, 281] on div at bounding box center [307, 274] width 15 height 15
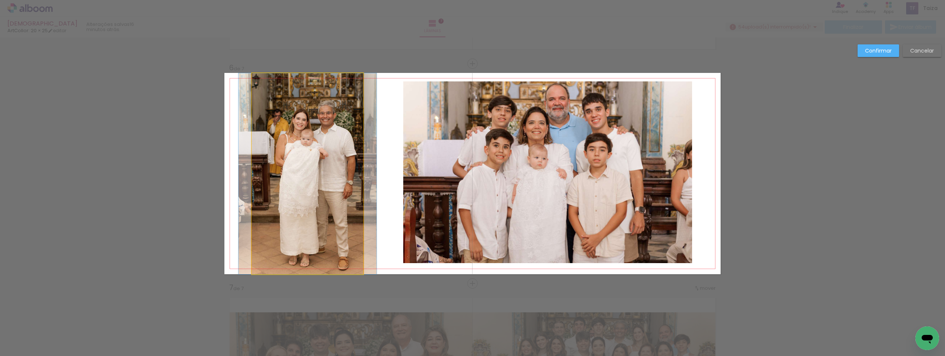
click at [358, 174] on quentale-photo at bounding box center [307, 173] width 111 height 201
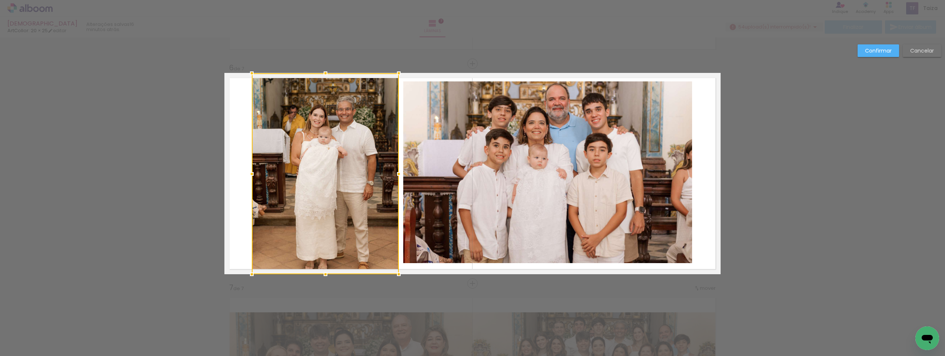
drag, startPoint x: 361, startPoint y: 176, endPoint x: 396, endPoint y: 176, distance: 35.5
click at [396, 176] on div at bounding box center [398, 174] width 15 height 15
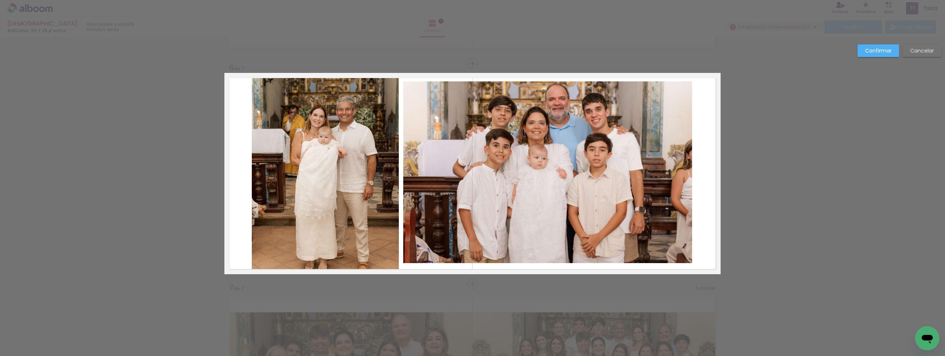
click at [487, 158] on quentale-photo at bounding box center [547, 172] width 289 height 182
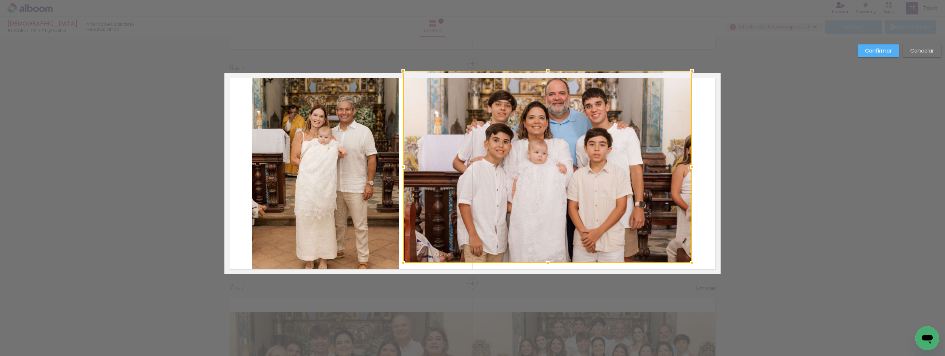
drag, startPoint x: 545, startPoint y: 84, endPoint x: 544, endPoint y: 75, distance: 8.9
click at [544, 75] on div at bounding box center [547, 70] width 15 height 15
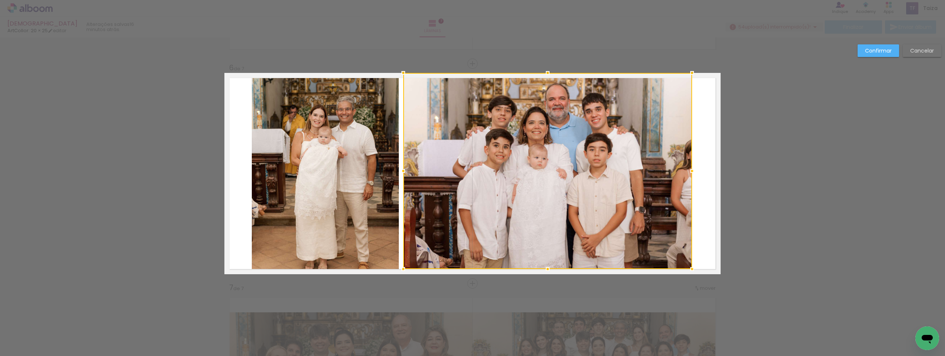
drag, startPoint x: 547, startPoint y: 263, endPoint x: 548, endPoint y: 275, distance: 11.9
click at [548, 269] on div at bounding box center [547, 171] width 289 height 196
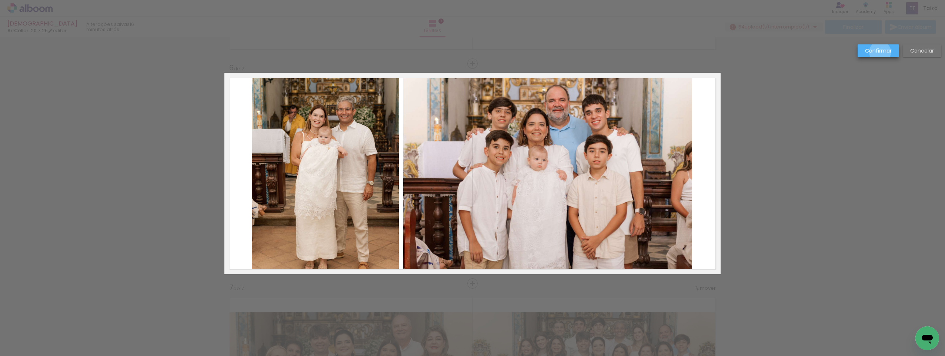
click at [0, 0] on slot "Confirmar" at bounding box center [0, 0] width 0 height 0
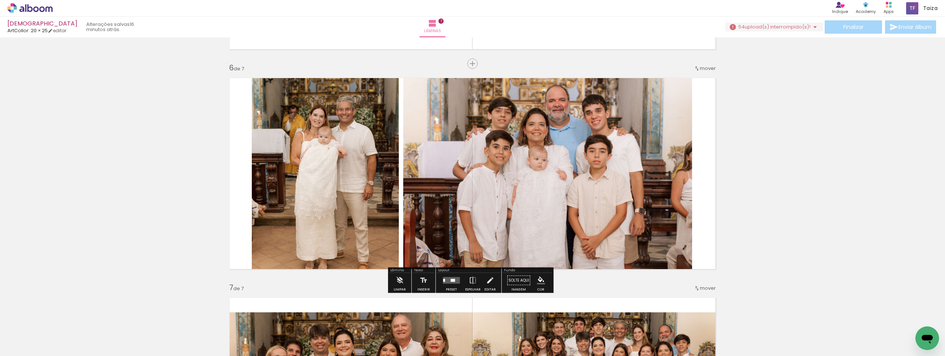
click at [365, 193] on quentale-photo at bounding box center [325, 173] width 147 height 201
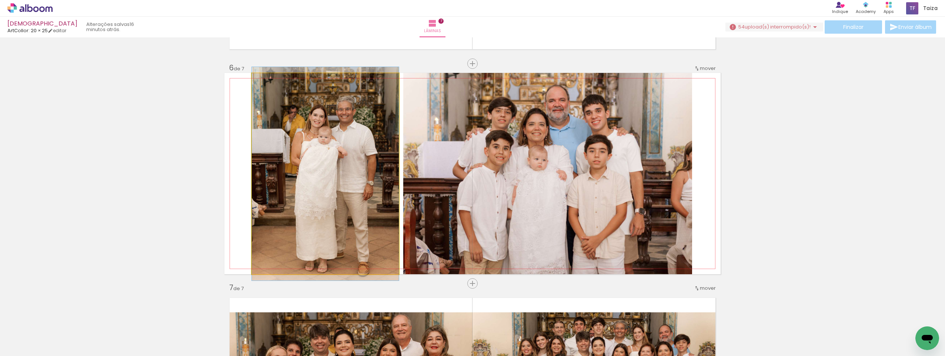
click at [365, 193] on quentale-photo at bounding box center [325, 173] width 147 height 201
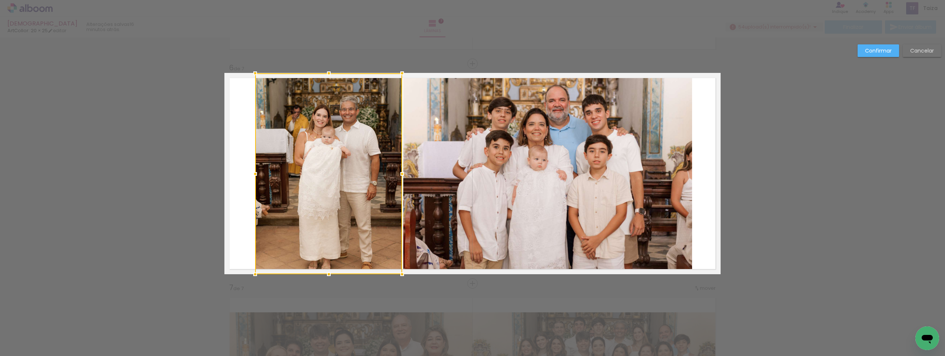
drag, startPoint x: 353, startPoint y: 192, endPoint x: 356, endPoint y: 191, distance: 3.8
click at [356, 191] on div at bounding box center [328, 173] width 147 height 201
click at [561, 198] on quentale-photo at bounding box center [547, 173] width 289 height 201
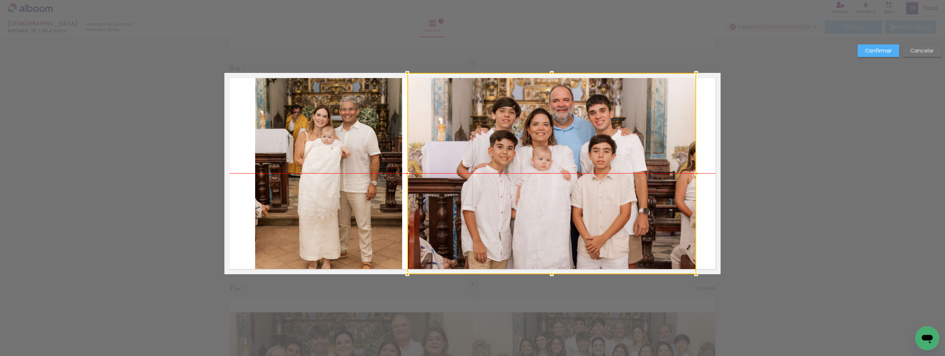
click at [587, 199] on div at bounding box center [551, 173] width 289 height 201
click at [350, 196] on quentale-photo at bounding box center [328, 173] width 147 height 201
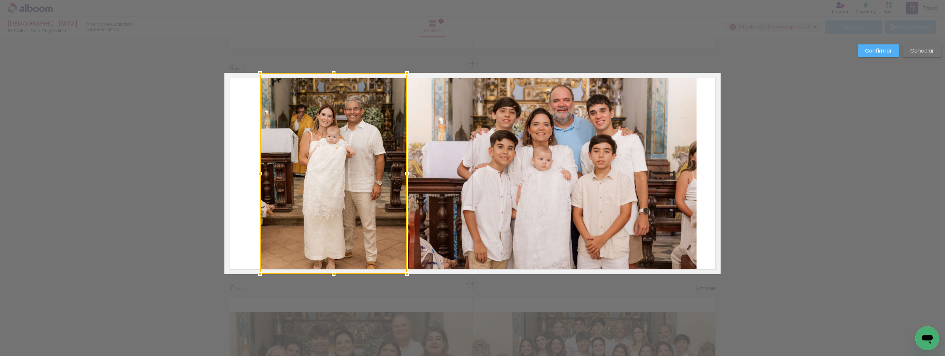
drag, startPoint x: 345, startPoint y: 197, endPoint x: 350, endPoint y: 197, distance: 4.4
click at [350, 197] on div at bounding box center [333, 173] width 147 height 201
click at [0, 0] on slot "Confirmar" at bounding box center [0, 0] width 0 height 0
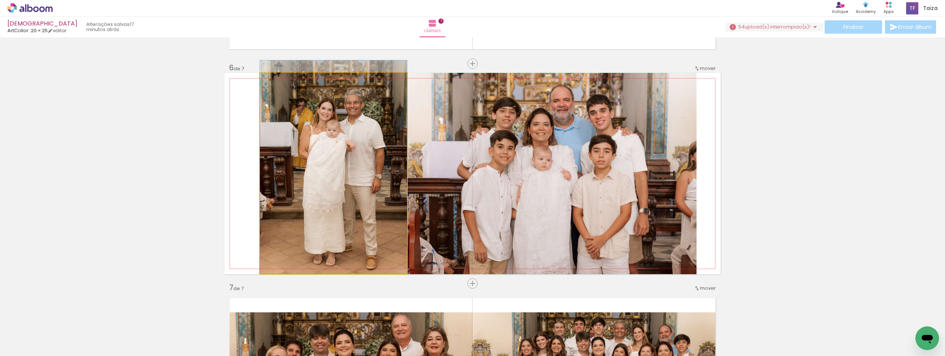
drag, startPoint x: 353, startPoint y: 205, endPoint x: 353, endPoint y: 200, distance: 4.4
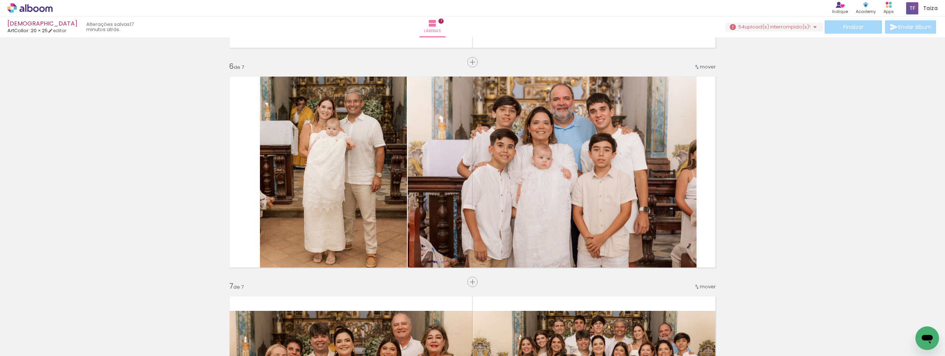
scroll to position [1086, 0]
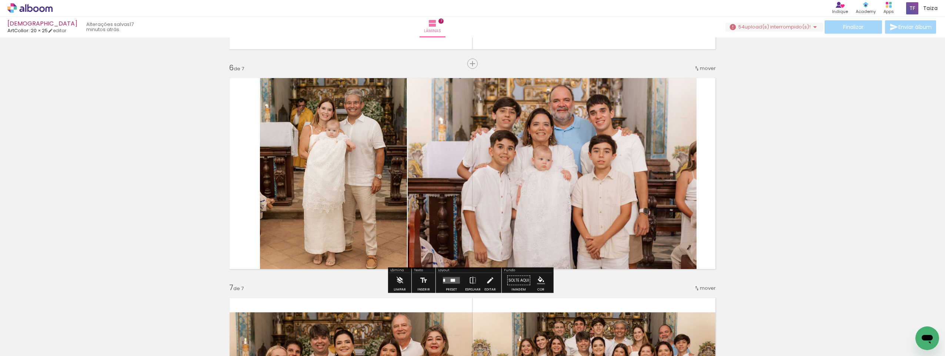
click at [337, 183] on quentale-photo at bounding box center [333, 173] width 147 height 201
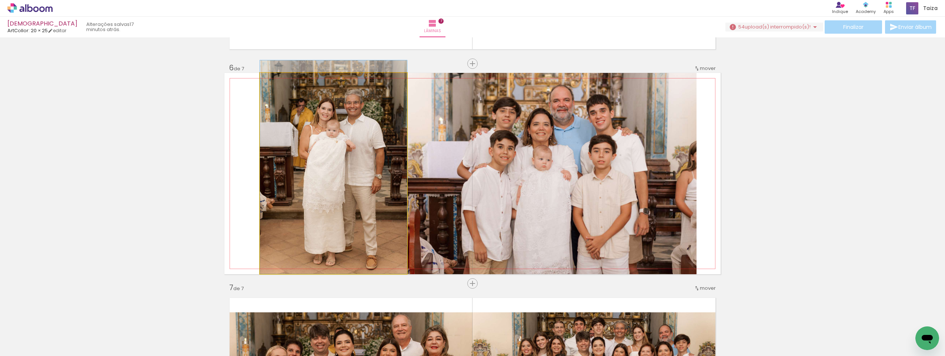
click at [337, 183] on quentale-photo at bounding box center [333, 173] width 147 height 201
click at [0, 0] on div at bounding box center [0, 0] width 0 height 0
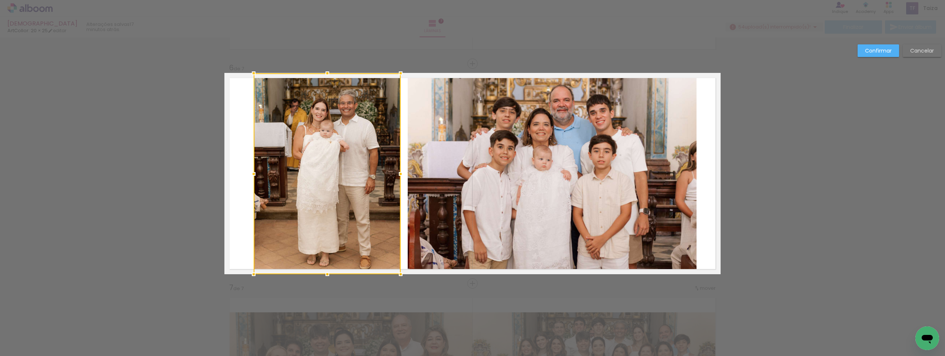
drag, startPoint x: 355, startPoint y: 188, endPoint x: 349, endPoint y: 187, distance: 6.5
click at [349, 187] on div at bounding box center [327, 173] width 147 height 201
click at [447, 196] on quentale-photo at bounding box center [552, 173] width 289 height 201
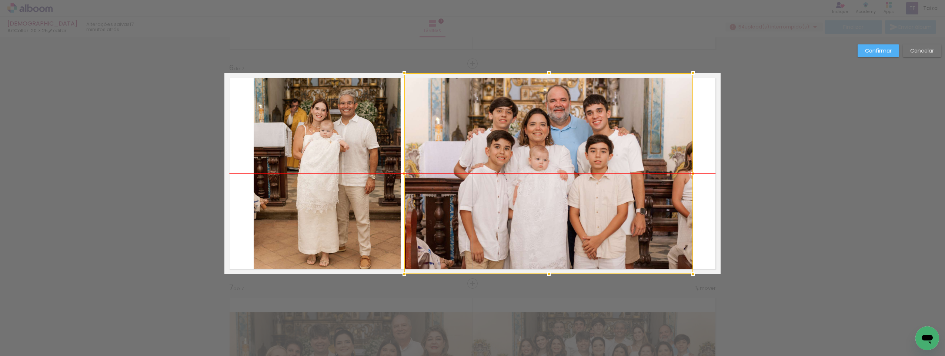
click at [508, 197] on div at bounding box center [548, 173] width 289 height 201
click at [283, 196] on quentale-photo at bounding box center [327, 173] width 147 height 201
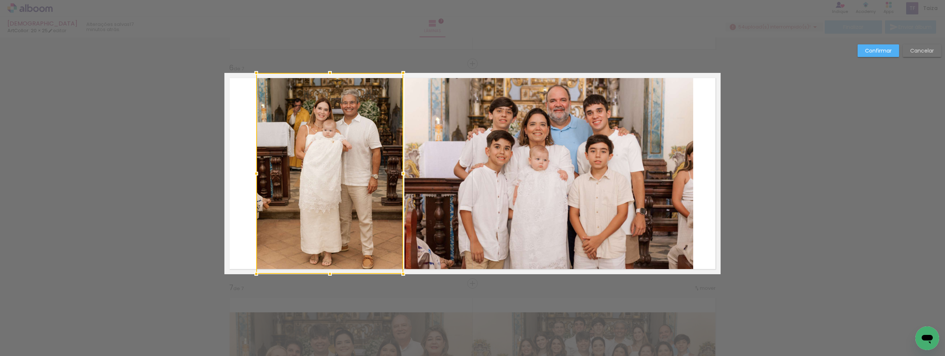
click at [306, 195] on div at bounding box center [329, 173] width 147 height 201
click at [869, 56] on paper-button "Confirmar" at bounding box center [878, 50] width 41 height 13
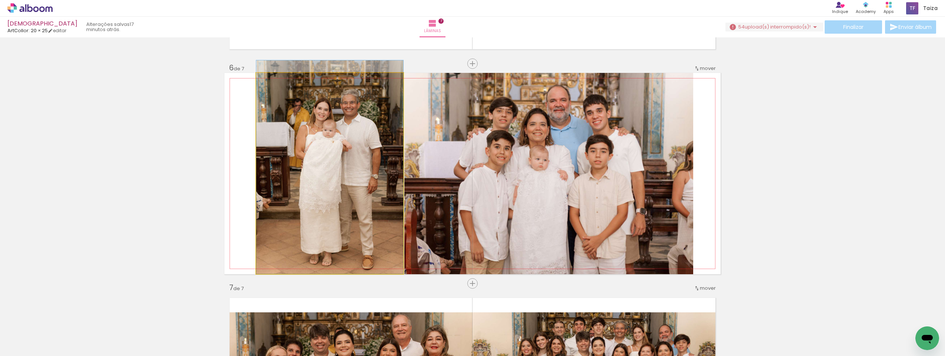
click at [324, 170] on quentale-photo at bounding box center [329, 173] width 147 height 201
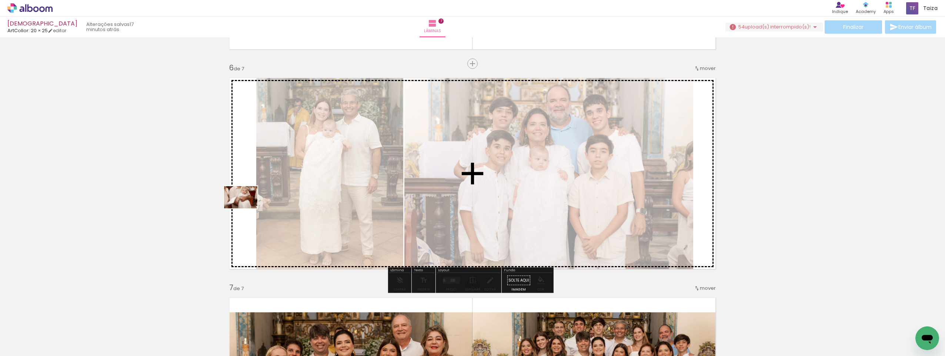
drag, startPoint x: 352, startPoint y: 327, endPoint x: 246, endPoint y: 208, distance: 158.4
click at [246, 208] on quentale-workspace at bounding box center [472, 178] width 945 height 356
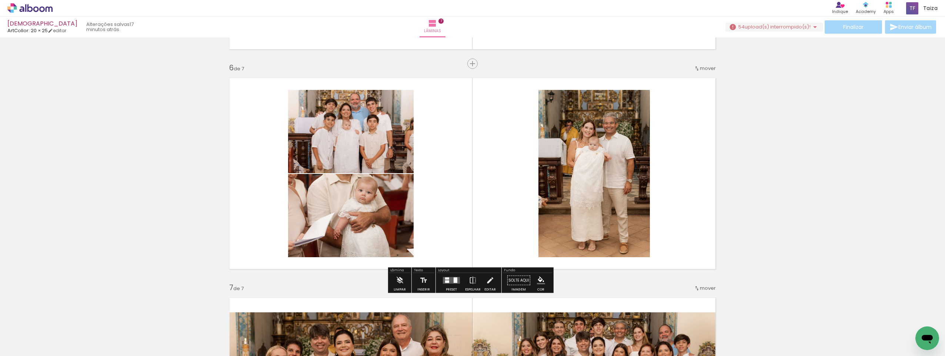
click at [816, 23] on paper-button "54 upload(s) interrompido(s)! 46,00%" at bounding box center [774, 27] width 98 height 9
click at [816, 24] on iron-icon at bounding box center [815, 27] width 9 height 9
click at [789, 29] on span "upload(s) interrompido(s)!" at bounding box center [778, 26] width 66 height 7
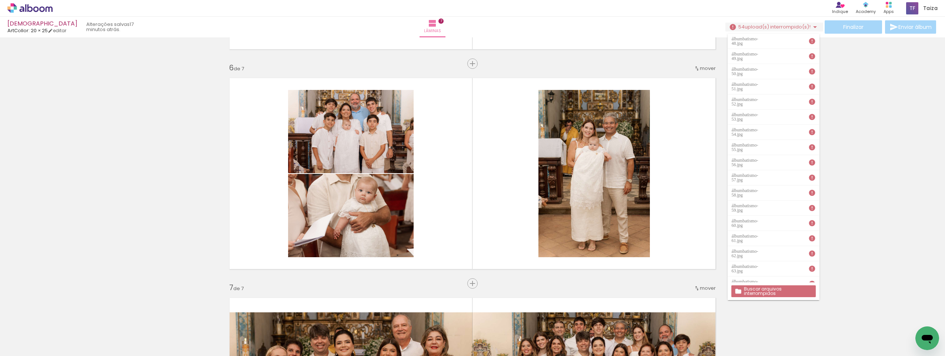
click at [0, 0] on slot "Buscar arquivos interrompidos" at bounding box center [0, 0] width 0 height 0
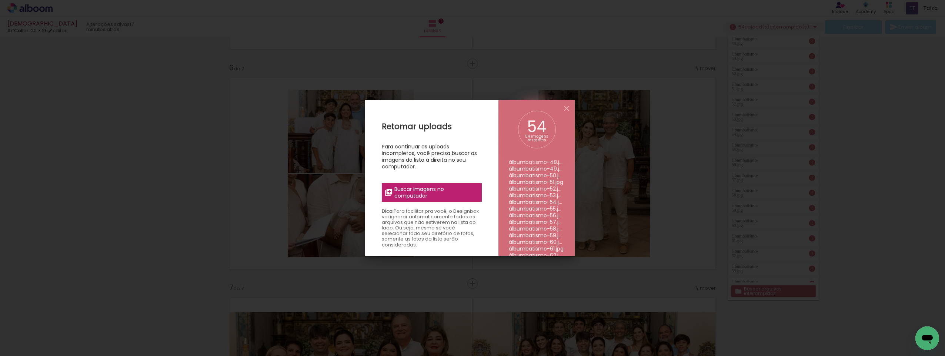
click at [438, 181] on div "Retomar uploads Para continuar os uploads incompletos, você precisa buscar as i…" at bounding box center [431, 278] width 133 height 356
click at [437, 190] on span "Buscar imagens no computador" at bounding box center [435, 192] width 83 height 13
click at [0, 0] on input "file" at bounding box center [0, 0] width 0 height 0
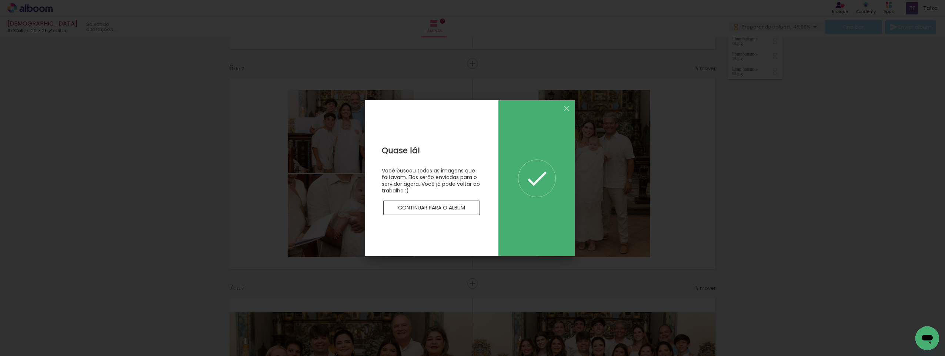
click at [0, 0] on slot "Continuar para o álbum" at bounding box center [0, 0] width 0 height 0
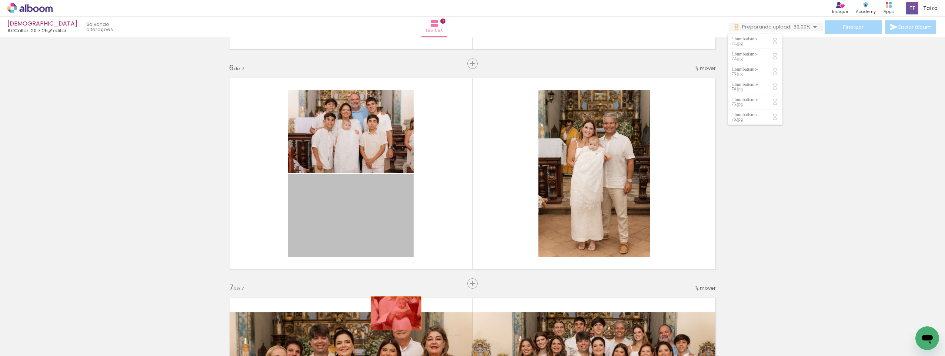
drag, startPoint x: 396, startPoint y: 214, endPoint x: 393, endPoint y: 313, distance: 98.9
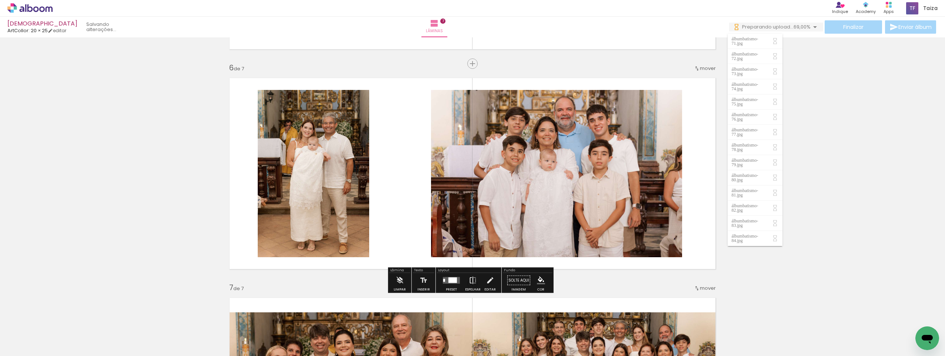
click at [469, 283] on iron-icon at bounding box center [473, 280] width 8 height 15
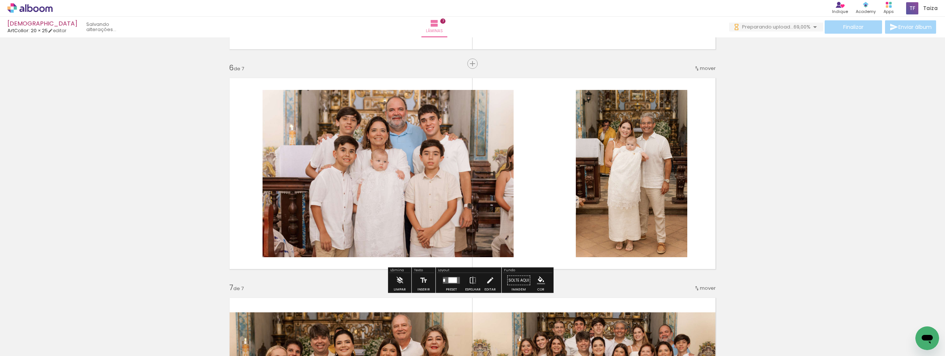
click at [407, 191] on quentale-photo at bounding box center [388, 173] width 251 height 167
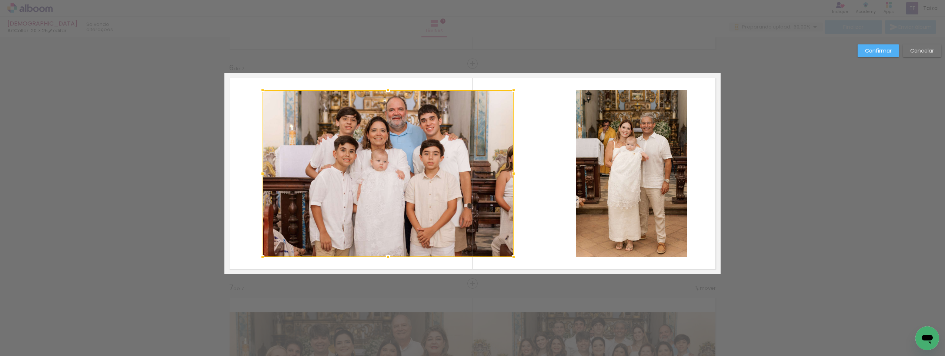
click at [407, 191] on div at bounding box center [388, 173] width 251 height 167
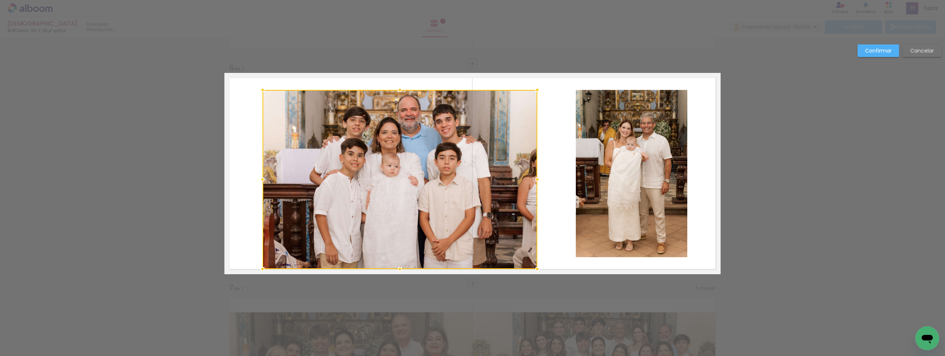
drag, startPoint x: 514, startPoint y: 255, endPoint x: 536, endPoint y: 267, distance: 25.0
click at [536, 267] on div at bounding box center [537, 269] width 15 height 15
click at [416, 216] on quentale-photo at bounding box center [400, 179] width 275 height 179
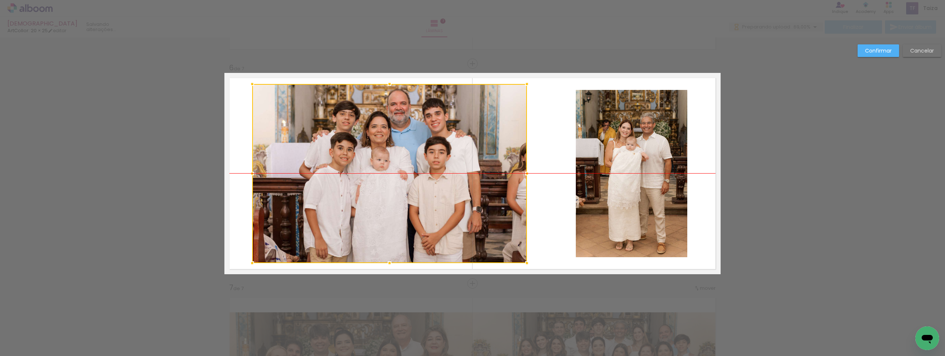
drag, startPoint x: 435, startPoint y: 207, endPoint x: 425, endPoint y: 204, distance: 10.8
click at [425, 204] on div at bounding box center [389, 173] width 275 height 179
click at [623, 187] on quentale-photo at bounding box center [631, 173] width 111 height 167
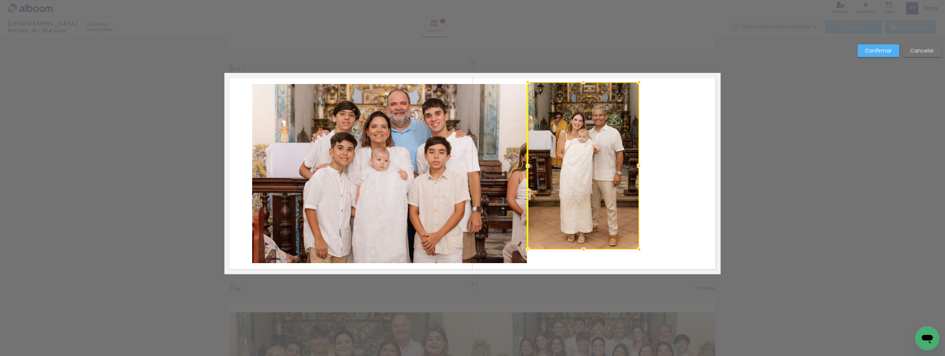
drag, startPoint x: 638, startPoint y: 188, endPoint x: 592, endPoint y: 180, distance: 46.9
click at [592, 180] on div at bounding box center [583, 165] width 111 height 167
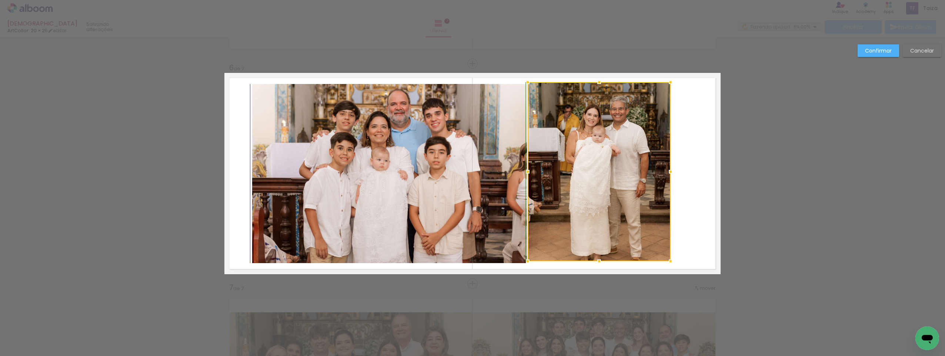
drag, startPoint x: 639, startPoint y: 248, endPoint x: 668, endPoint y: 262, distance: 31.6
click at [668, 262] on div at bounding box center [670, 261] width 15 height 15
click at [619, 93] on quentale-photo at bounding box center [599, 171] width 143 height 179
click at [595, 81] on div at bounding box center [599, 84] width 15 height 15
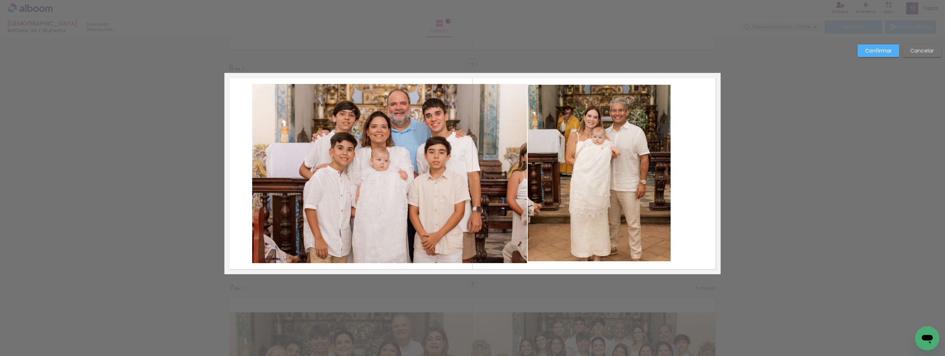
click at [609, 121] on quentale-photo at bounding box center [599, 173] width 143 height 177
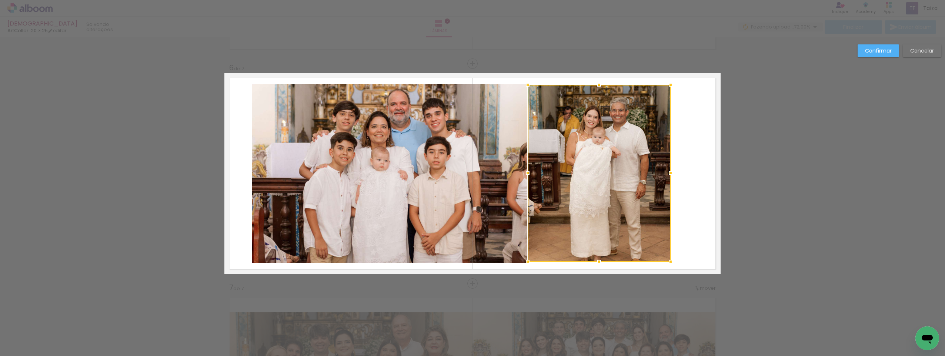
click at [618, 162] on div at bounding box center [599, 173] width 143 height 177
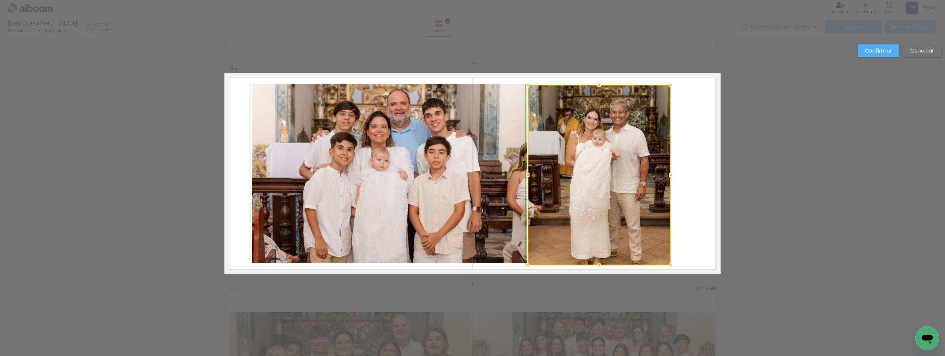
click at [597, 261] on div at bounding box center [599, 265] width 15 height 15
click at [618, 219] on div at bounding box center [599, 175] width 143 height 181
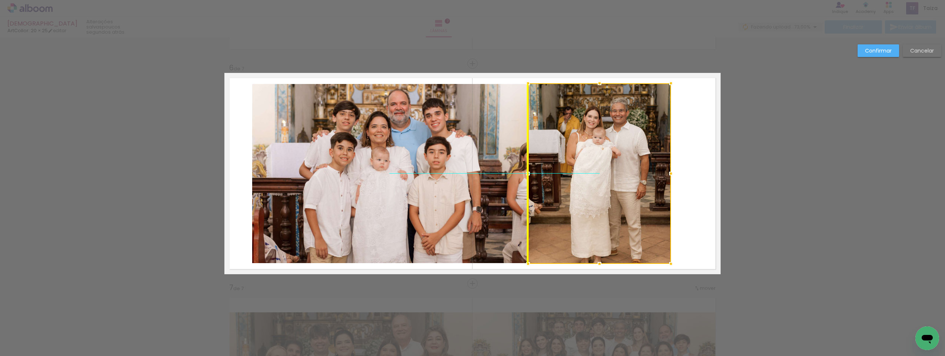
click at [617, 218] on div at bounding box center [599, 173] width 143 height 181
click at [0, 0] on slot "Confirmar" at bounding box center [0, 0] width 0 height 0
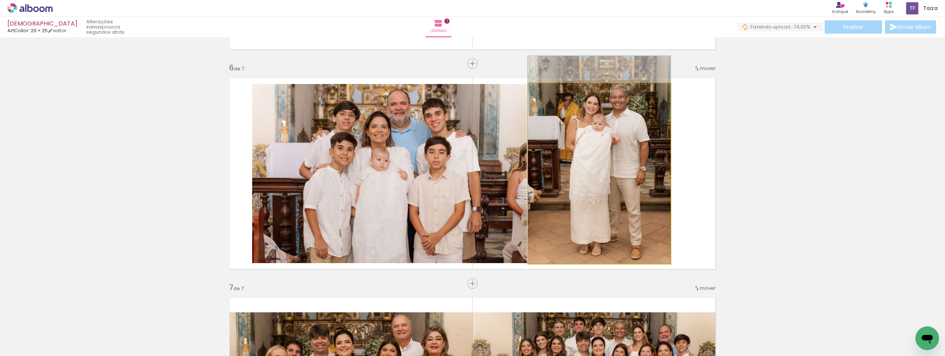
drag, startPoint x: 624, startPoint y: 188, endPoint x: 621, endPoint y: 174, distance: 14.2
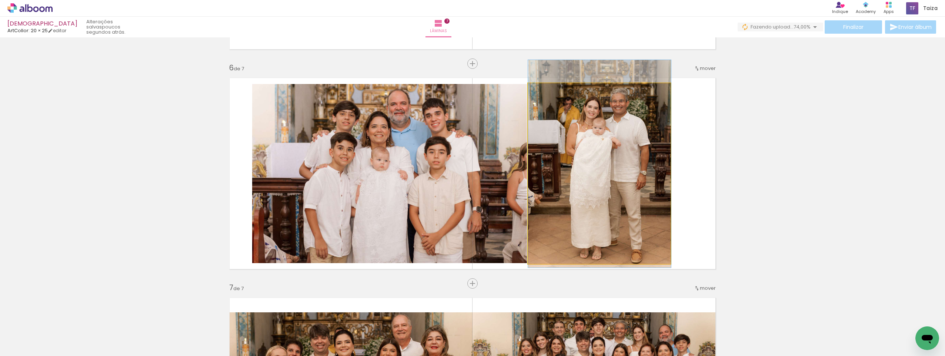
drag, startPoint x: 657, startPoint y: 159, endPoint x: 657, endPoint y: 163, distance: 4.1
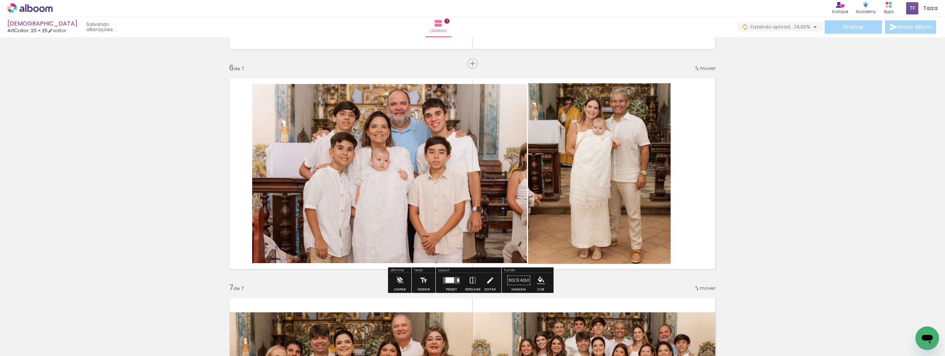
click at [468, 161] on quentale-photo at bounding box center [389, 173] width 275 height 179
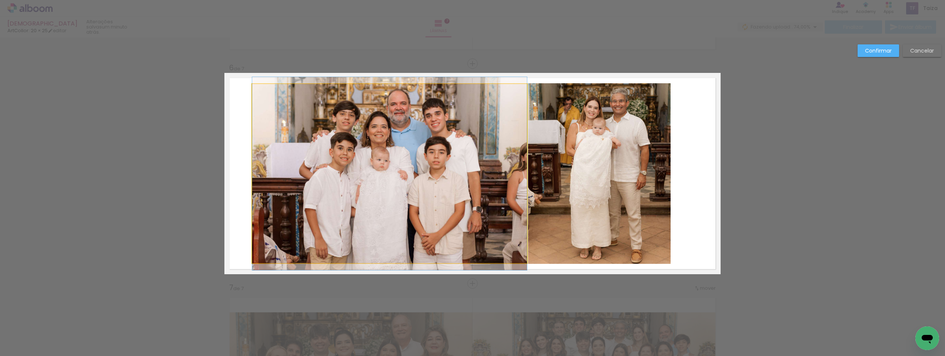
click at [468, 161] on quentale-photo at bounding box center [389, 173] width 275 height 179
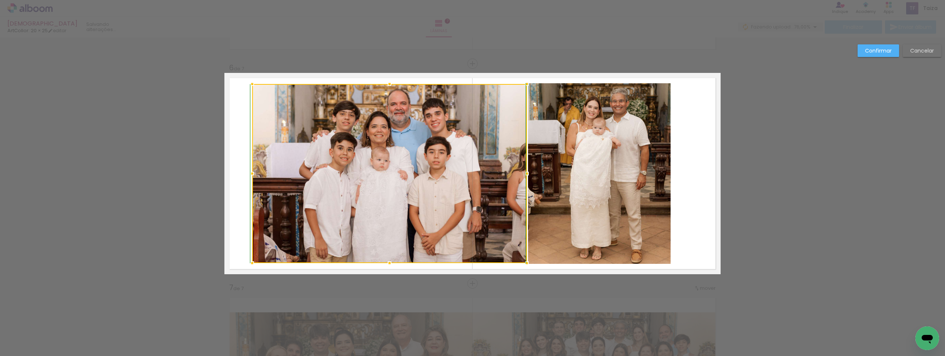
click at [393, 81] on div at bounding box center [389, 84] width 15 height 15
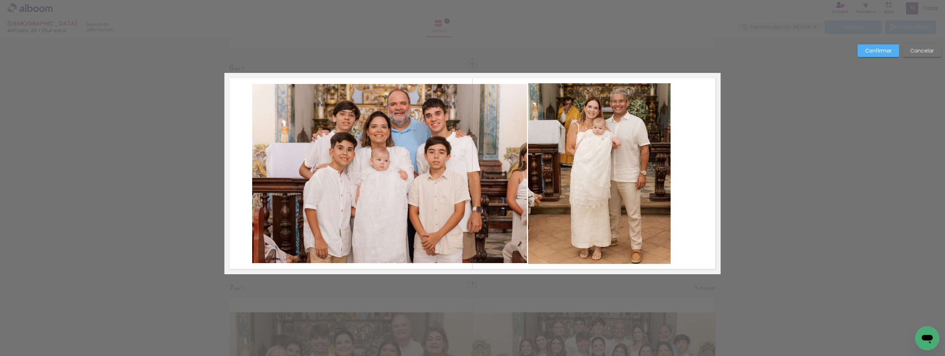
click at [385, 90] on quentale-photo at bounding box center [389, 173] width 275 height 179
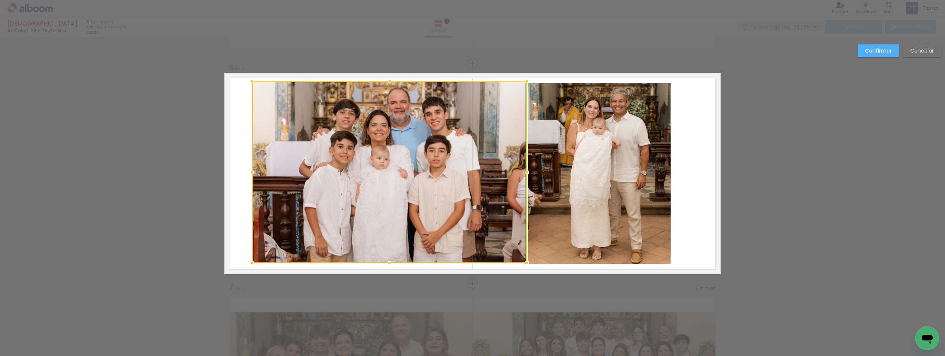
click at [387, 87] on div at bounding box center [389, 81] width 15 height 15
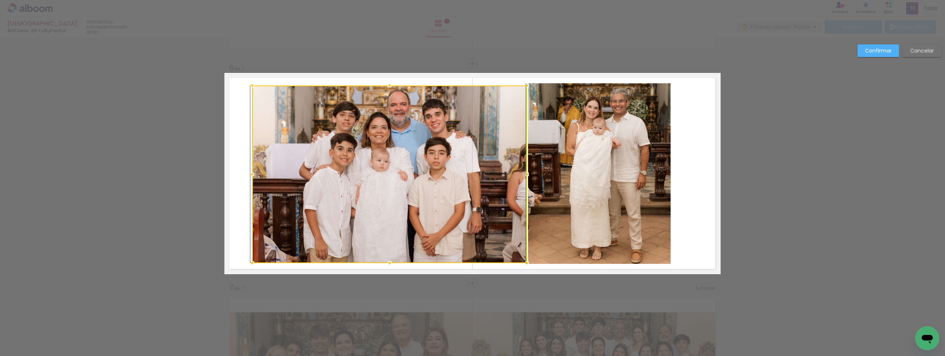
click at [388, 79] on div at bounding box center [389, 85] width 15 height 15
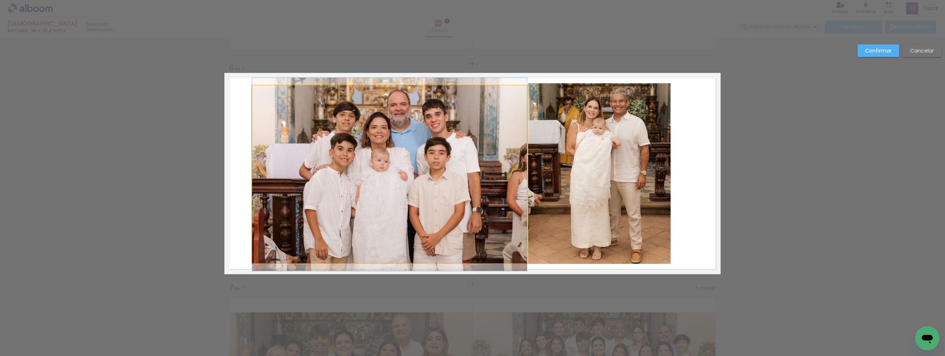
click at [388, 88] on quentale-photo at bounding box center [389, 175] width 275 height 178
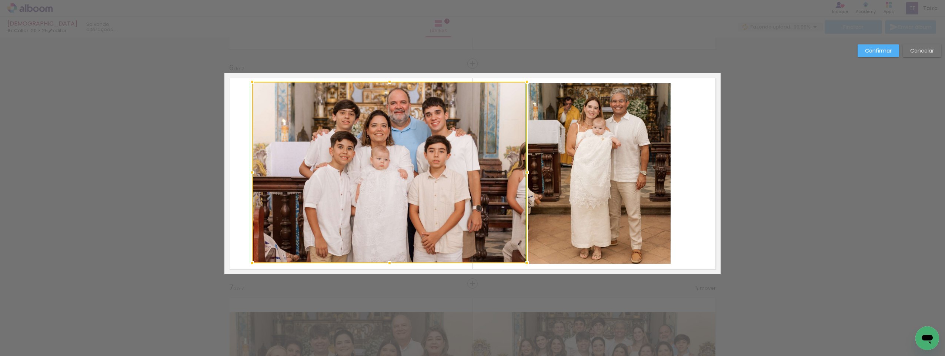
click at [388, 82] on div at bounding box center [389, 81] width 15 height 15
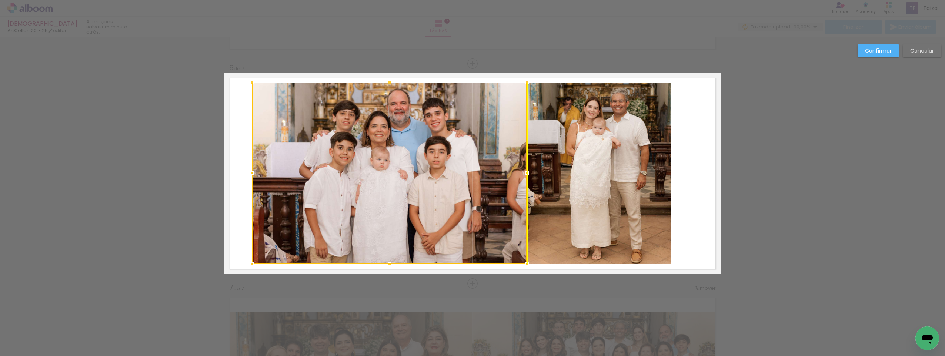
click at [422, 127] on div at bounding box center [389, 173] width 275 height 181
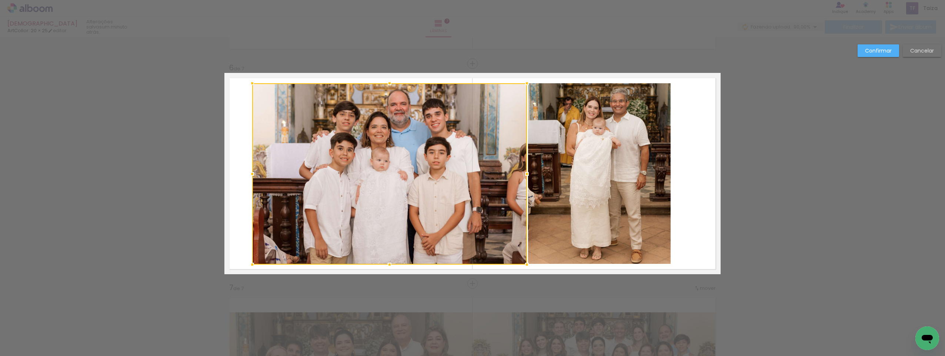
click at [0, 0] on slot "Confirmar" at bounding box center [0, 0] width 0 height 0
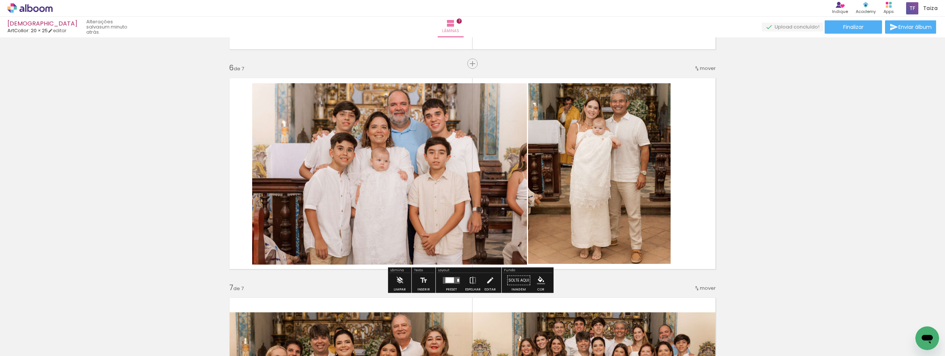
click at [619, 208] on quentale-photo at bounding box center [599, 173] width 143 height 181
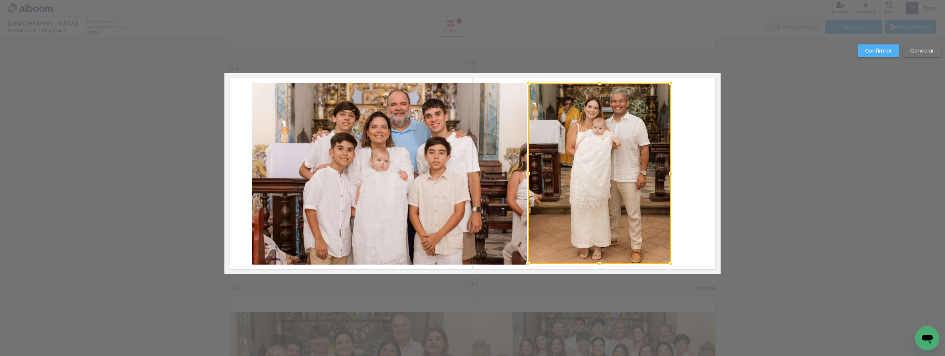
click at [618, 208] on div at bounding box center [599, 173] width 143 height 181
click at [615, 188] on div at bounding box center [599, 174] width 143 height 181
click at [876, 56] on paper-button "Confirmar" at bounding box center [878, 50] width 41 height 13
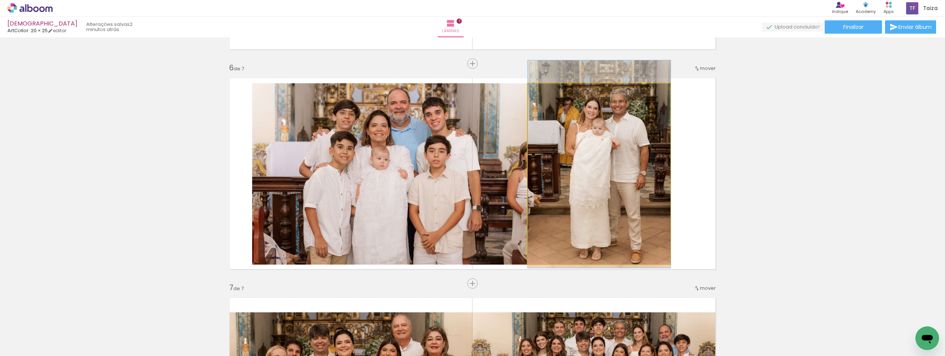
click at [578, 160] on quentale-photo at bounding box center [599, 174] width 143 height 181
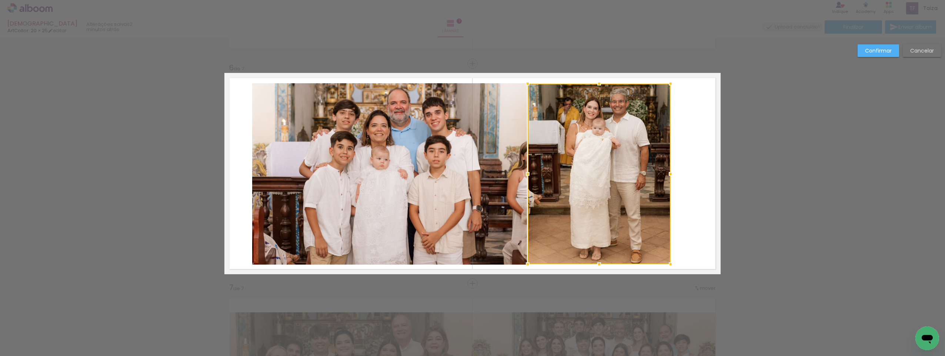
click at [578, 160] on div at bounding box center [599, 174] width 143 height 181
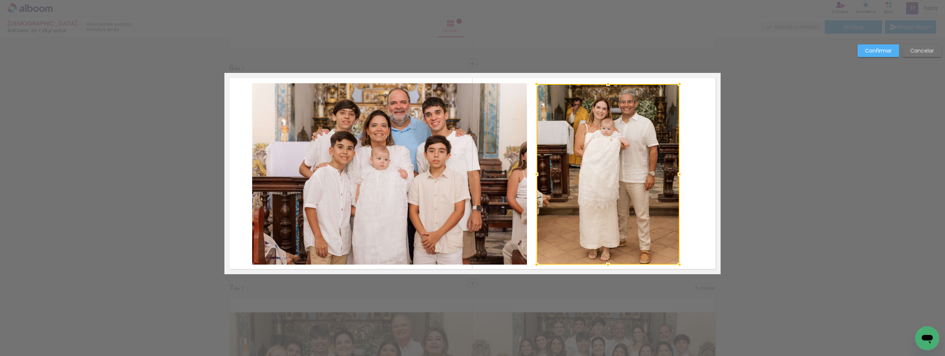
drag, startPoint x: 621, startPoint y: 163, endPoint x: 630, endPoint y: 164, distance: 8.9
click at [630, 164] on div at bounding box center [608, 174] width 143 height 181
click at [921, 55] on paper-button "Cancelar" at bounding box center [922, 50] width 39 height 13
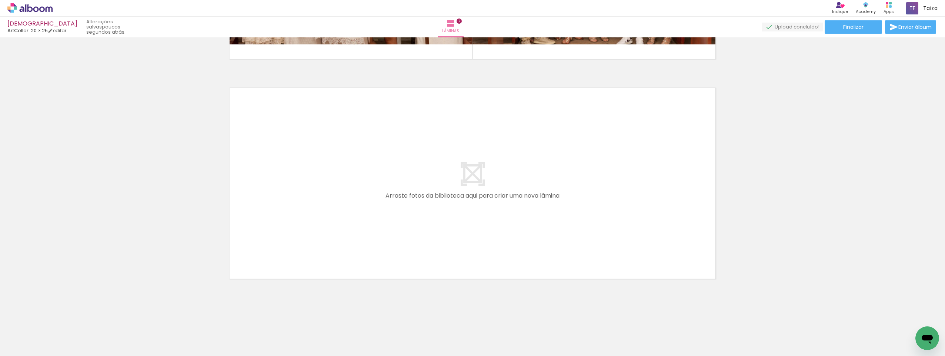
scroll to position [0, 555]
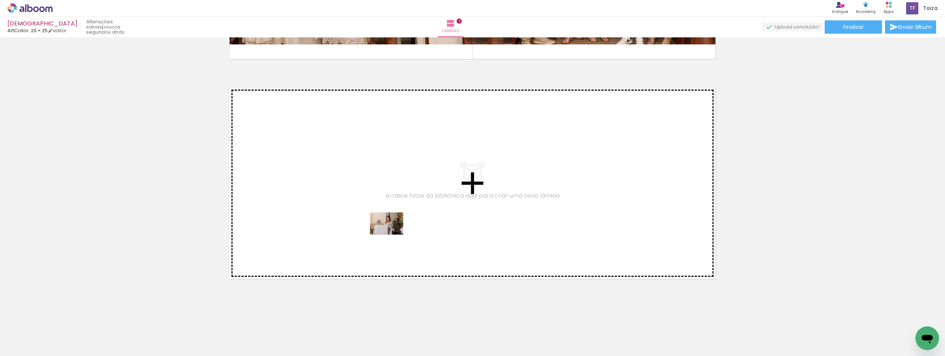
drag, startPoint x: 469, startPoint y: 337, endPoint x: 267, endPoint y: 318, distance: 202.7
click at [382, 229] on quentale-workspace at bounding box center [472, 178] width 945 height 356
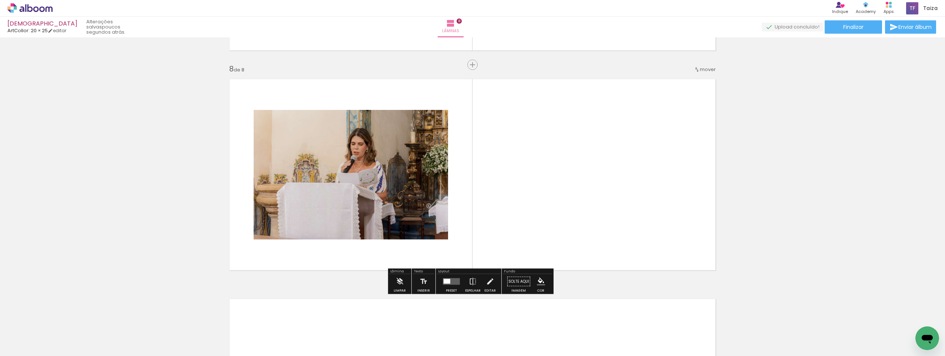
scroll to position [1526, 0]
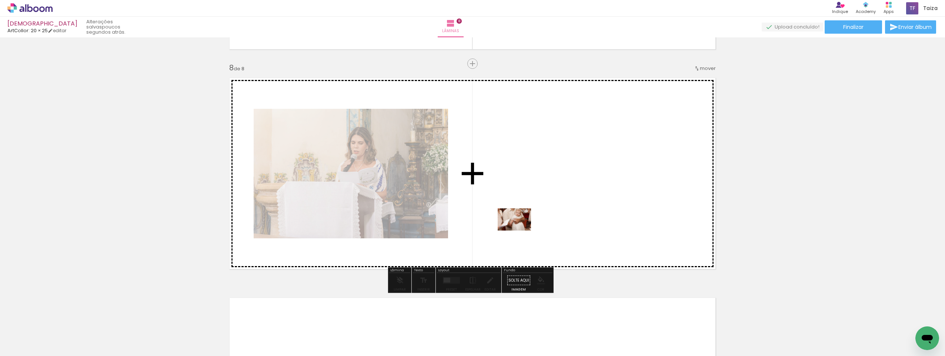
drag, startPoint x: 154, startPoint y: 334, endPoint x: 520, endPoint y: 231, distance: 379.8
click at [520, 231] on quentale-workspace at bounding box center [472, 178] width 945 height 356
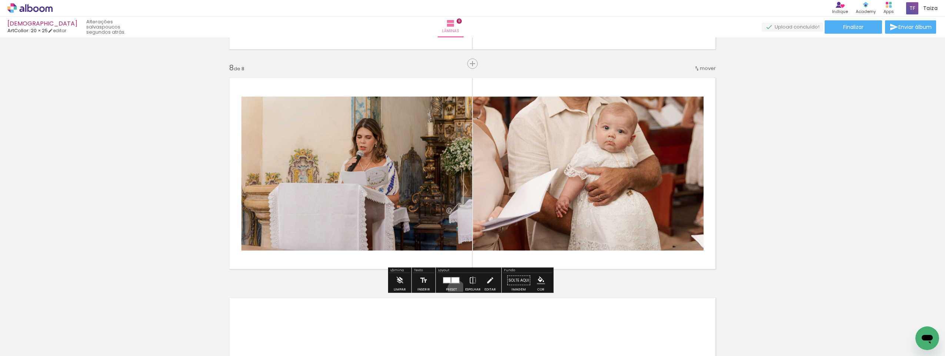
click at [454, 289] on div "Preset" at bounding box center [451, 289] width 11 height 3
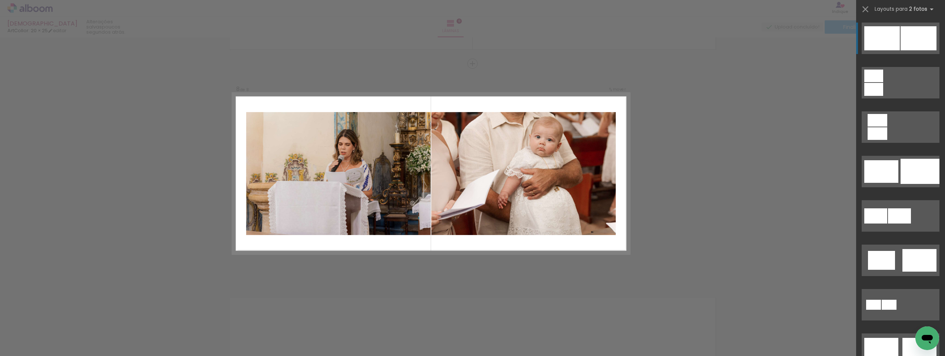
click at [452, 94] on quentale-layouter at bounding box center [431, 173] width 397 height 161
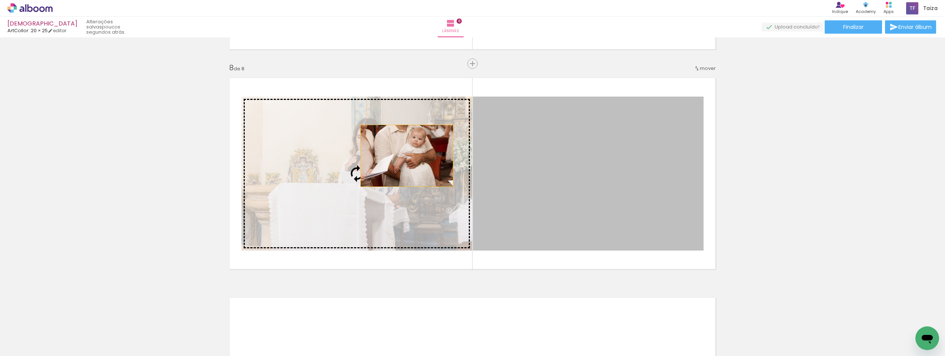
drag, startPoint x: 545, startPoint y: 148, endPoint x: 402, endPoint y: 156, distance: 142.8
click at [0, 0] on slot at bounding box center [0, 0] width 0 height 0
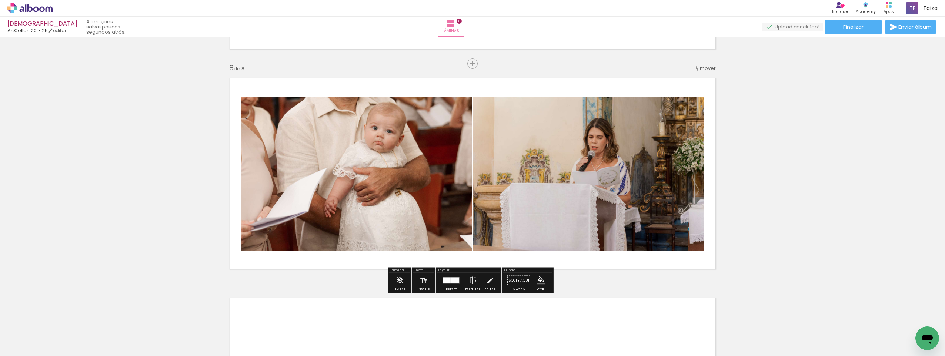
click at [453, 283] on div at bounding box center [455, 281] width 8 height 6
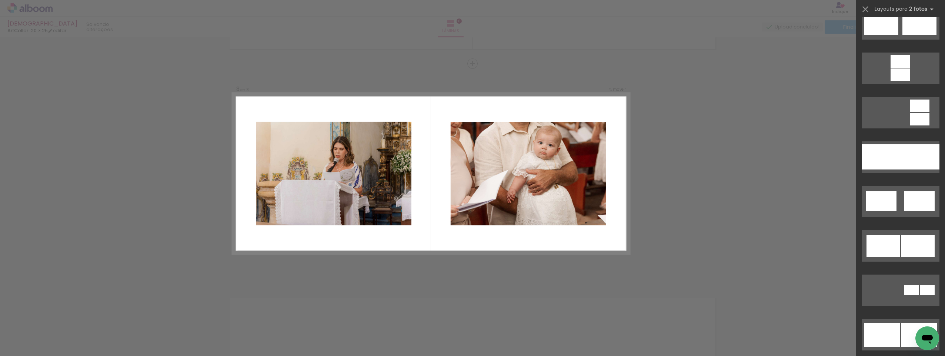
scroll to position [333, 0]
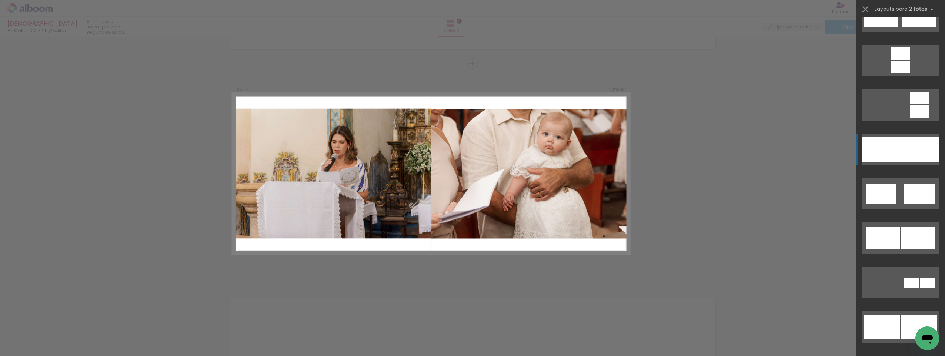
click at [903, 153] on div at bounding box center [920, 149] width 39 height 25
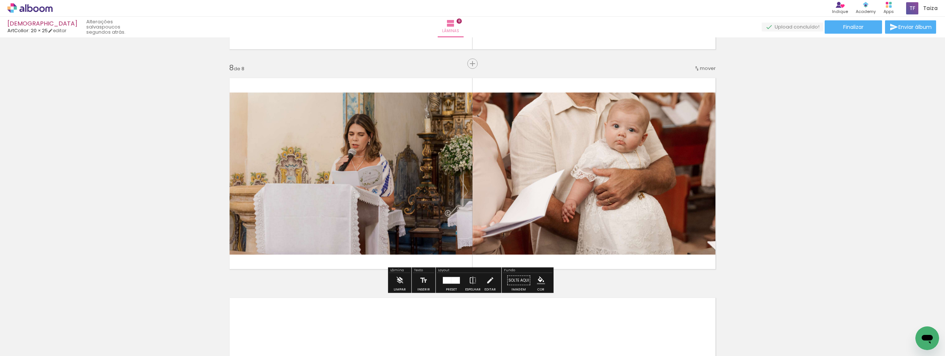
click at [363, 156] on quentale-photo at bounding box center [348, 174] width 248 height 162
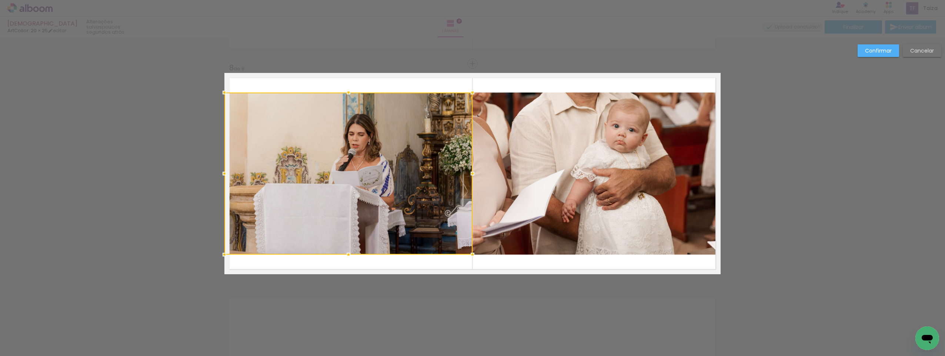
click at [363, 156] on div at bounding box center [348, 174] width 248 height 162
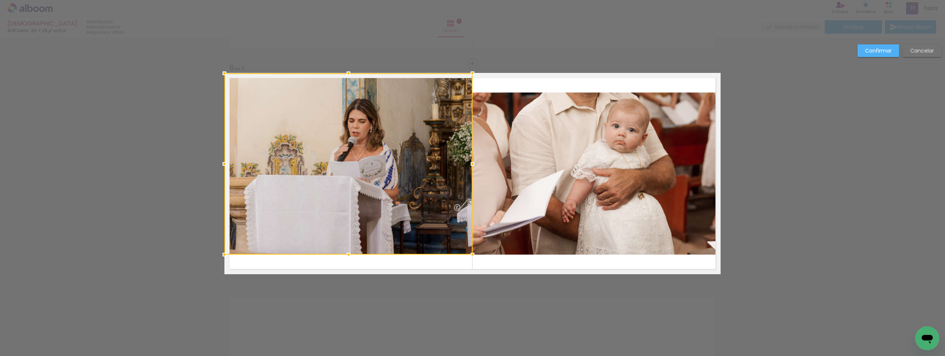
drag, startPoint x: 346, startPoint y: 93, endPoint x: 342, endPoint y: 68, distance: 24.8
click at [342, 68] on div at bounding box center [348, 73] width 15 height 15
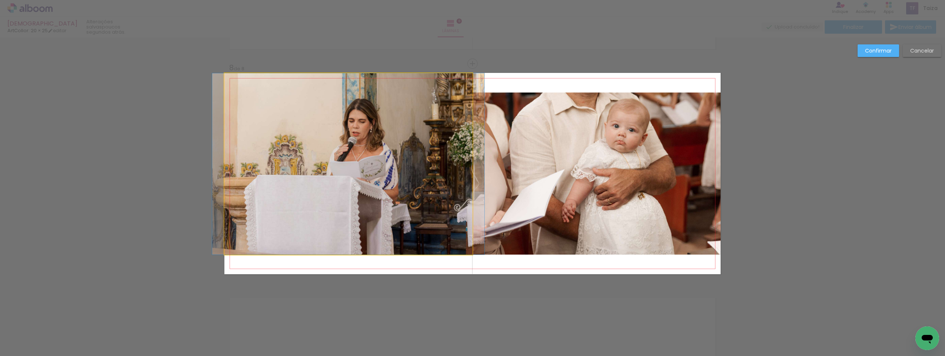
click at [355, 224] on quentale-photo at bounding box center [348, 163] width 248 height 181
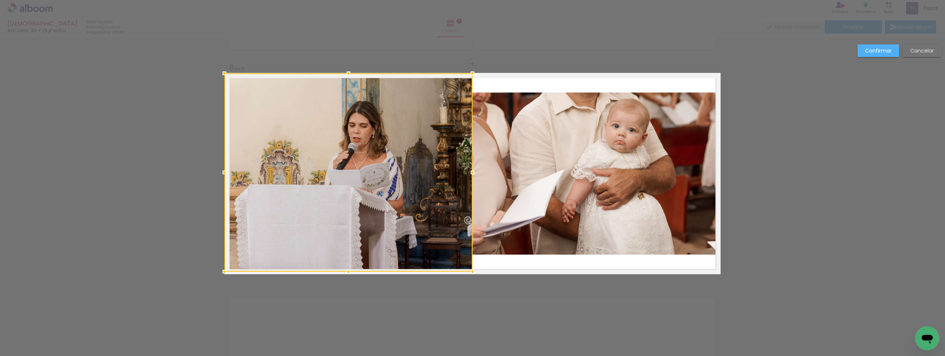
drag, startPoint x: 346, startPoint y: 253, endPoint x: 345, endPoint y: 287, distance: 34.4
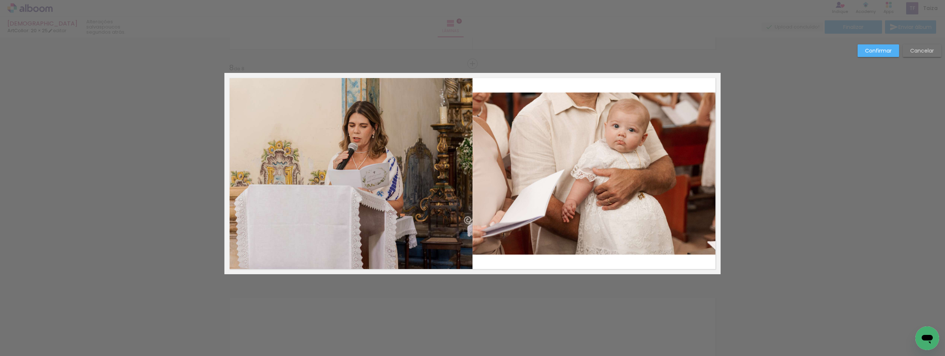
click at [348, 264] on quentale-photo at bounding box center [348, 172] width 248 height 198
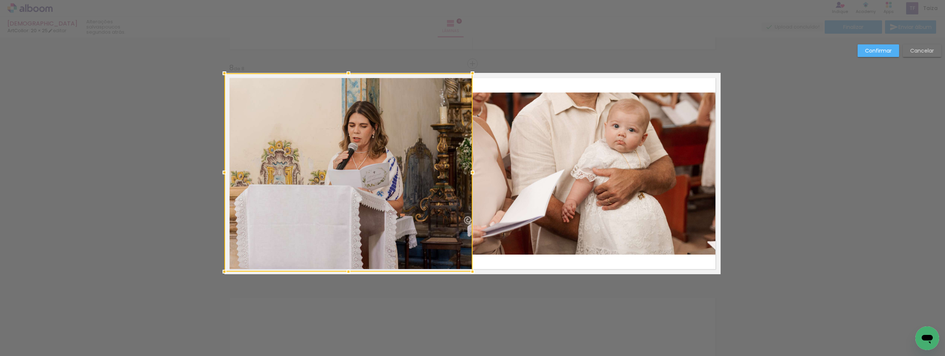
drag, startPoint x: 346, startPoint y: 270, endPoint x: 346, endPoint y: 280, distance: 9.6
click at [346, 272] on div at bounding box center [348, 172] width 248 height 198
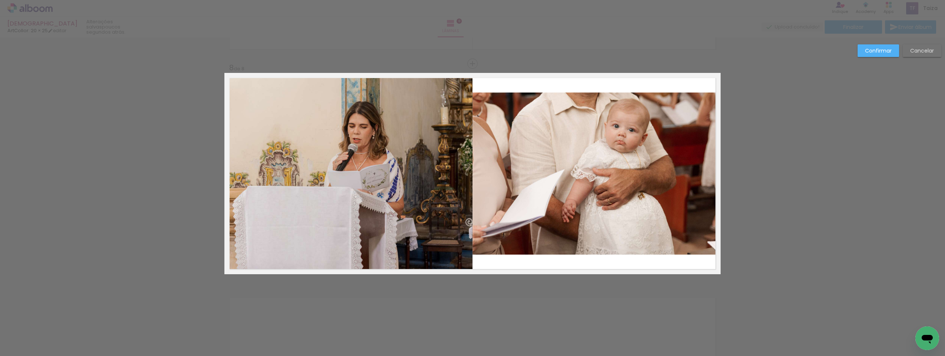
click at [545, 175] on quentale-photo at bounding box center [596, 174] width 248 height 162
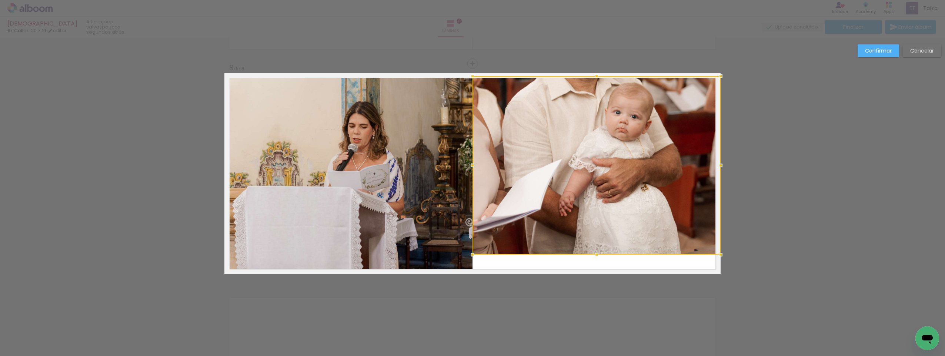
drag, startPoint x: 598, startPoint y: 91, endPoint x: 598, endPoint y: 74, distance: 16.3
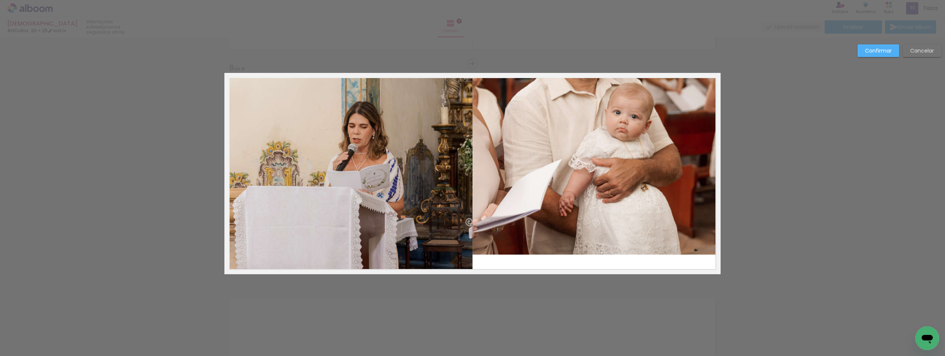
click at [597, 81] on quentale-photo at bounding box center [596, 165] width 248 height 178
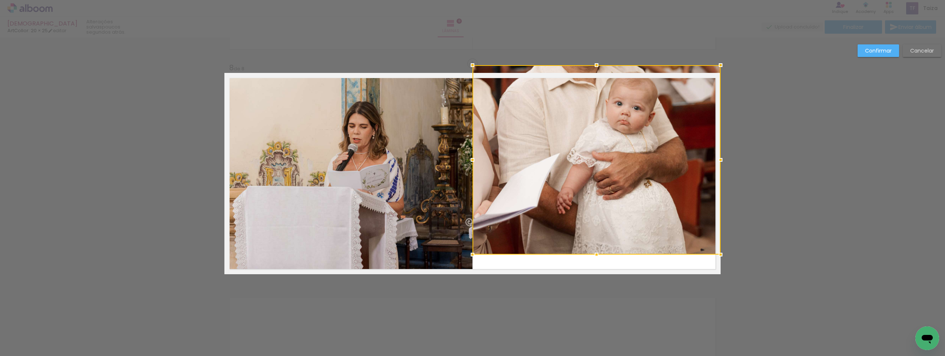
drag, startPoint x: 595, startPoint y: 77, endPoint x: 596, endPoint y: 72, distance: 5.6
click at [596, 72] on div at bounding box center [596, 65] width 15 height 15
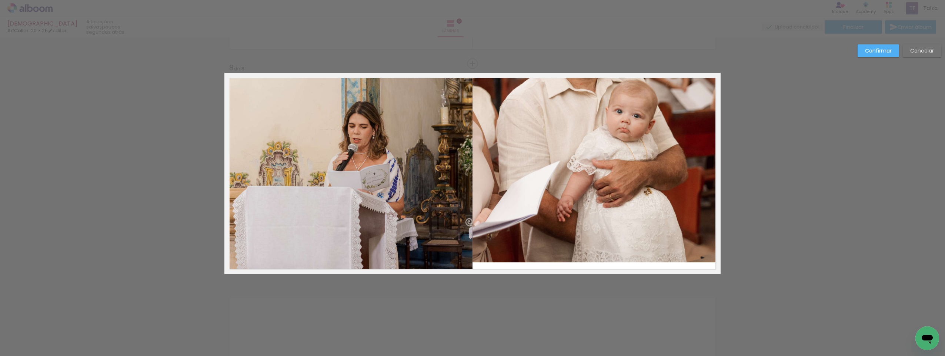
click at [609, 211] on quentale-photo at bounding box center [596, 168] width 248 height 190
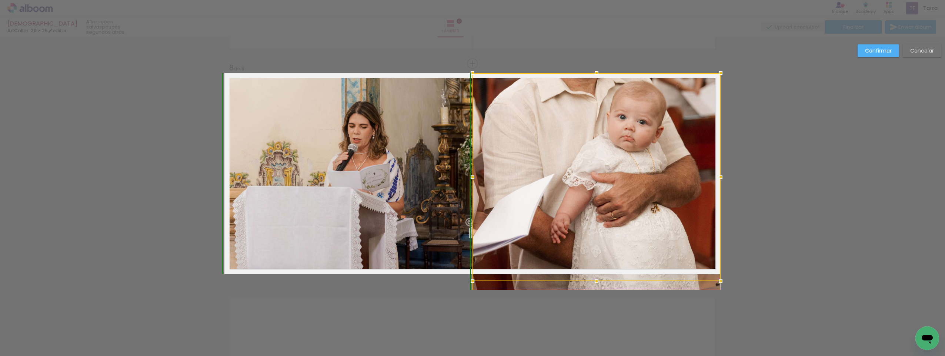
drag, startPoint x: 595, startPoint y: 269, endPoint x: 597, endPoint y: 293, distance: 23.8
click at [597, 281] on div at bounding box center [596, 177] width 248 height 208
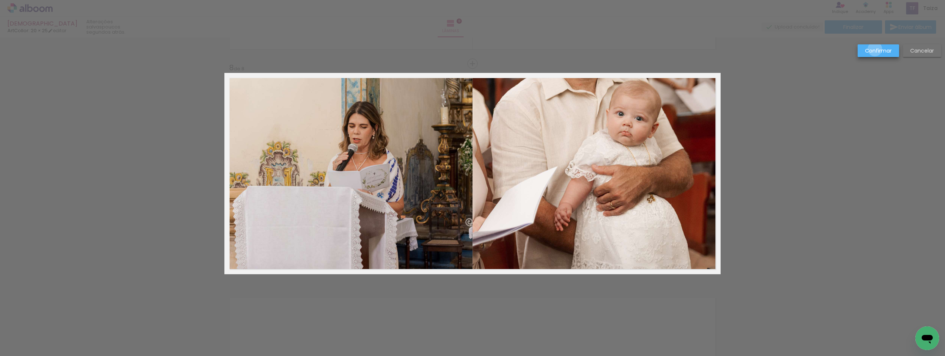
click at [0, 0] on slot "Confirmar" at bounding box center [0, 0] width 0 height 0
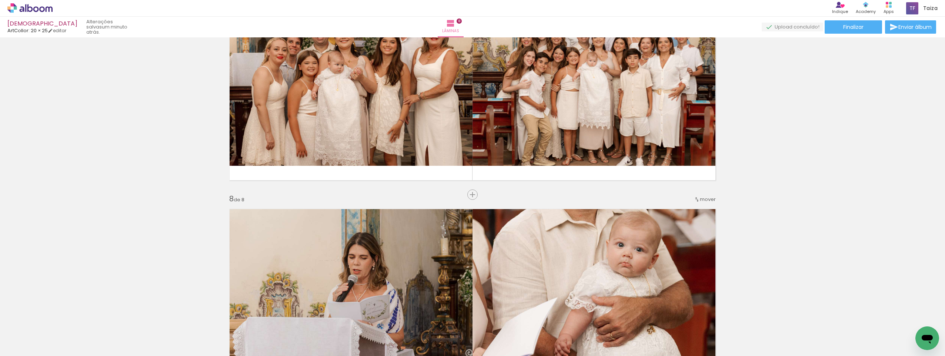
scroll to position [1377, 0]
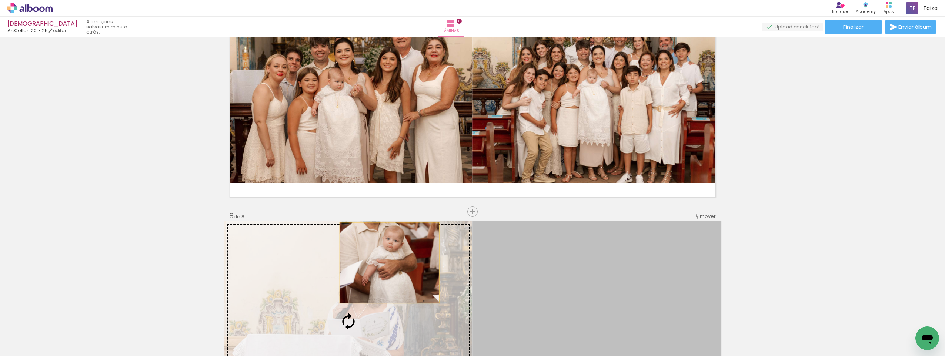
drag, startPoint x: 539, startPoint y: 253, endPoint x: 387, endPoint y: 262, distance: 152.1
click at [0, 0] on slot at bounding box center [0, 0] width 0 height 0
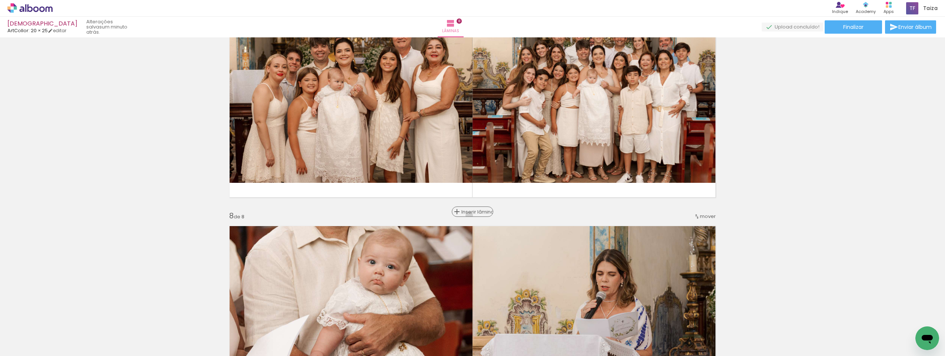
click at [471, 216] on div "Inserir lâmina" at bounding box center [472, 211] width 40 height 9
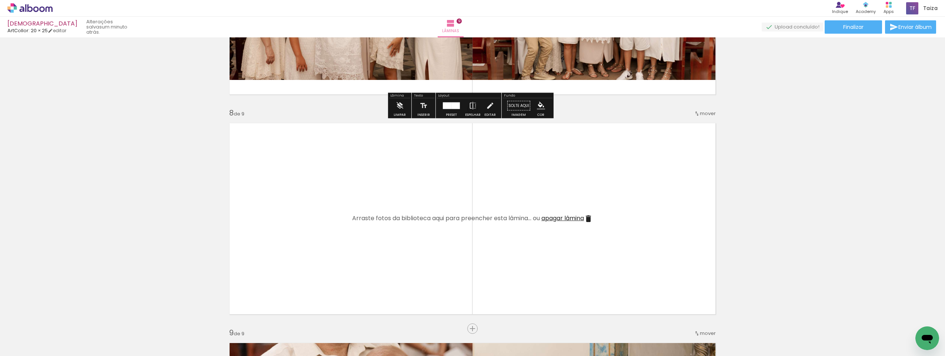
scroll to position [1489, 0]
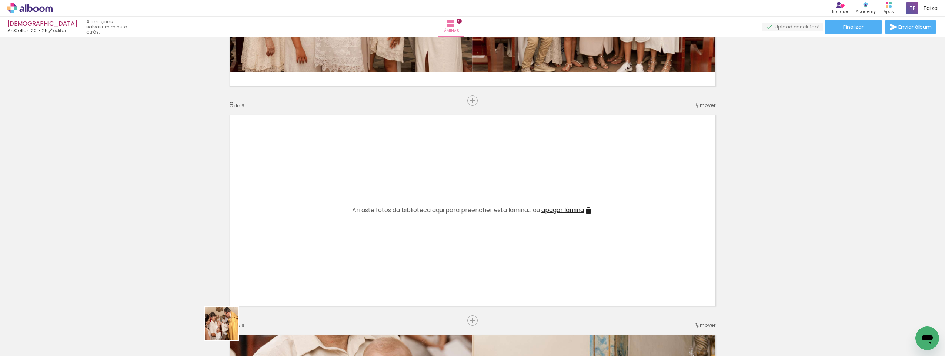
drag, startPoint x: 226, startPoint y: 335, endPoint x: 264, endPoint y: 295, distance: 55.3
click at [301, 213] on quentale-workspace at bounding box center [472, 178] width 945 height 356
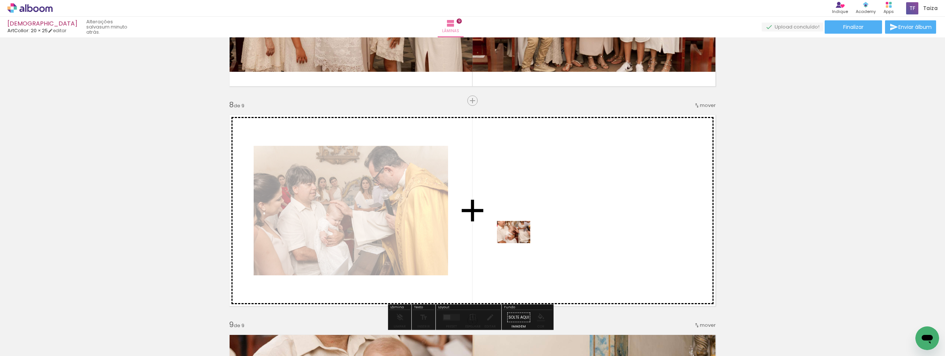
drag, startPoint x: 197, startPoint y: 338, endPoint x: 519, endPoint y: 243, distance: 335.7
click at [519, 243] on quentale-workspace at bounding box center [472, 178] width 945 height 356
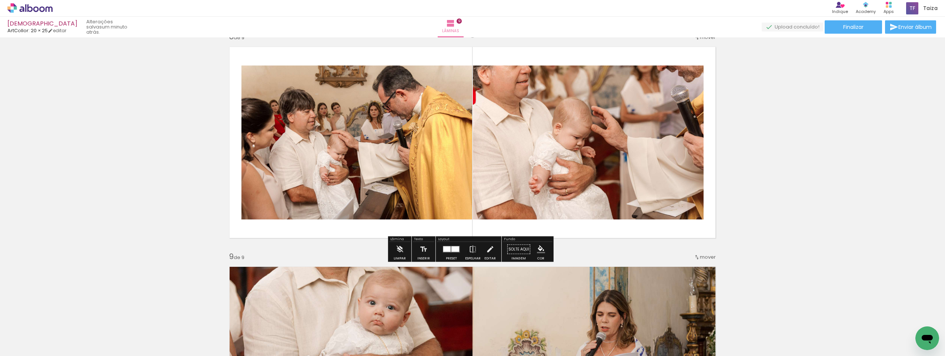
scroll to position [1563, 0]
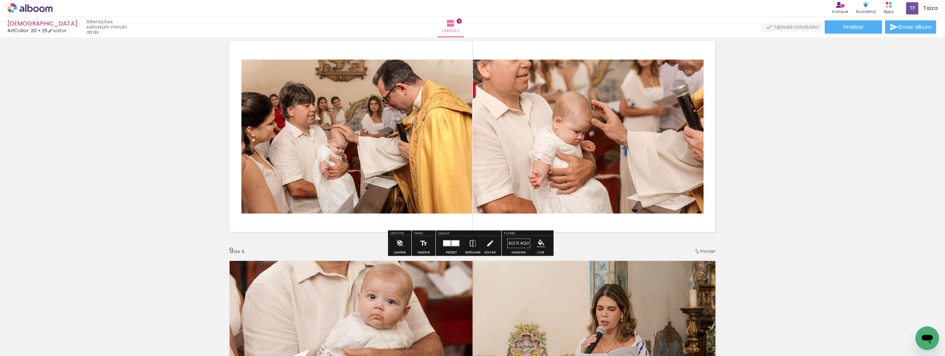
click at [441, 243] on div at bounding box center [451, 243] width 20 height 15
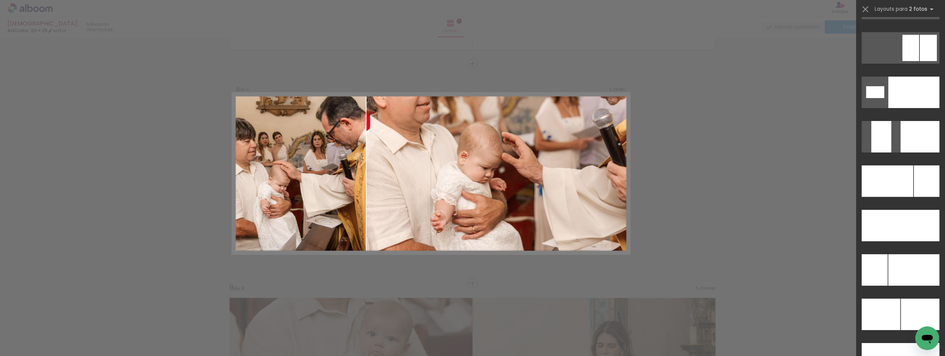
scroll to position [3221, 0]
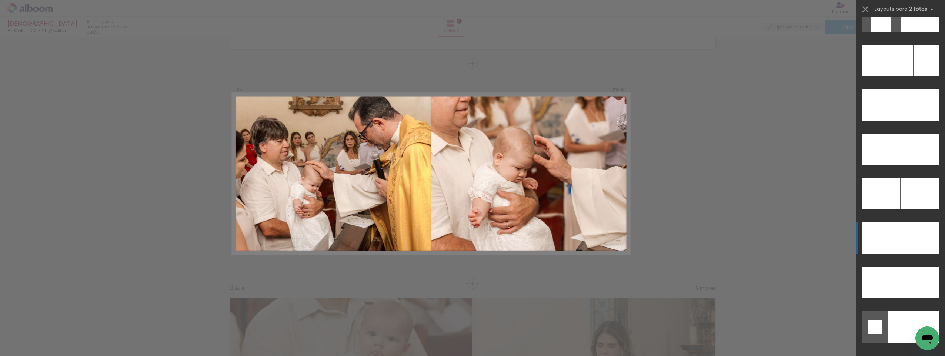
click at [912, 244] on div at bounding box center [920, 238] width 39 height 31
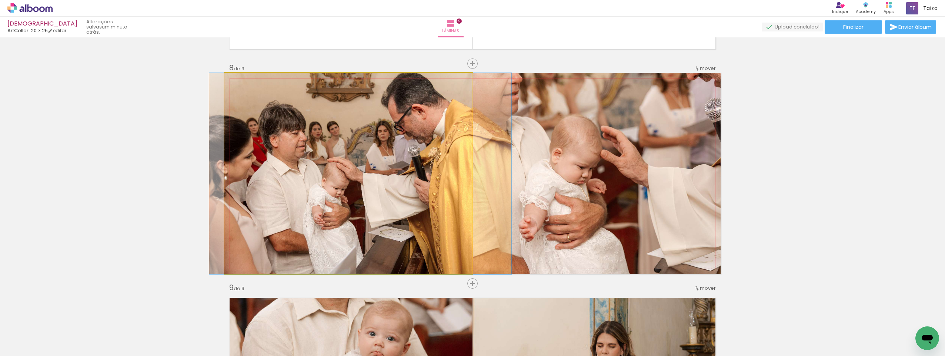
drag, startPoint x: 408, startPoint y: 207, endPoint x: 420, endPoint y: 211, distance: 12.9
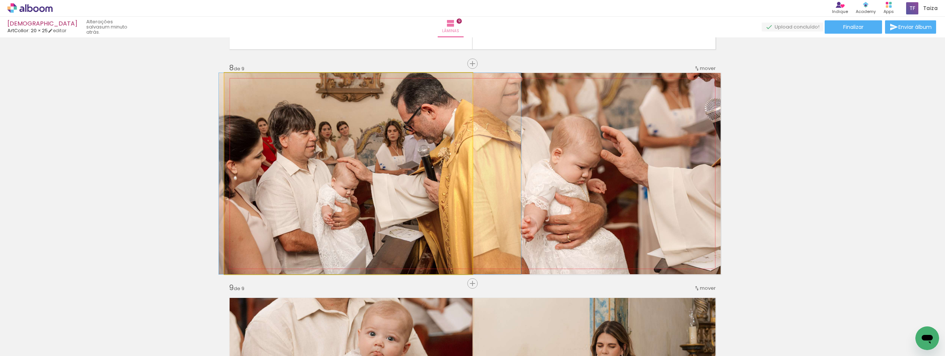
drag, startPoint x: 325, startPoint y: 184, endPoint x: 334, endPoint y: 184, distance: 8.9
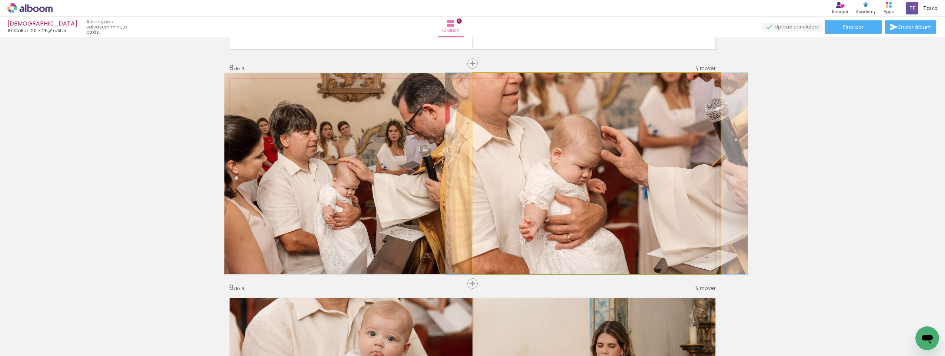
drag, startPoint x: 612, startPoint y: 192, endPoint x: 619, endPoint y: 192, distance: 6.3
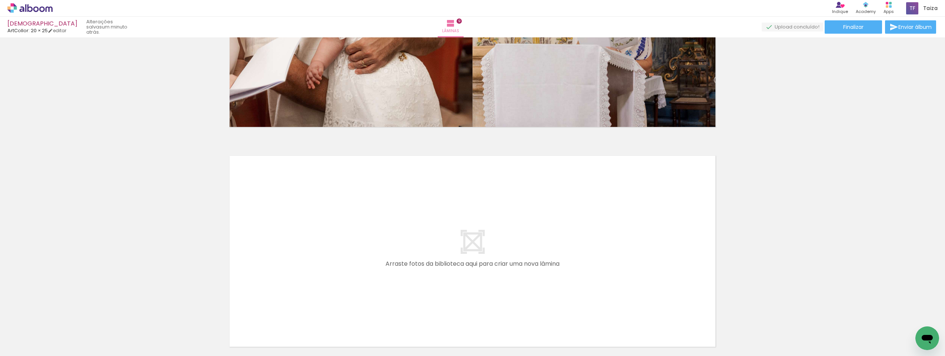
scroll to position [1896, 0]
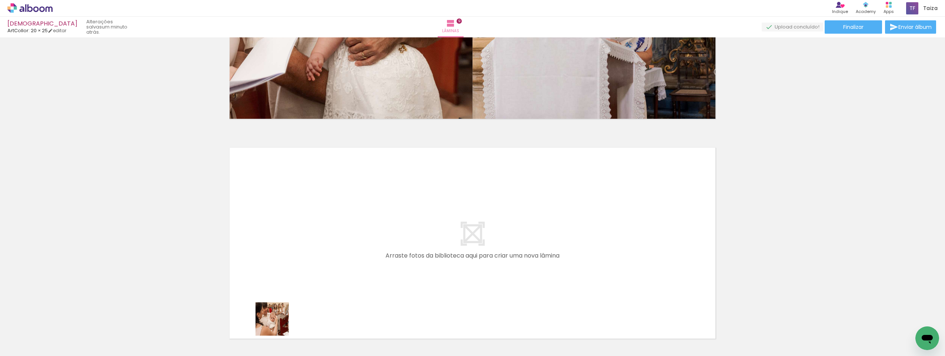
drag, startPoint x: 273, startPoint y: 340, endPoint x: 283, endPoint y: 311, distance: 30.4
click at [278, 255] on quentale-workspace at bounding box center [472, 178] width 945 height 356
